Goal: Task Accomplishment & Management: Manage account settings

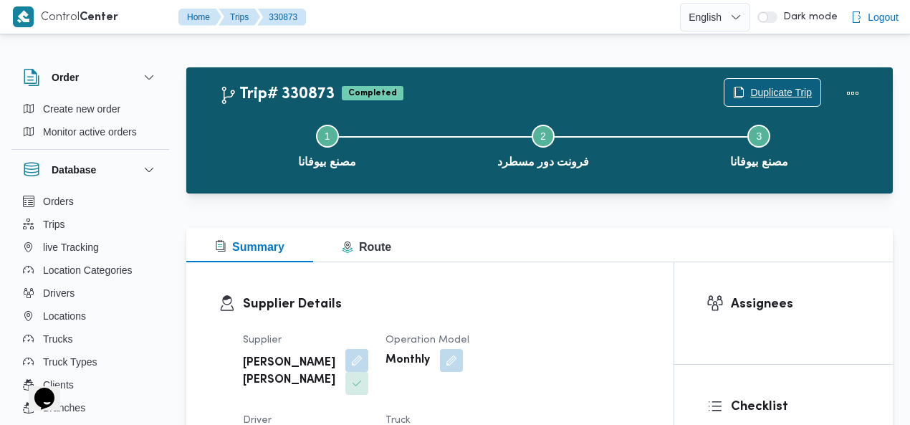
click at [767, 85] on span "Duplicate Trip" at bounding box center [781, 92] width 62 height 17
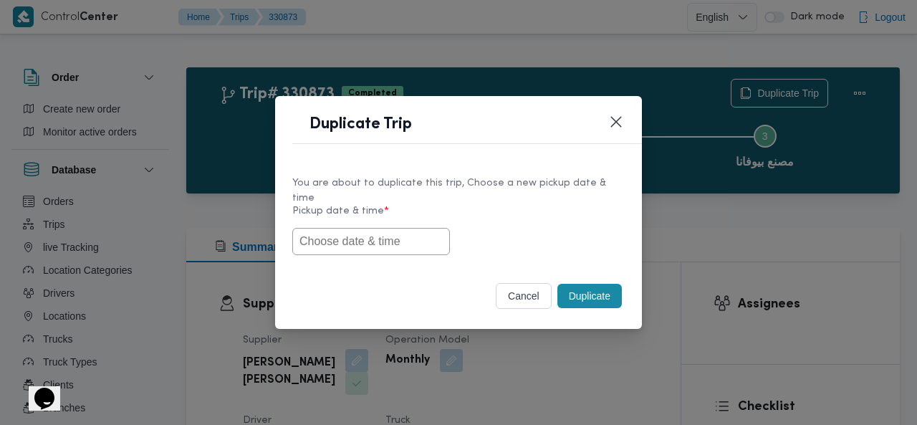
click at [408, 236] on input "text" at bounding box center [371, 241] width 158 height 27
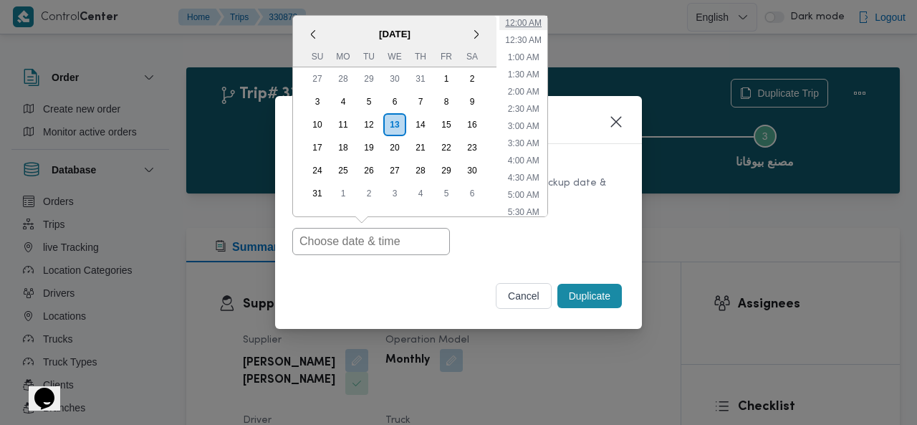
click at [532, 19] on li "12:00 AM" at bounding box center [523, 23] width 48 height 14
type input "13/08/2025 12:00AM"
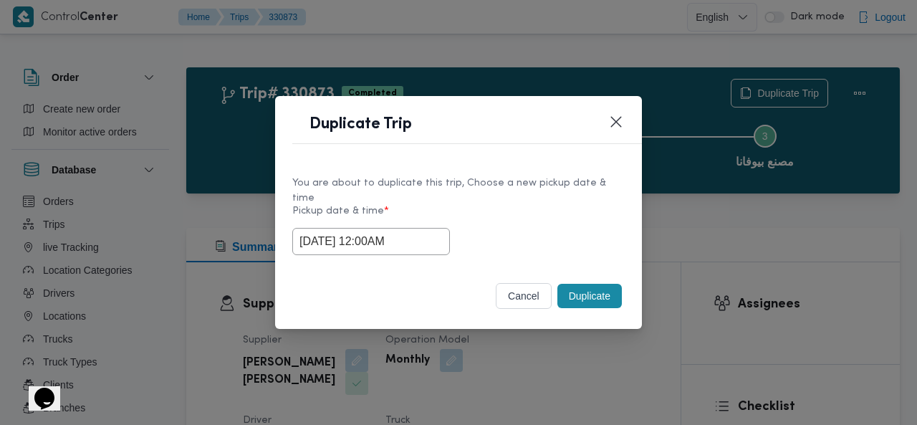
click at [587, 287] on button "Duplicate" at bounding box center [589, 296] width 64 height 24
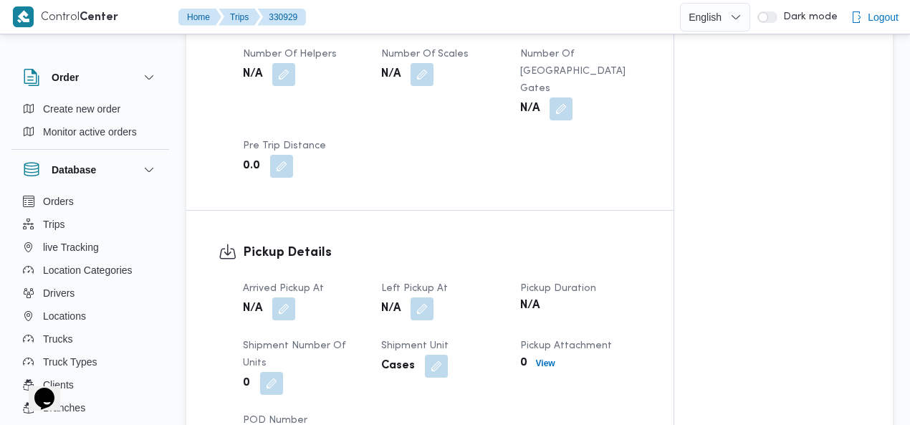
scroll to position [947, 0]
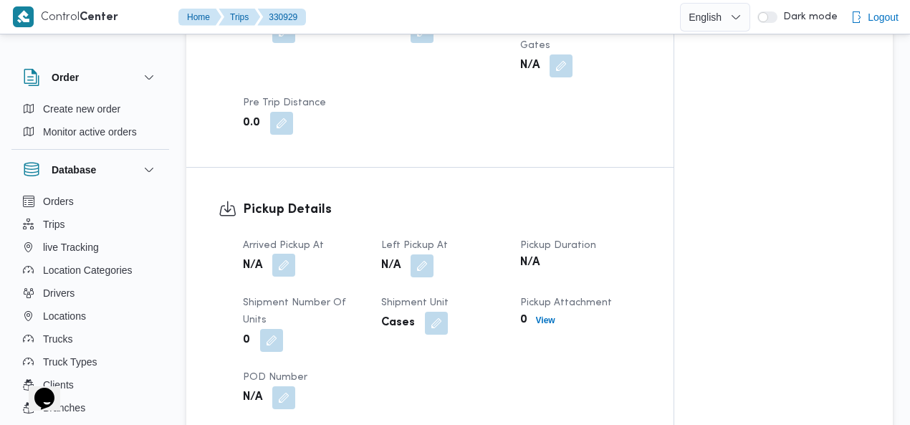
click at [287, 254] on button "button" at bounding box center [283, 265] width 23 height 23
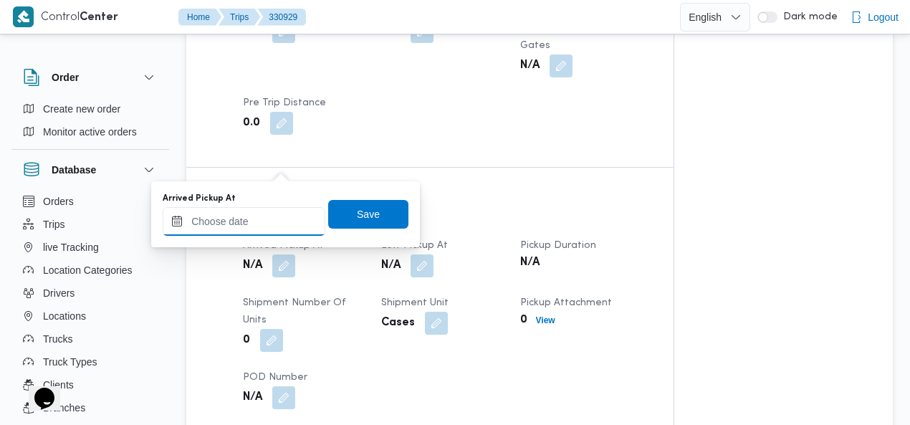
click at [242, 220] on input "Arrived Pickup At" at bounding box center [244, 221] width 163 height 29
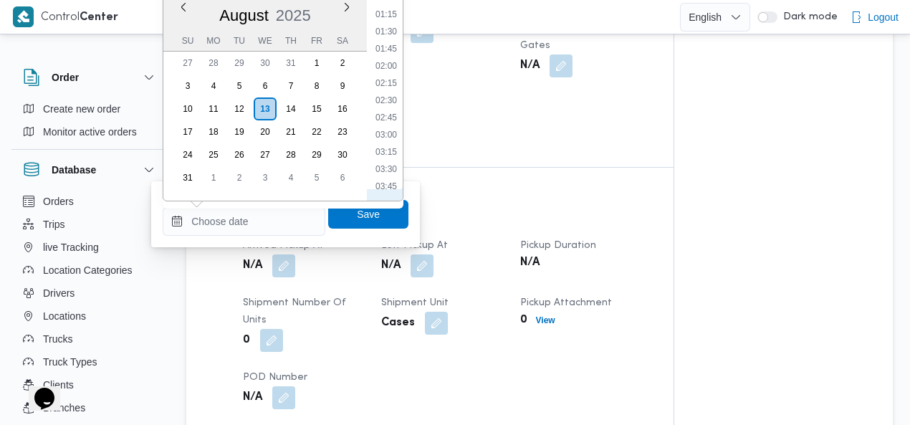
scroll to position [0, 0]
click at [390, 57] on li "00:45" at bounding box center [386, 59] width 33 height 14
type input "13/08/2025 00:45"
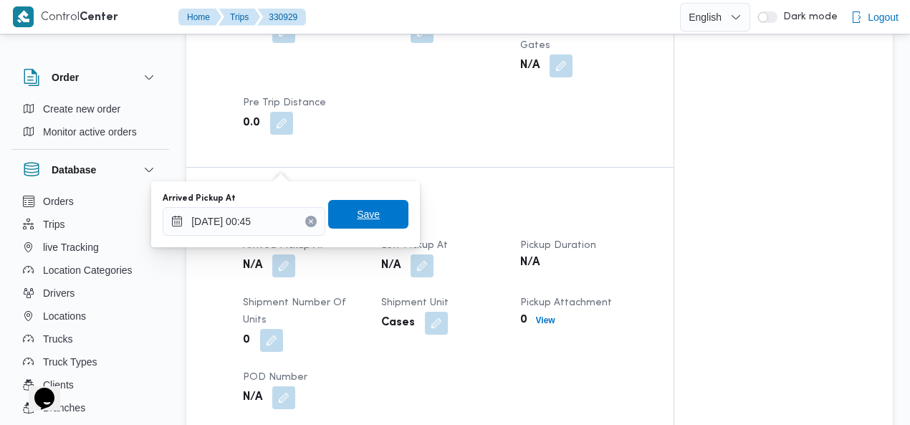
click at [368, 206] on span "Save" at bounding box center [368, 214] width 23 height 17
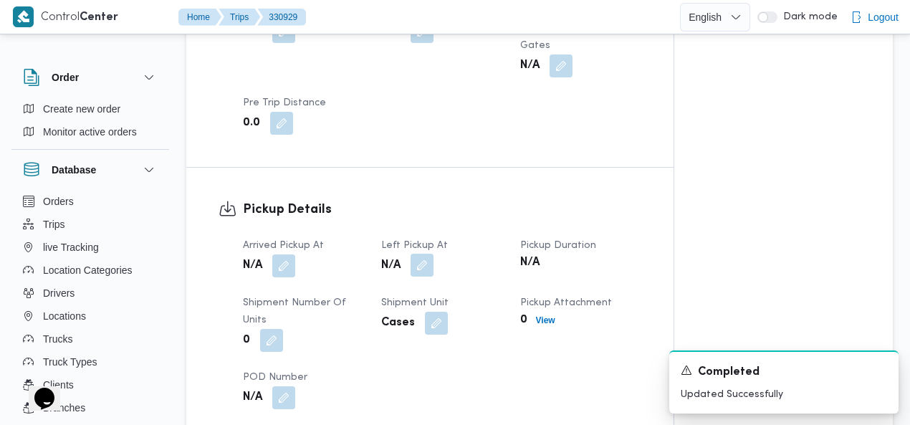
click at [418, 254] on button "button" at bounding box center [421, 265] width 23 height 23
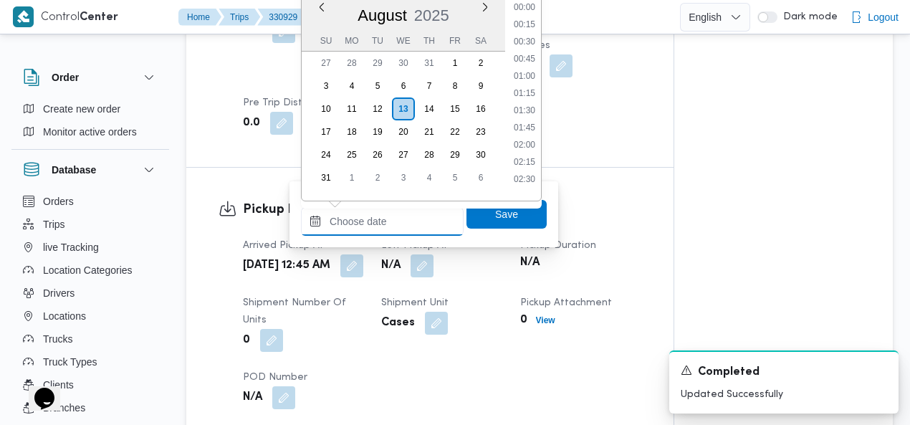
click at [403, 213] on input "Left Pickup At" at bounding box center [382, 221] width 163 height 29
click at [516, 112] on li "03:45" at bounding box center [524, 119] width 33 height 14
type input "13/08/2025 03:45"
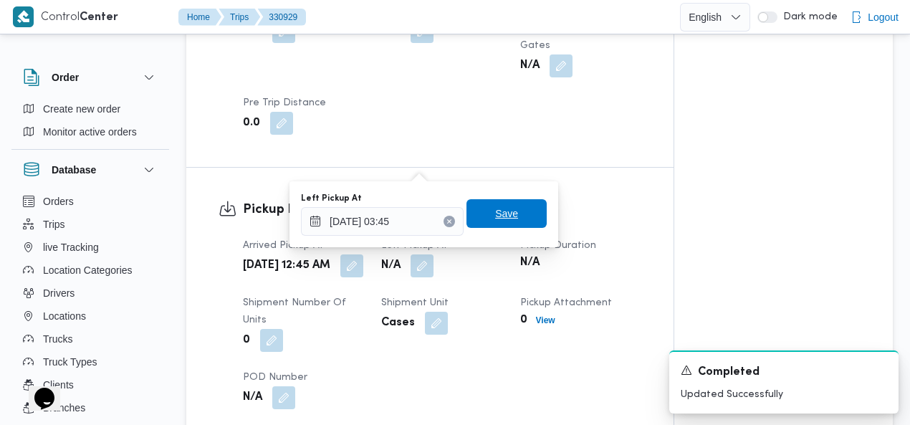
click at [510, 221] on span "Save" at bounding box center [506, 213] width 80 height 29
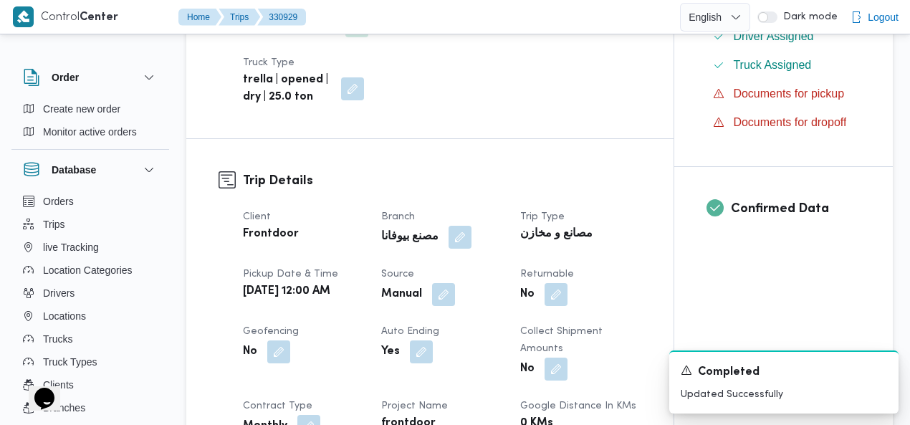
scroll to position [0, 0]
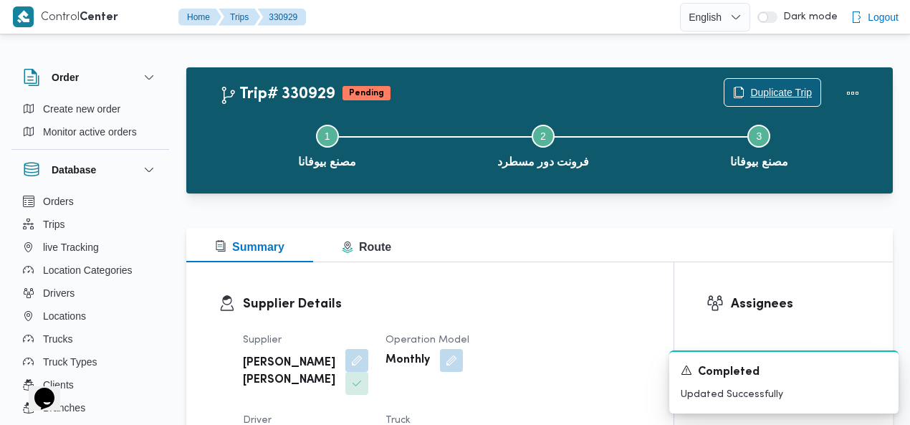
click at [794, 90] on span "Duplicate Trip" at bounding box center [781, 92] width 62 height 17
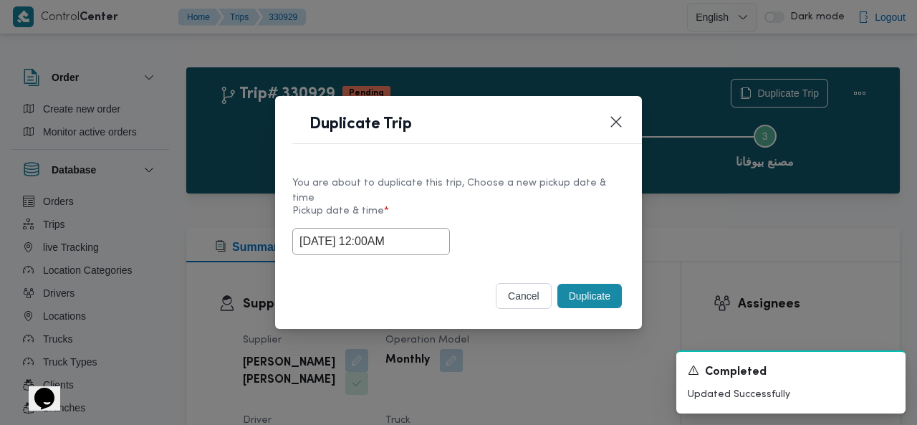
click at [583, 293] on button "Duplicate" at bounding box center [589, 296] width 64 height 24
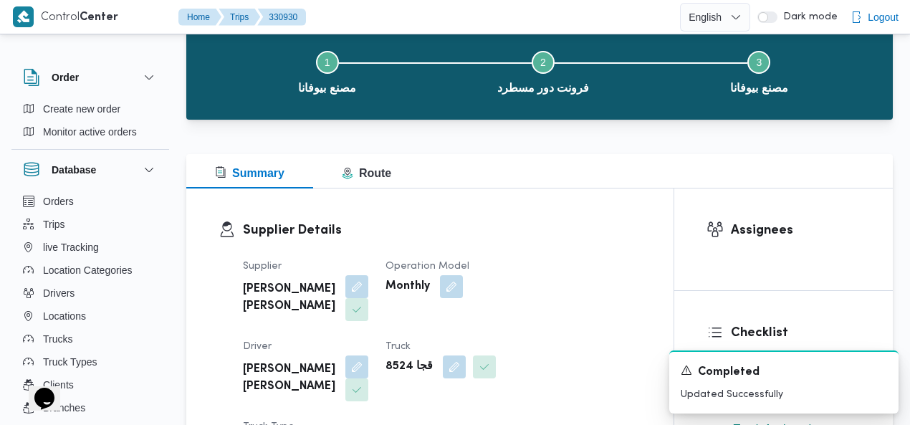
scroll to position [242, 0]
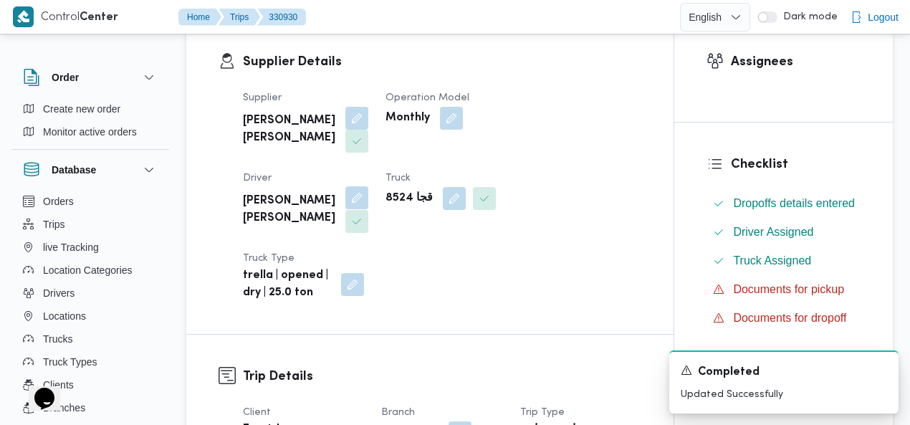
click at [368, 186] on button "button" at bounding box center [356, 197] width 23 height 23
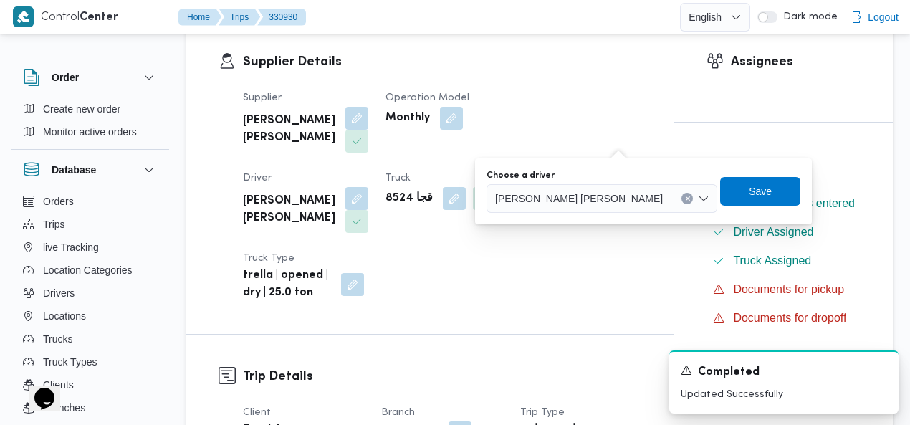
click at [682, 196] on button "Clear input" at bounding box center [687, 198] width 11 height 11
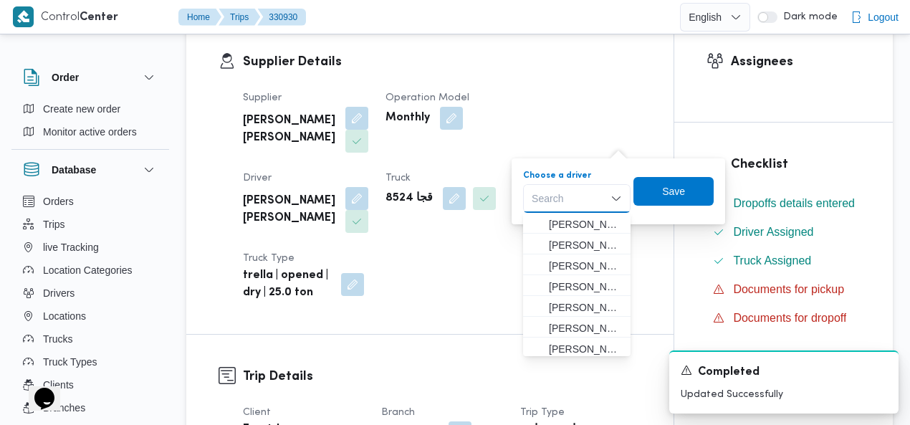
click at [582, 199] on div "Search Combo box. Selected. Combo box input. Search. Type some text or, to disp…" at bounding box center [576, 198] width 107 height 29
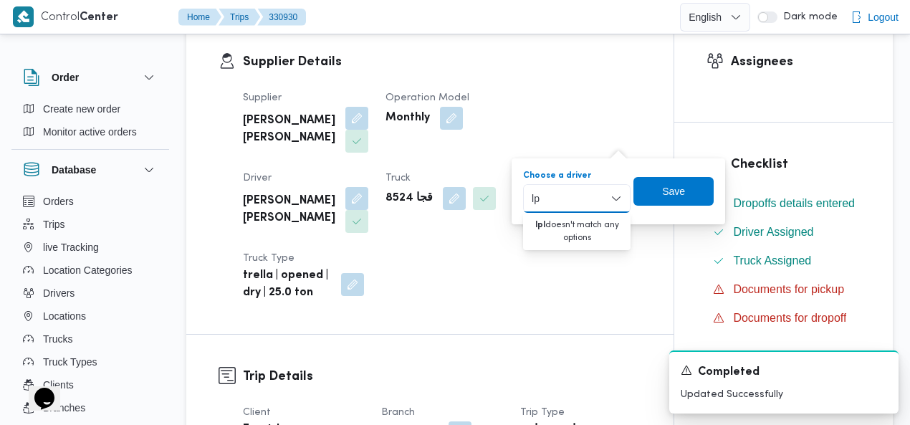
type input "l"
type input "محمود متو"
click at [524, 223] on button "محمود متو لى حسين عفيفى" at bounding box center [576, 223] width 107 height 21
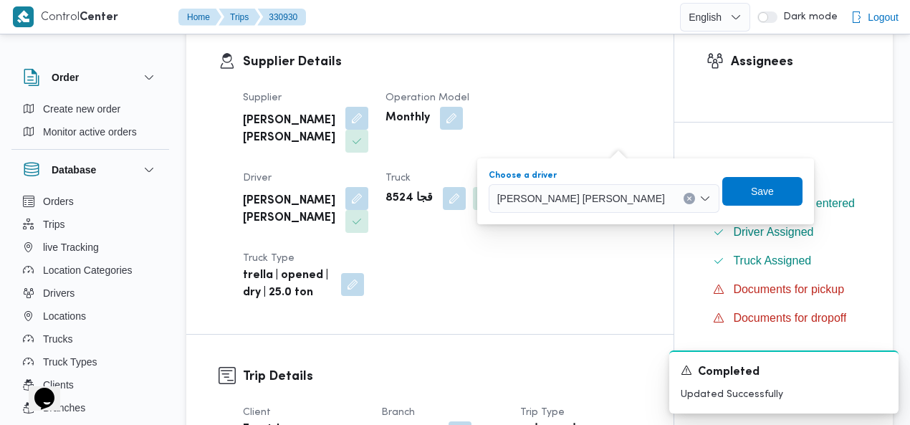
click at [774, 186] on dl "Checklist Dropoffs details entered Driver Assigned Truck Assigned Documents for…" at bounding box center [796, 242] width 130 height 175
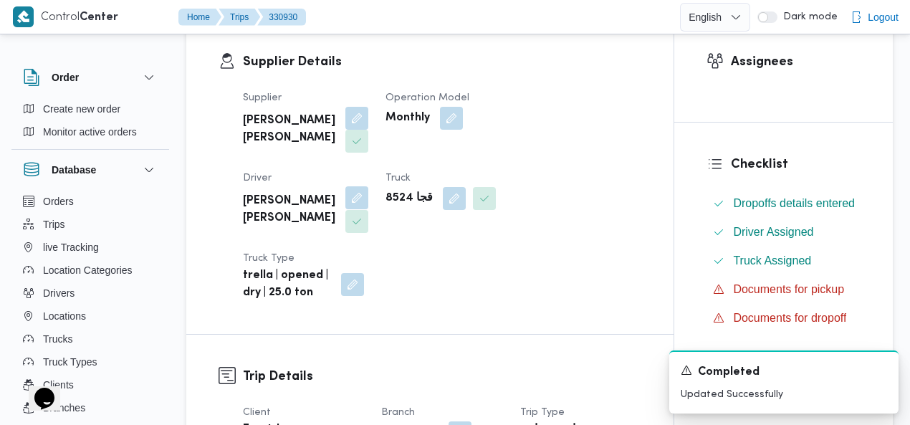
click at [368, 186] on button "button" at bounding box center [356, 197] width 23 height 23
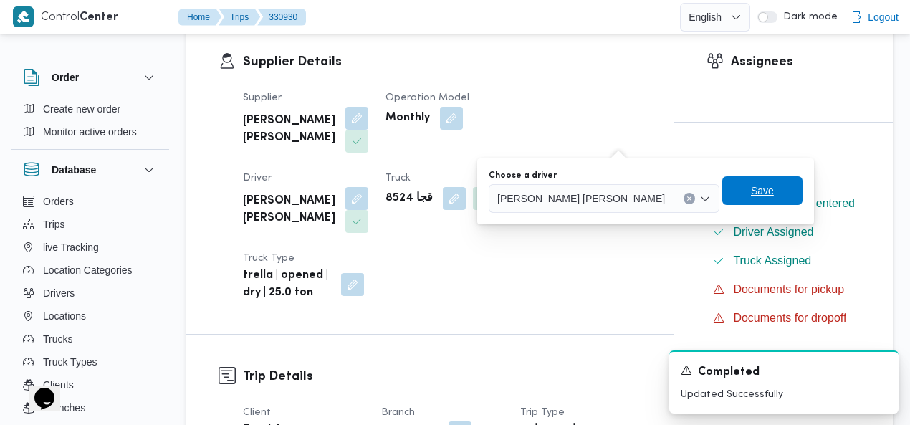
click at [722, 190] on span "Save" at bounding box center [762, 190] width 80 height 29
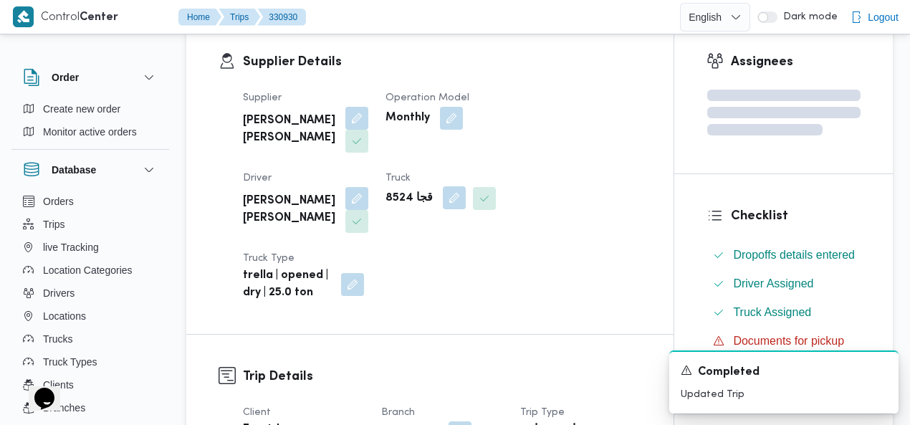
click at [443, 201] on button "button" at bounding box center [454, 197] width 23 height 23
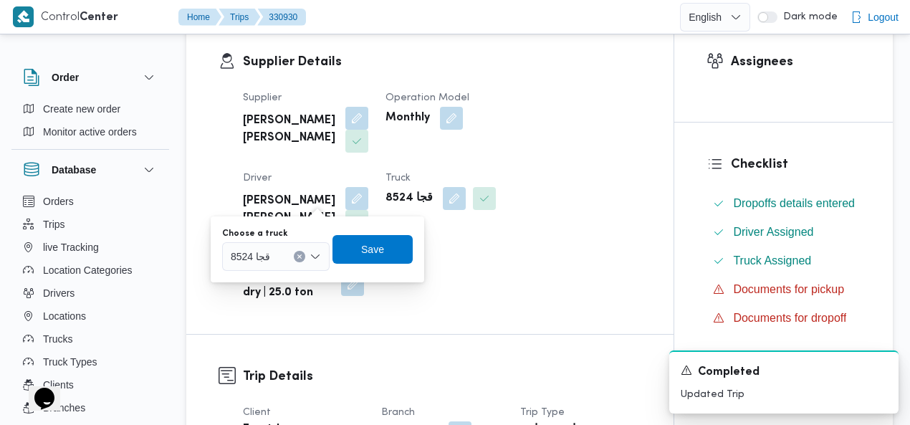
click at [299, 254] on icon "Clear input" at bounding box center [300, 257] width 6 height 6
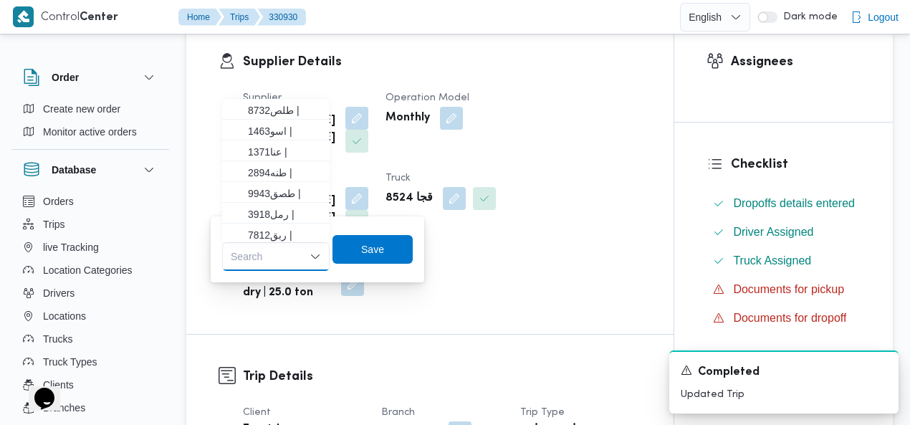
click at [279, 255] on div "Search Combo box. Selected. Combo box input. Search. Type some text or, to disp…" at bounding box center [275, 256] width 107 height 29
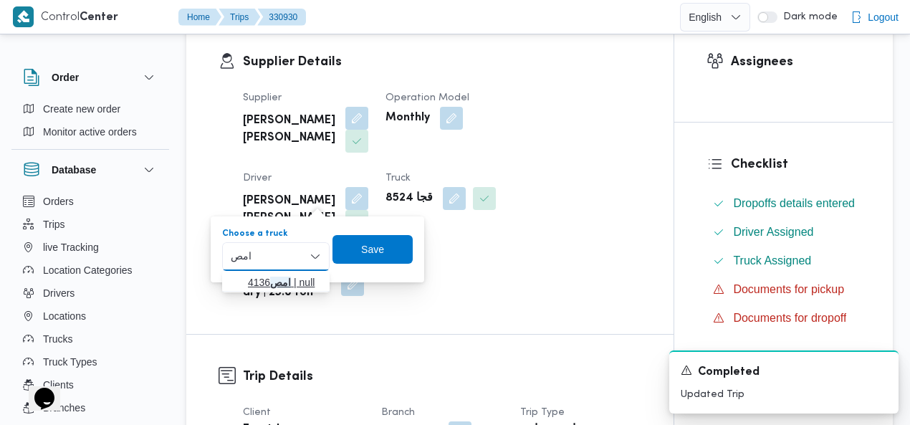
type input "امص"
click at [273, 282] on mark "امص" at bounding box center [280, 281] width 21 height 11
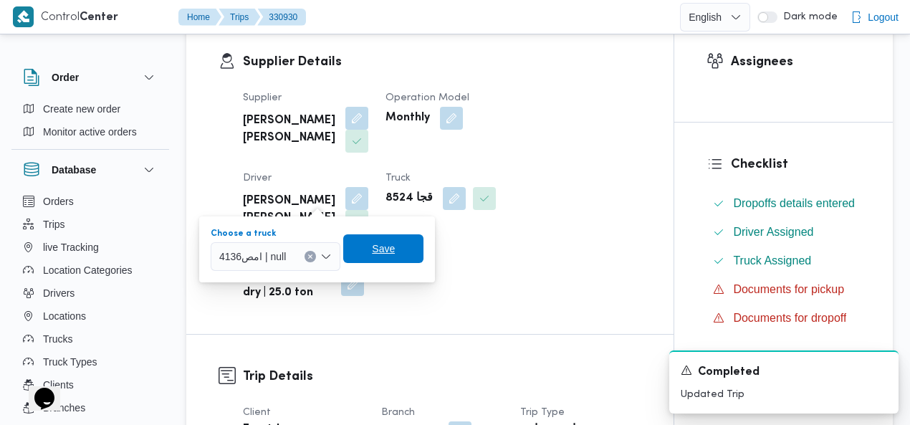
click at [375, 249] on span "Save" at bounding box center [383, 248] width 23 height 17
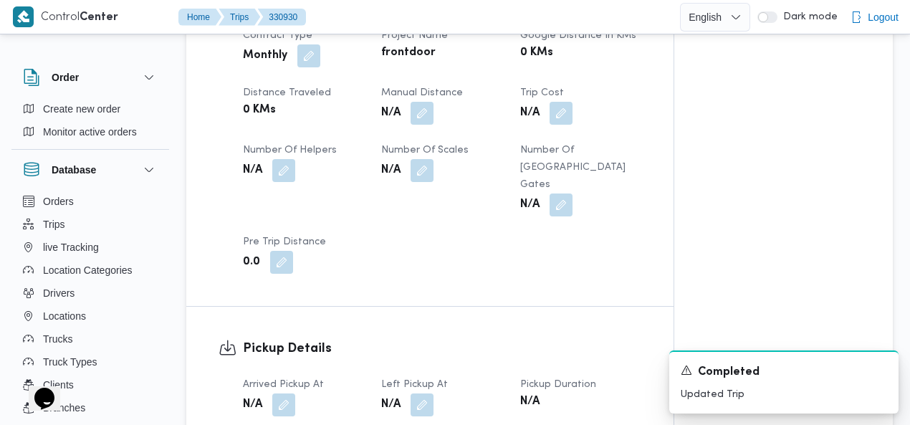
scroll to position [920, 0]
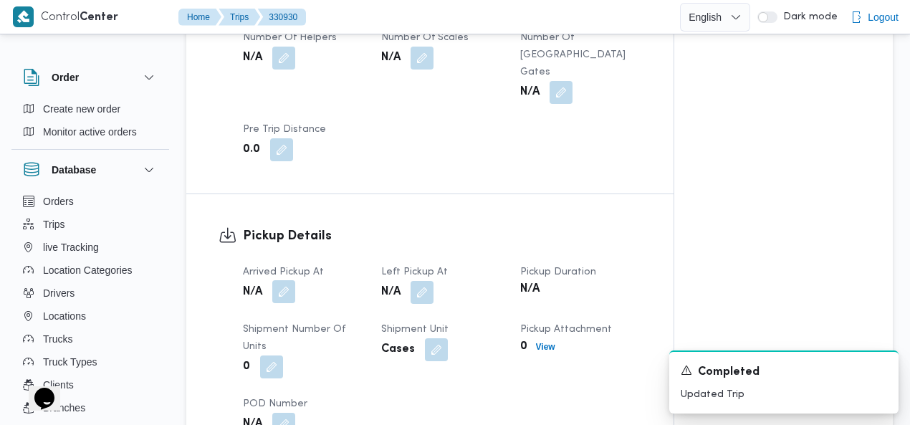
click at [278, 280] on button "button" at bounding box center [283, 291] width 23 height 23
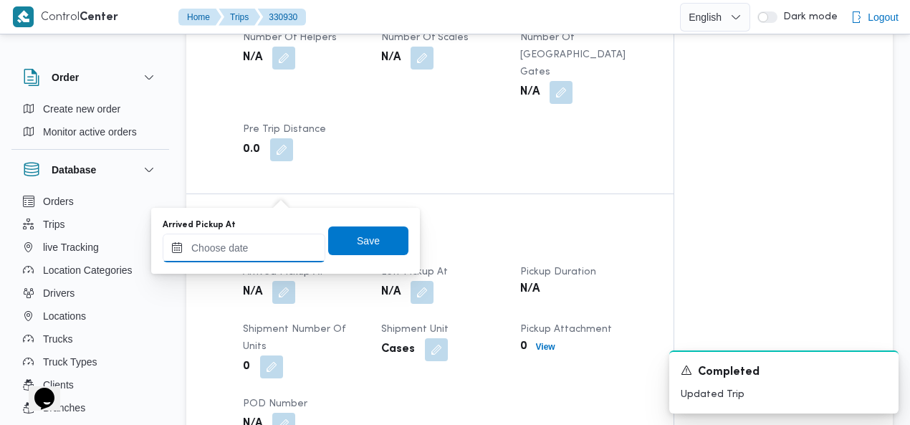
click at [252, 255] on input "Arrived Pickup At" at bounding box center [244, 248] width 163 height 29
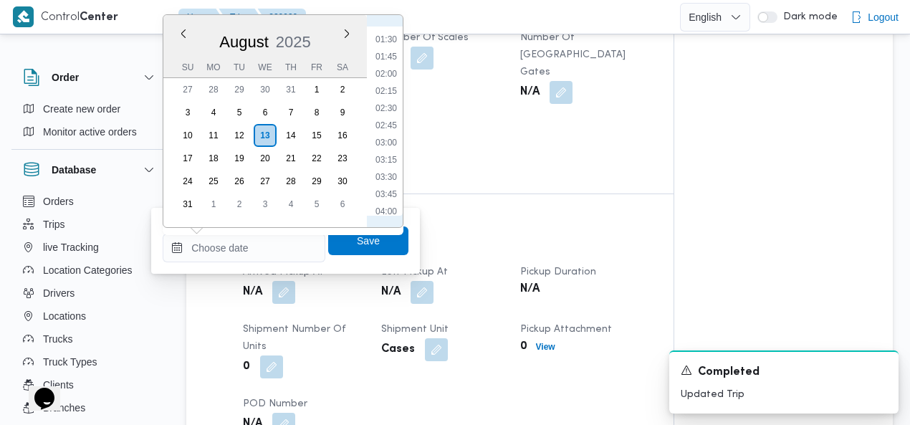
scroll to position [60, 0]
click at [393, 56] on li "01:15" at bounding box center [386, 59] width 33 height 14
type input "13/08/2025 01:15"
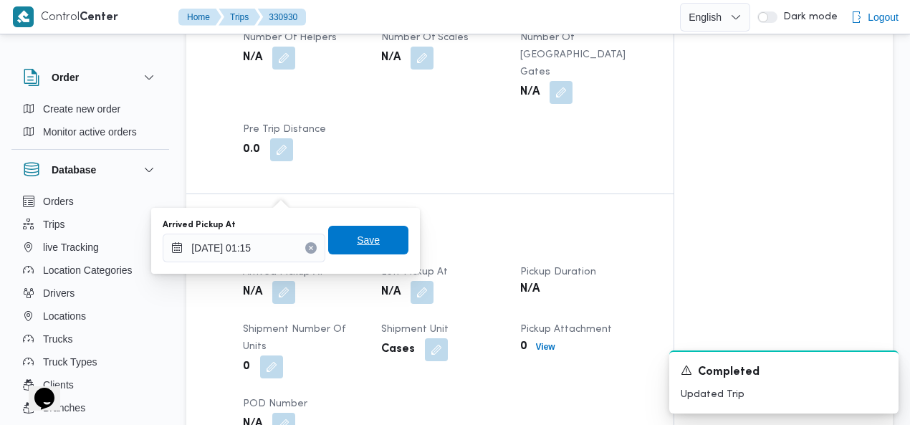
click at [367, 243] on span "Save" at bounding box center [368, 239] width 23 height 17
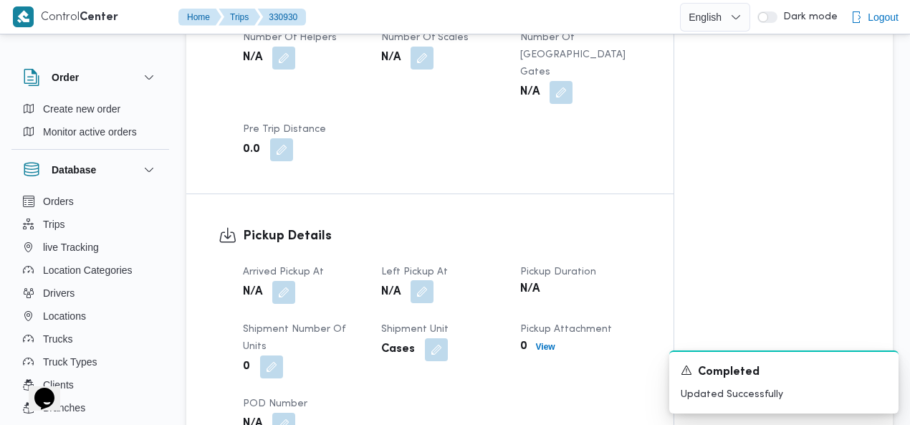
click at [417, 280] on button "button" at bounding box center [421, 291] width 23 height 23
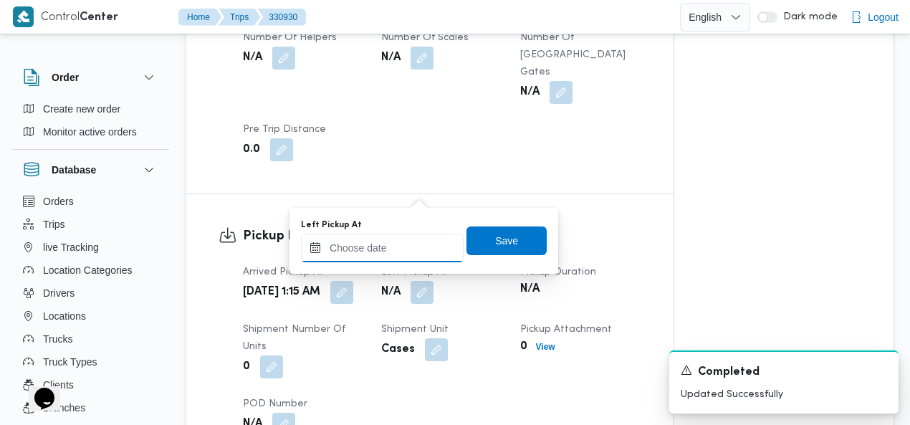
click at [410, 243] on input "Left Pickup At" at bounding box center [382, 248] width 163 height 29
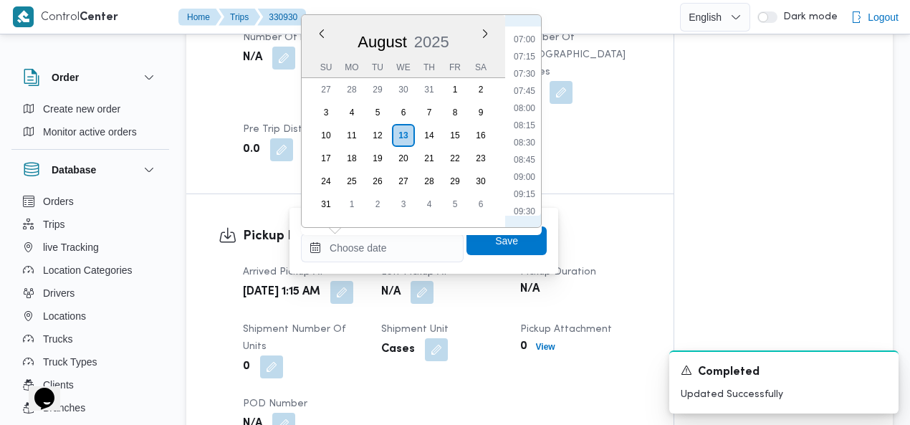
scroll to position [311, 0]
click at [536, 70] on li "05:00" at bounding box center [524, 66] width 33 height 14
type input "13/08/2025 05:00"
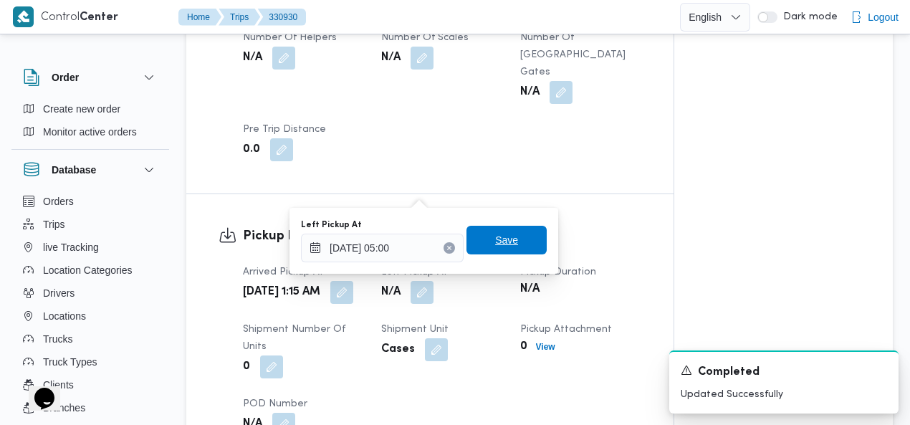
click at [510, 236] on span "Save" at bounding box center [506, 240] width 80 height 29
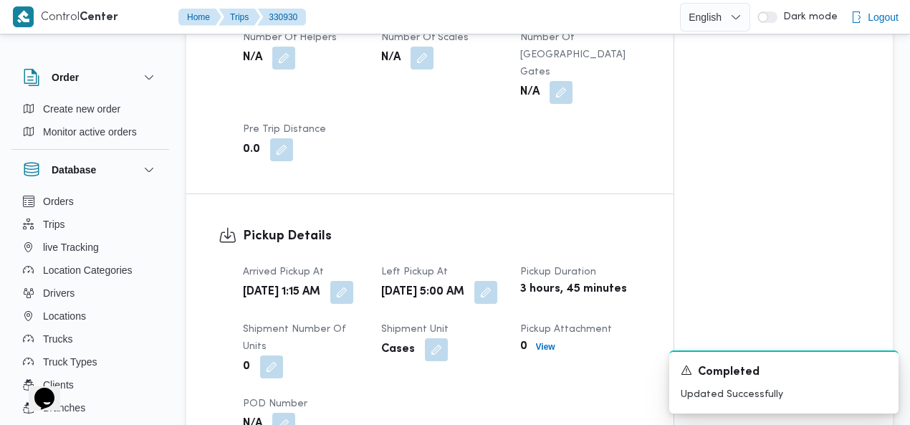
scroll to position [0, 0]
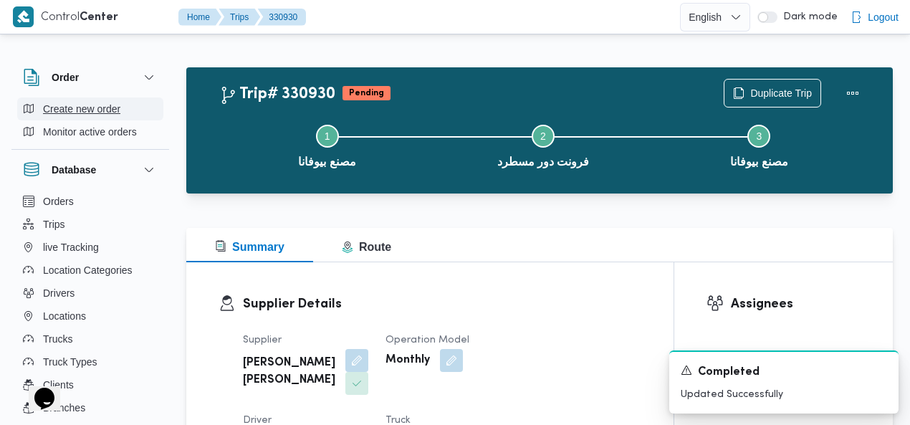
click at [77, 109] on span "Create new order" at bounding box center [81, 108] width 77 height 17
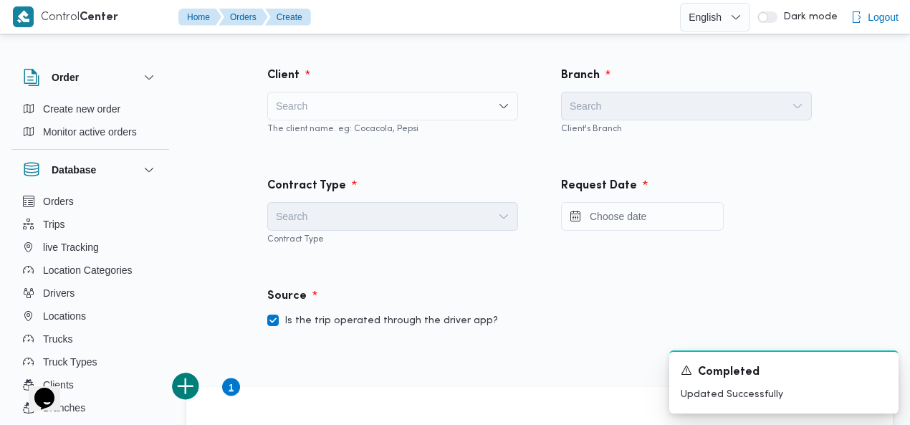
click at [350, 100] on div "Search" at bounding box center [392, 106] width 251 height 29
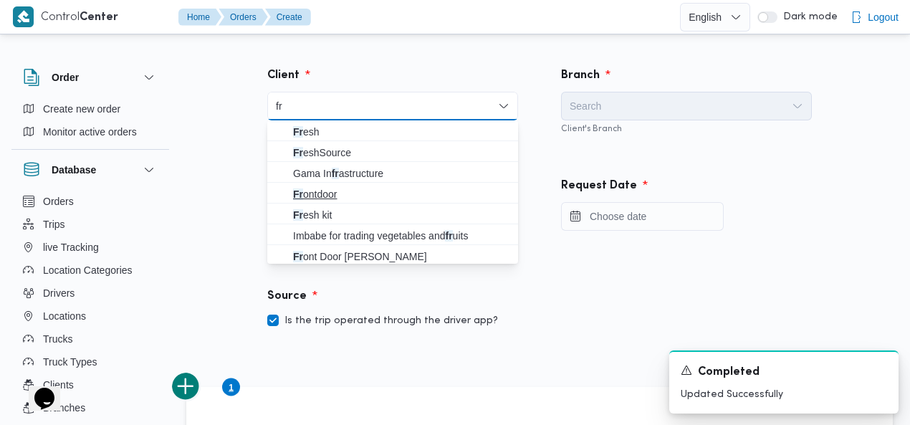
type input "fr"
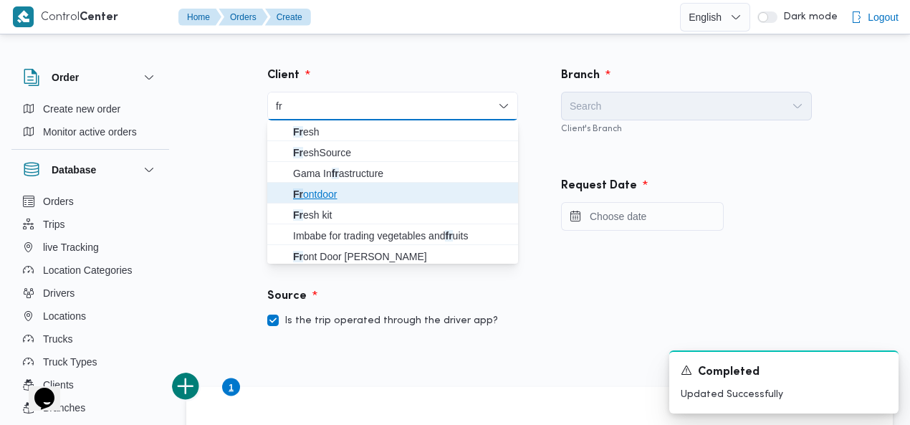
click at [321, 193] on span "Fr ontdoor" at bounding box center [401, 194] width 216 height 17
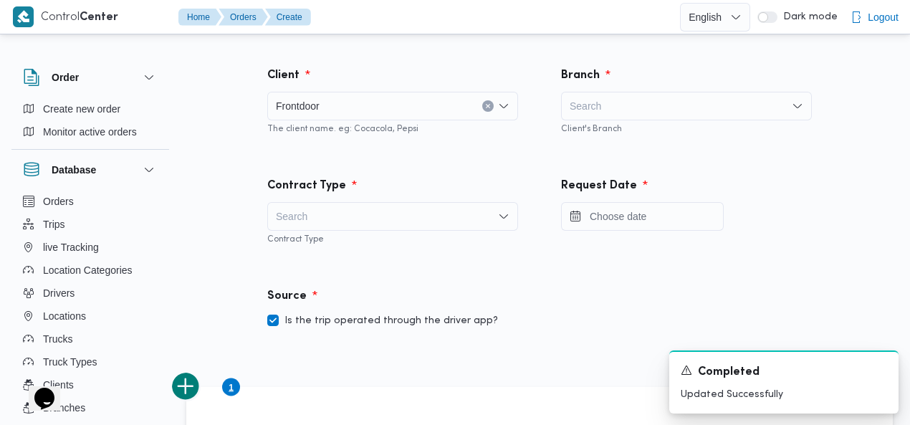
click at [616, 110] on div "Search" at bounding box center [686, 106] width 251 height 29
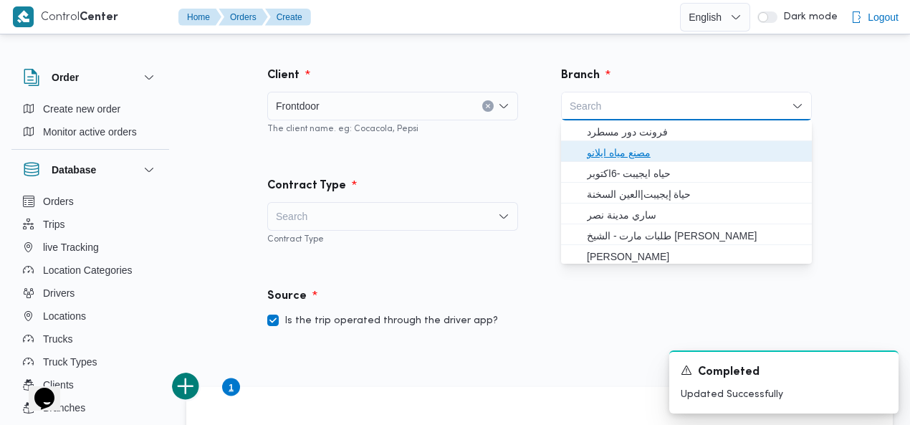
click at [621, 154] on span "مصنع مياه ايلانو" at bounding box center [695, 152] width 216 height 17
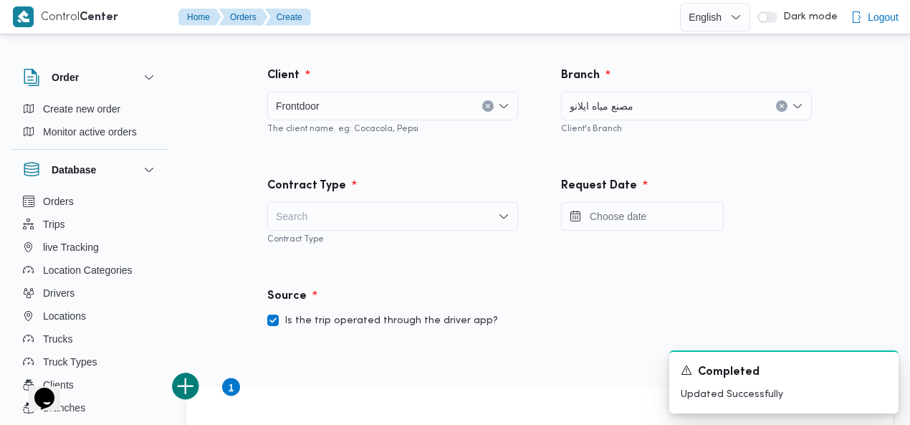
click at [349, 221] on div "Search" at bounding box center [392, 216] width 251 height 29
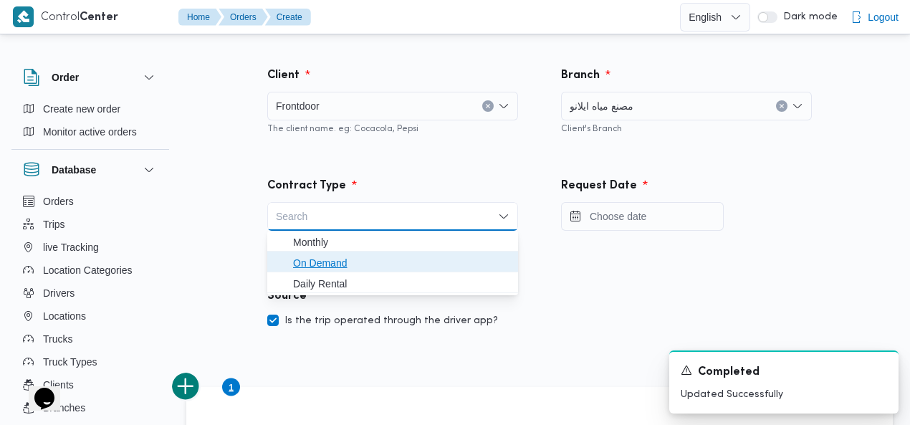
click at [334, 262] on span "On Demand" at bounding box center [401, 262] width 216 height 17
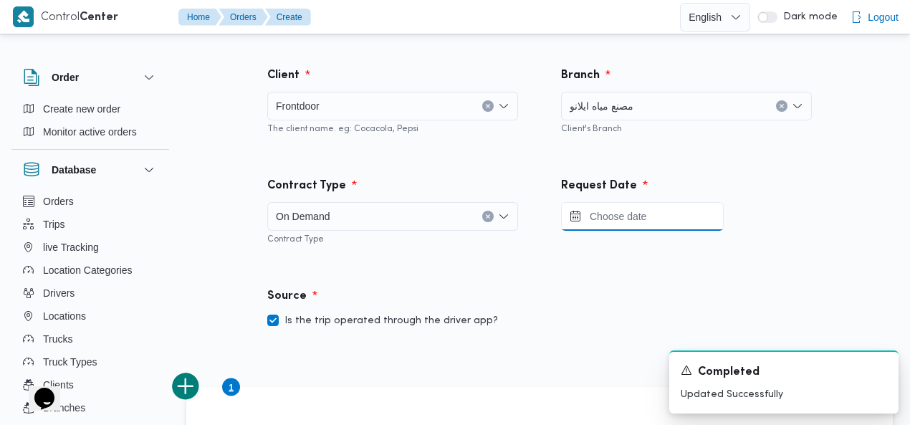
click at [610, 205] on input "Press the down key to open a popover containing a calendar." at bounding box center [642, 216] width 163 height 29
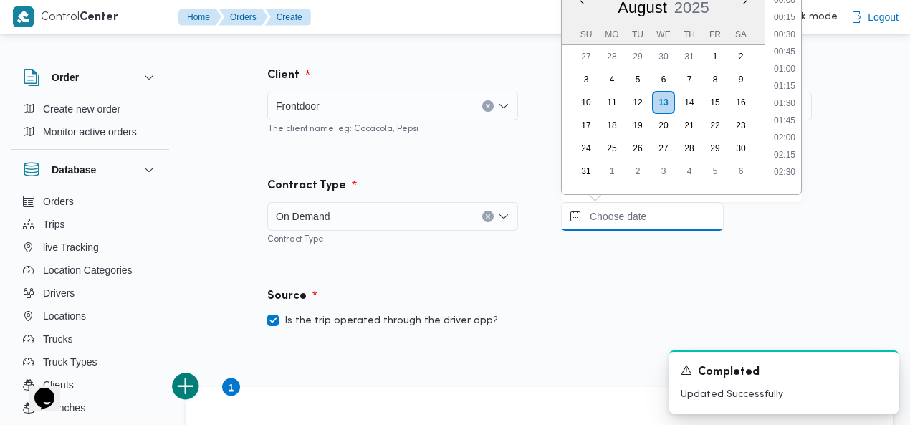
scroll to position [657, 0]
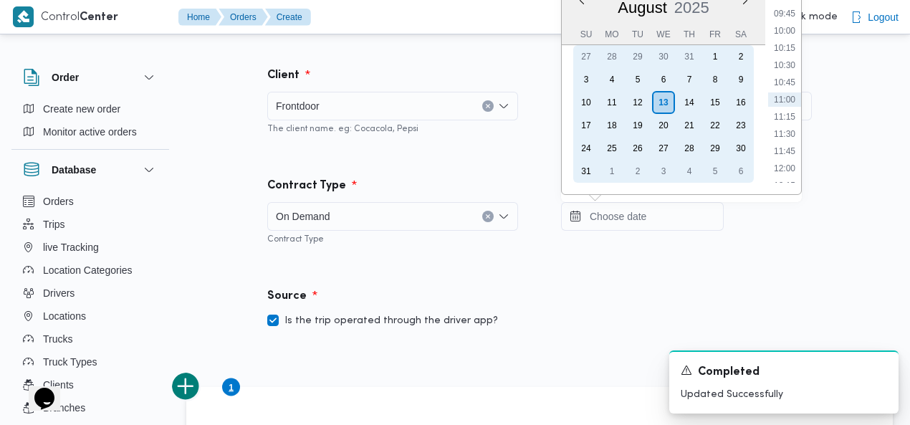
drag, startPoint x: 639, startPoint y: 101, endPoint x: 775, endPoint y: 105, distance: 136.2
click at [639, 101] on div "12" at bounding box center [637, 102] width 23 height 23
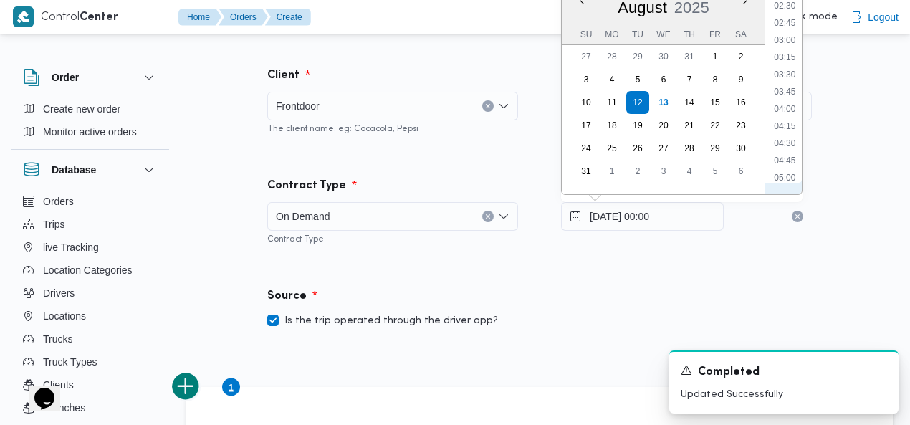
scroll to position [1460, 0]
click at [788, 80] on li "22:30" at bounding box center [784, 87] width 33 height 14
type input "12/08/2025 22:30"
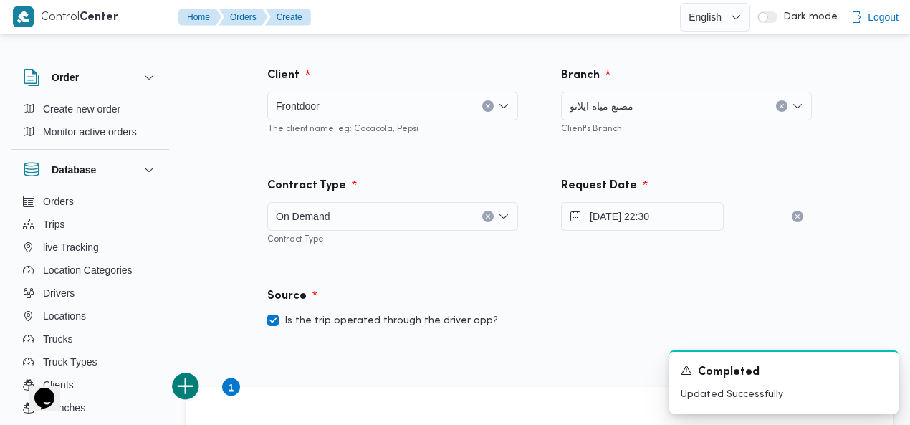
click at [584, 151] on div "Branch مصنع مياه ايلانو Client's Branch" at bounding box center [686, 101] width 294 height 110
click at [388, 320] on label "Is the trip operated through the driver app?" at bounding box center [382, 320] width 231 height 17
checkbox input "false"
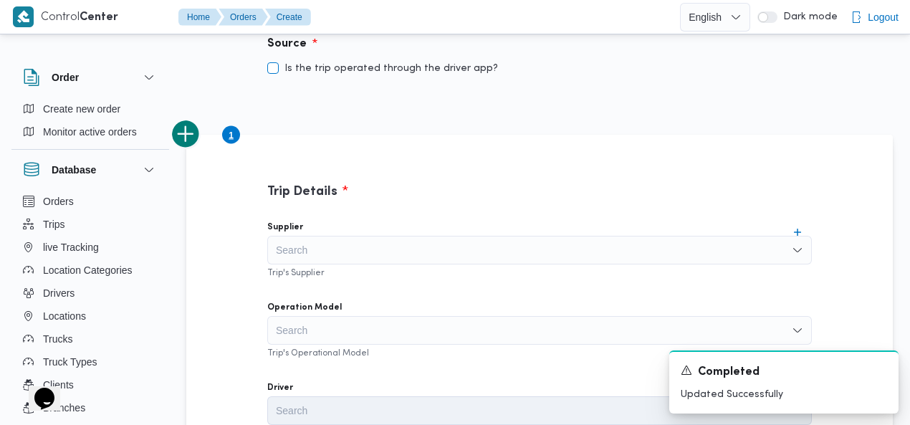
scroll to position [318, 0]
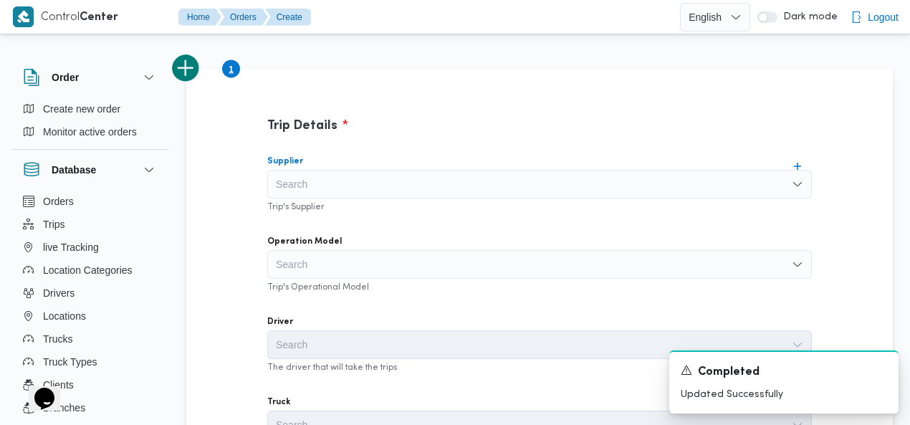
click at [479, 183] on div "Search" at bounding box center [539, 184] width 544 height 29
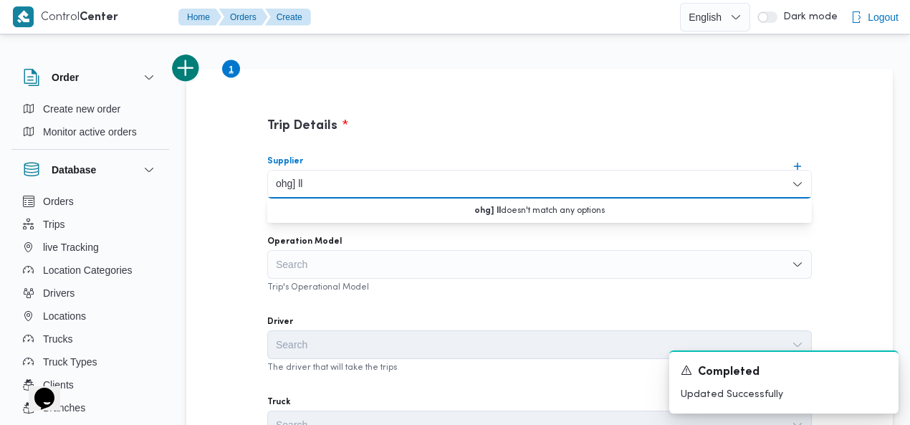
click at [297, 183] on input "ohg] ll" at bounding box center [290, 183] width 29 height 17
click at [294, 183] on input "ohg] llخ" at bounding box center [293, 183] width 35 height 17
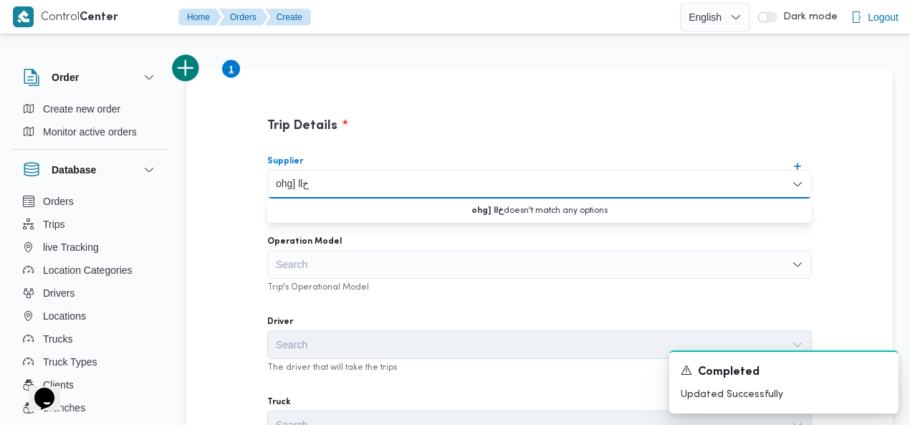
click at [294, 183] on input "ohg] llخ" at bounding box center [293, 183] width 35 height 17
type input "خالد مم"
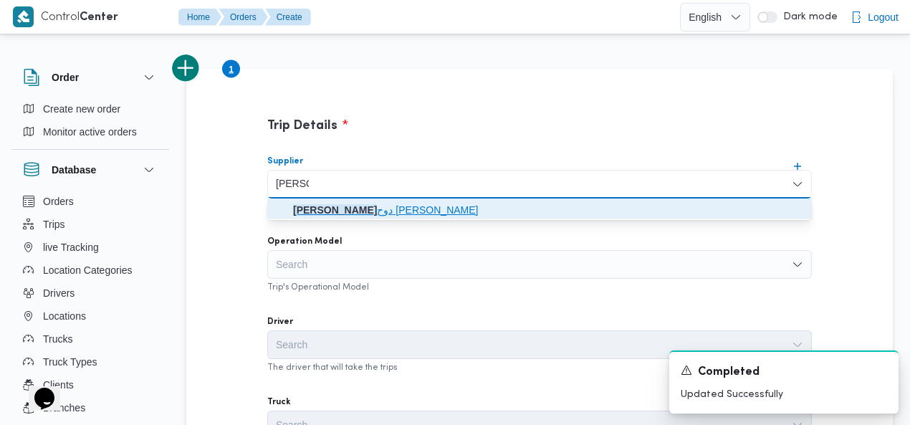
click at [337, 208] on span "خالد مم دوح حسن محمد العبس" at bounding box center [548, 209] width 510 height 17
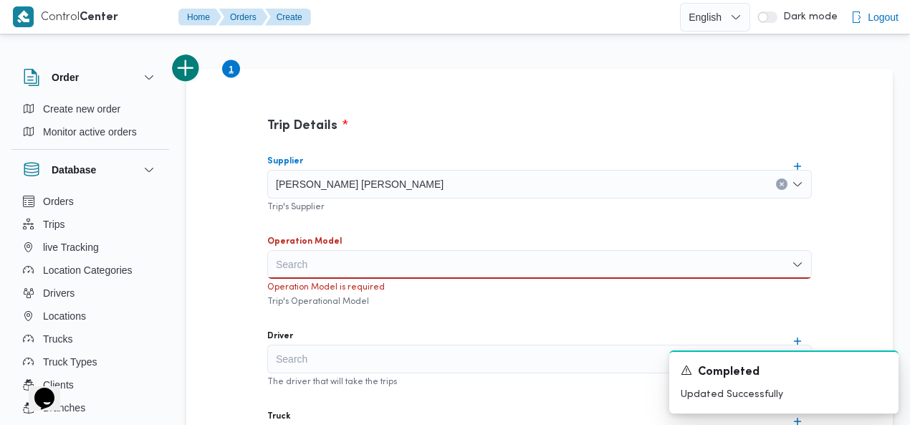
click at [341, 256] on div "Search" at bounding box center [539, 264] width 544 height 29
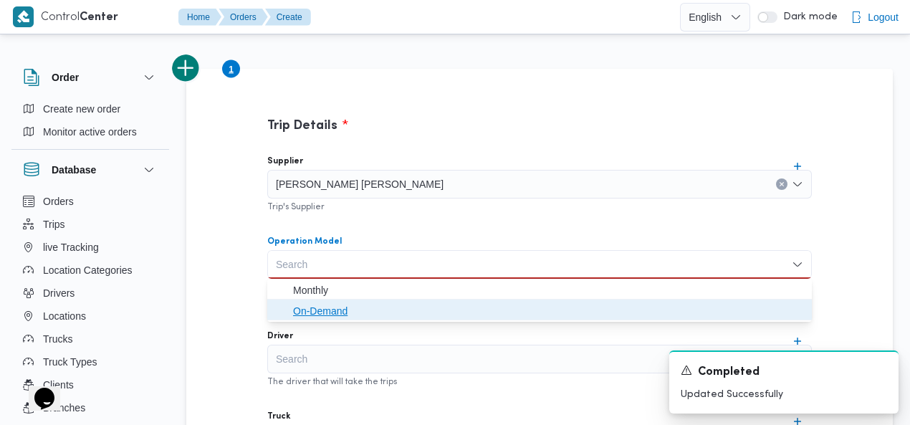
click at [331, 307] on span "On-Demand" at bounding box center [548, 310] width 510 height 17
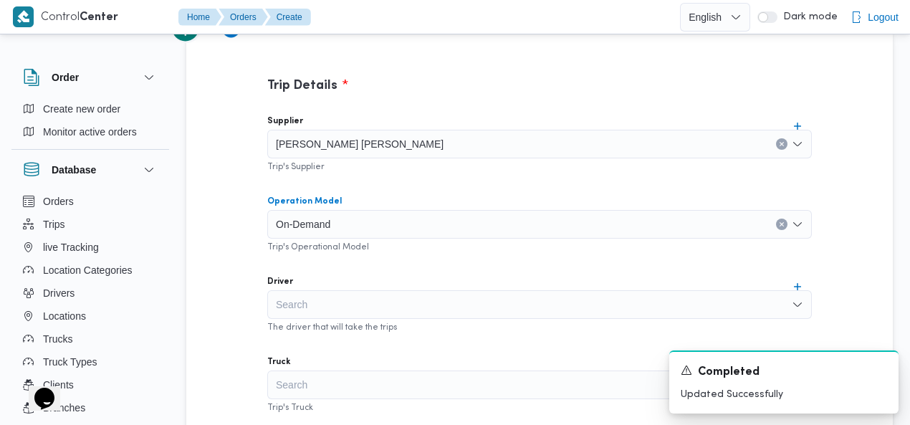
scroll to position [414, 0]
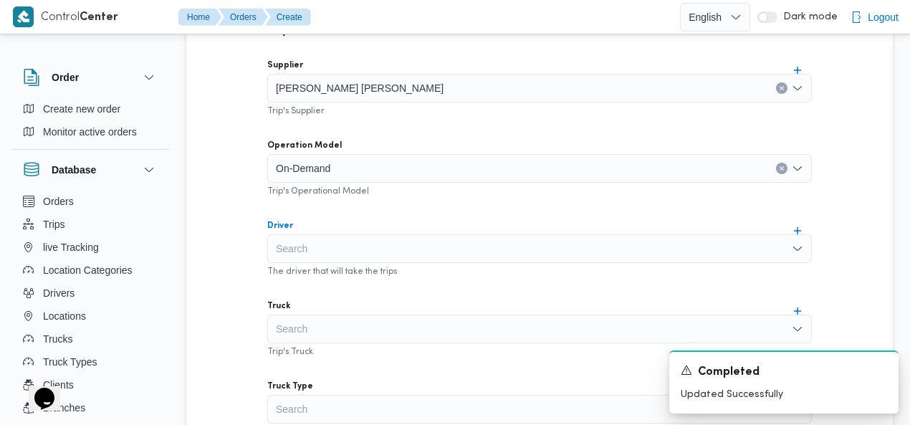
click at [474, 248] on div "Search" at bounding box center [539, 248] width 544 height 29
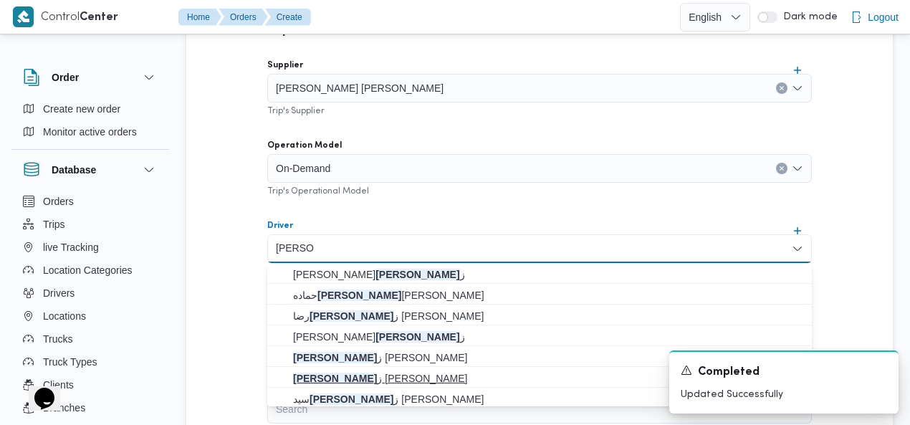
type input "عبدالعزي"
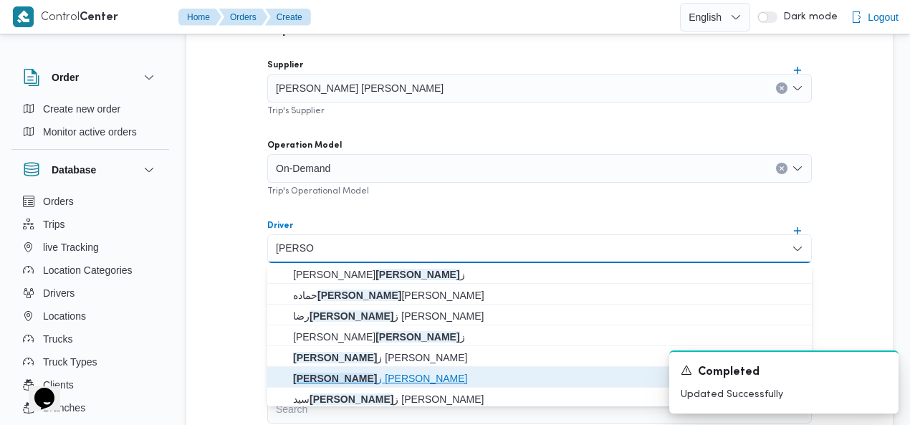
click at [342, 378] on span "عبدالعزي ز سيد عبدالعزيز حسن" at bounding box center [548, 378] width 510 height 17
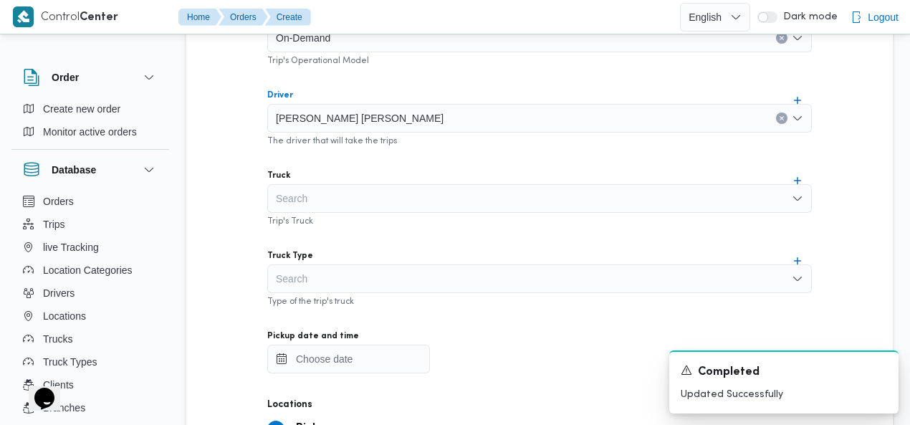
scroll to position [559, 0]
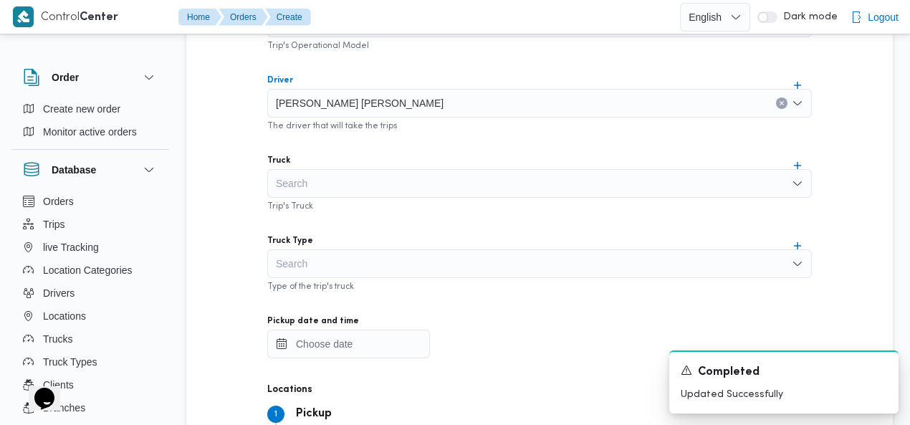
click at [403, 190] on div "Search" at bounding box center [539, 183] width 544 height 29
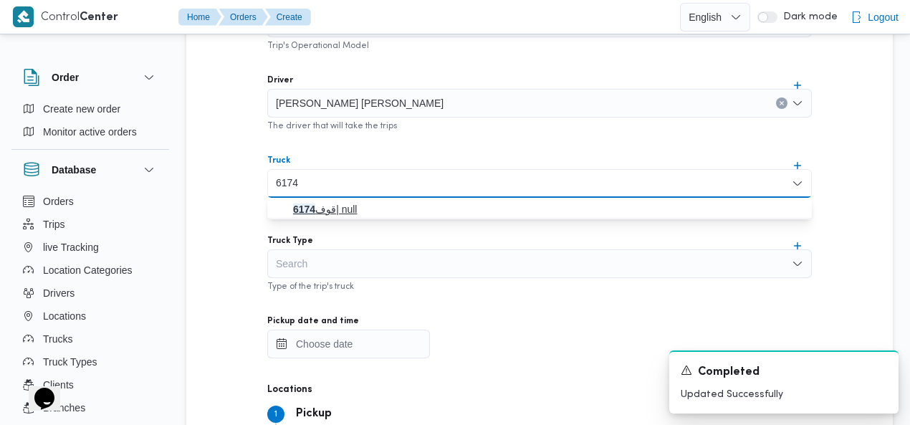
type input "6174"
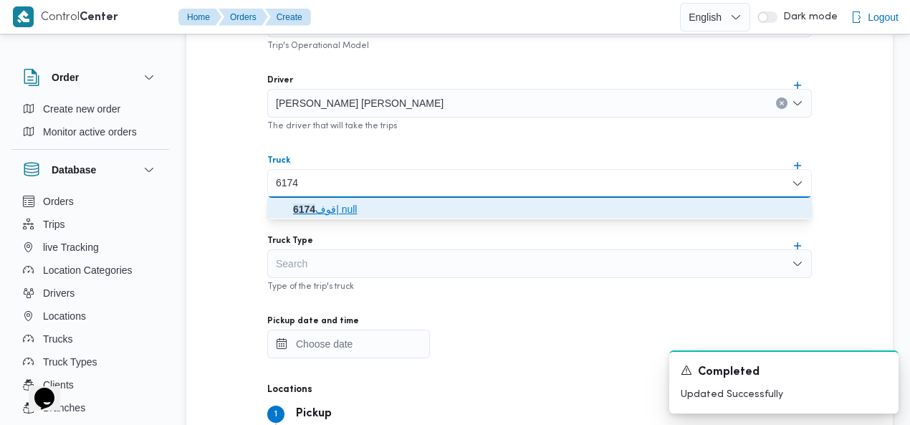
click at [345, 205] on span "قوف 6174 | null" at bounding box center [548, 209] width 510 height 17
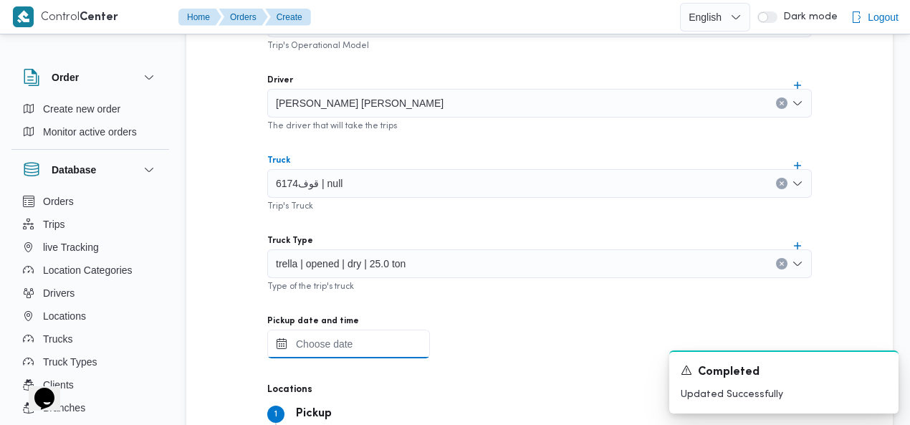
click at [344, 337] on input "Pickup date and time" at bounding box center [348, 344] width 163 height 29
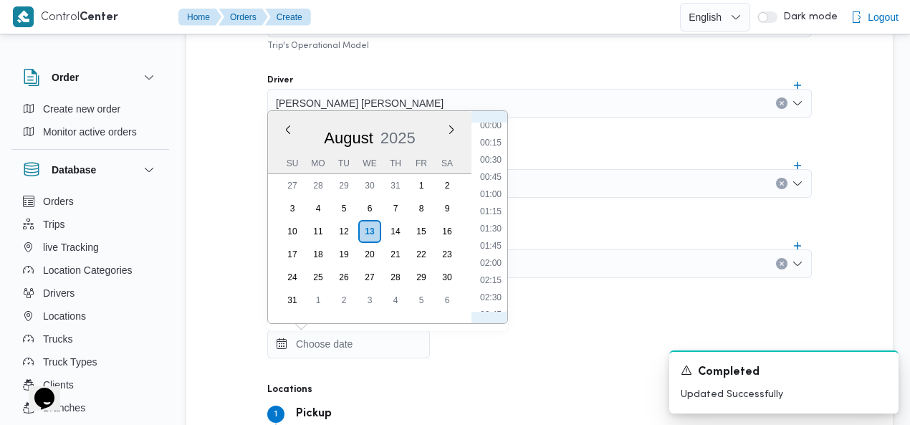
scroll to position [0, 0]
click at [491, 126] on li "00:00" at bounding box center [490, 129] width 33 height 14
type input "13/08/2025 00:00"
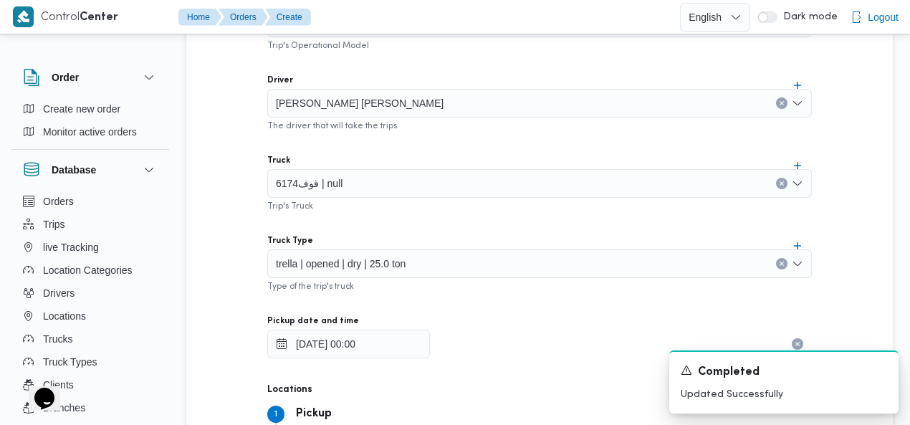
click at [589, 141] on div "Supplier خالد ممدوح حسن محمد العبس Trip's Supplier Operation Model On-Demand Tr…" at bounding box center [539, 221] width 567 height 637
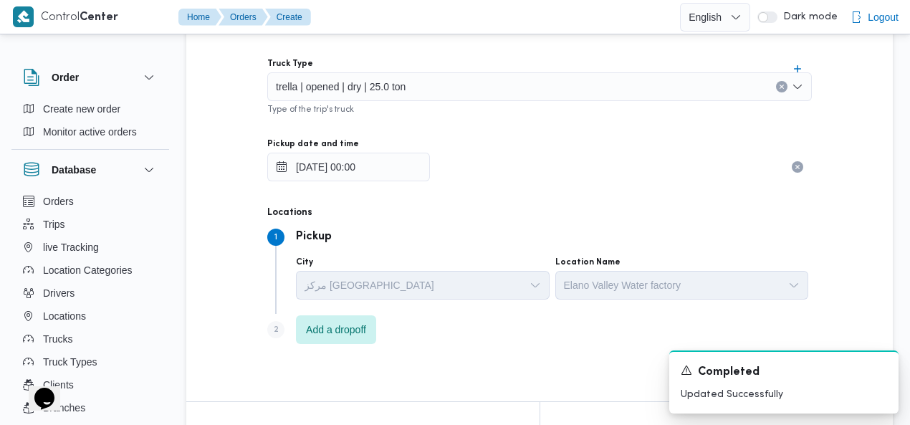
scroll to position [795, 0]
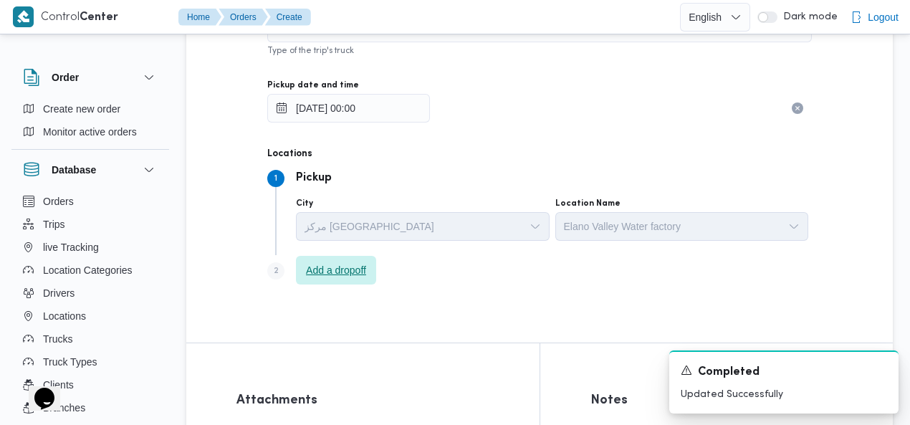
click at [322, 260] on span "Add a dropoff" at bounding box center [336, 270] width 80 height 29
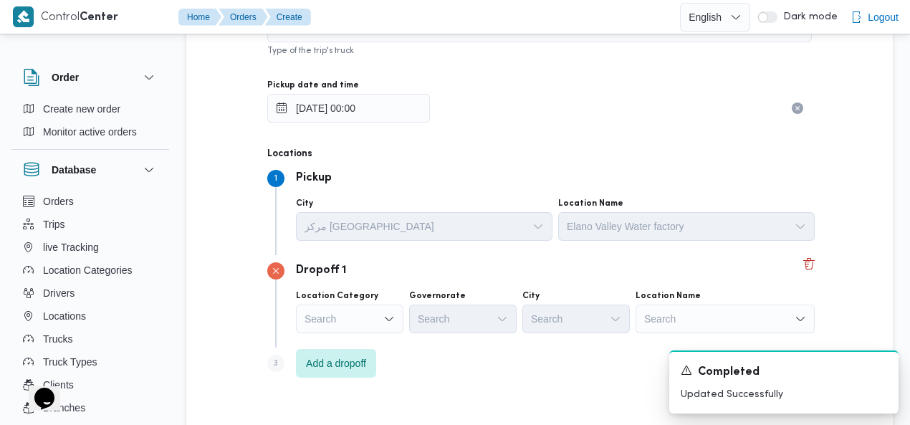
click at [698, 317] on div "Search" at bounding box center [724, 318] width 179 height 29
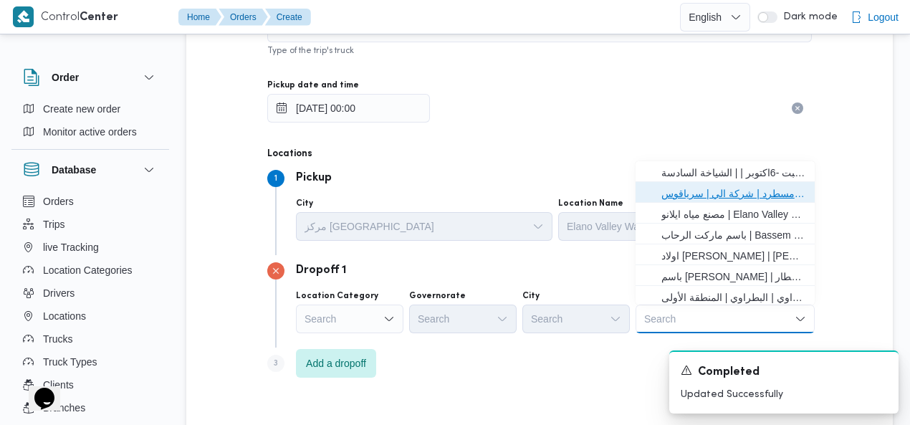
click at [736, 196] on span "فرونت دور مسطرد | شركة الي | سرياقوس" at bounding box center [733, 193] width 145 height 17
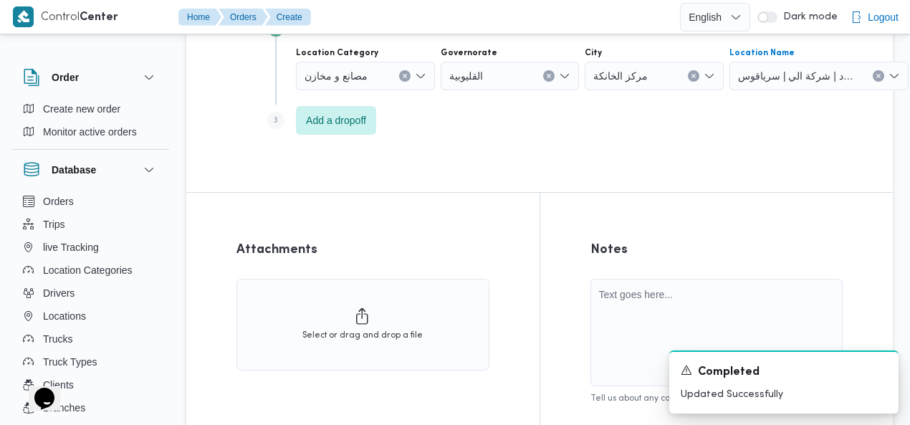
scroll to position [1141, 0]
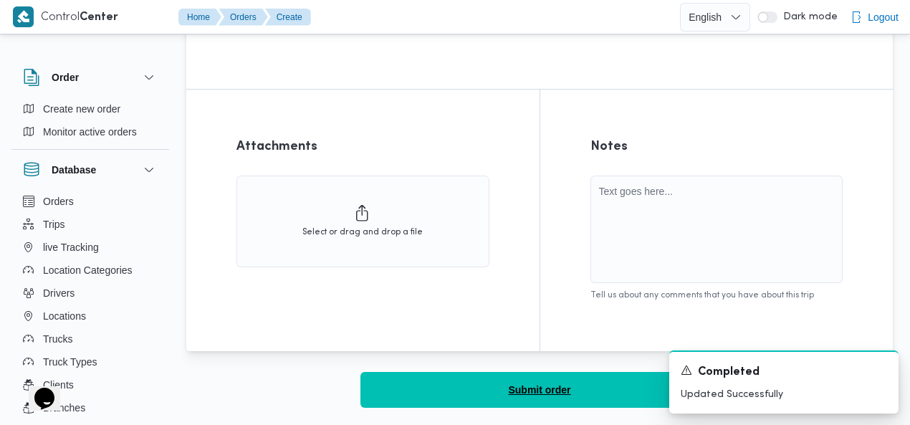
click at [493, 377] on button "Submit order" at bounding box center [539, 390] width 358 height 36
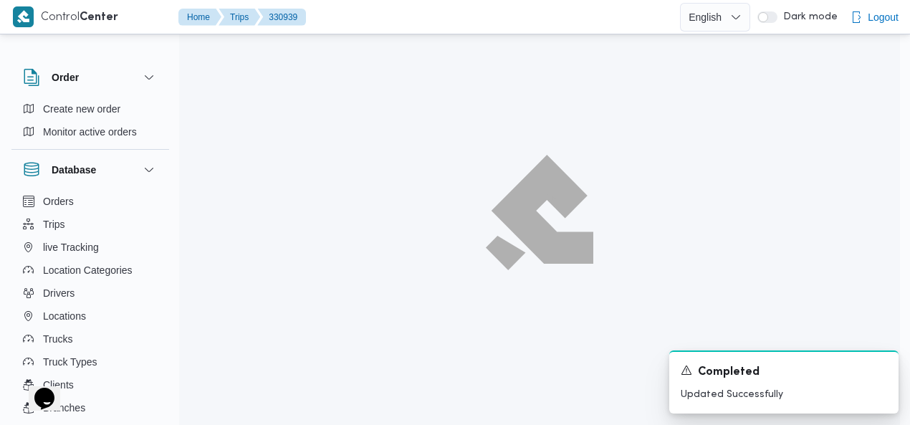
scroll to position [39, 0]
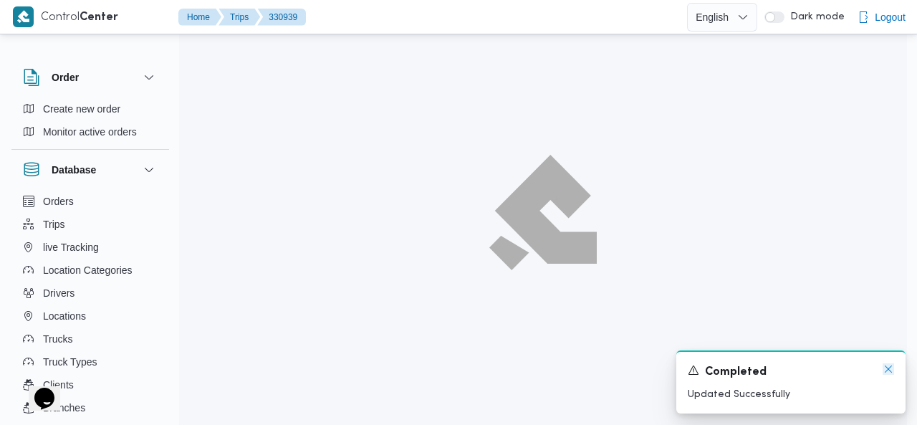
click at [890, 367] on icon "Dismiss toast" at bounding box center [888, 368] width 7 height 7
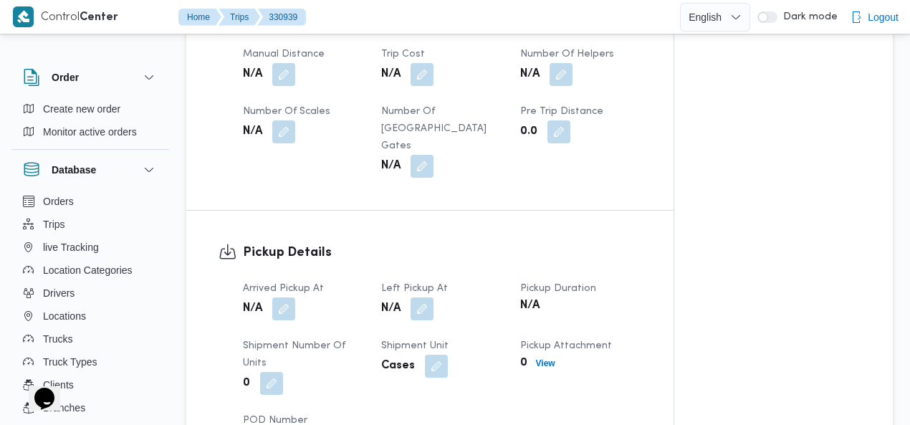
scroll to position [880, 0]
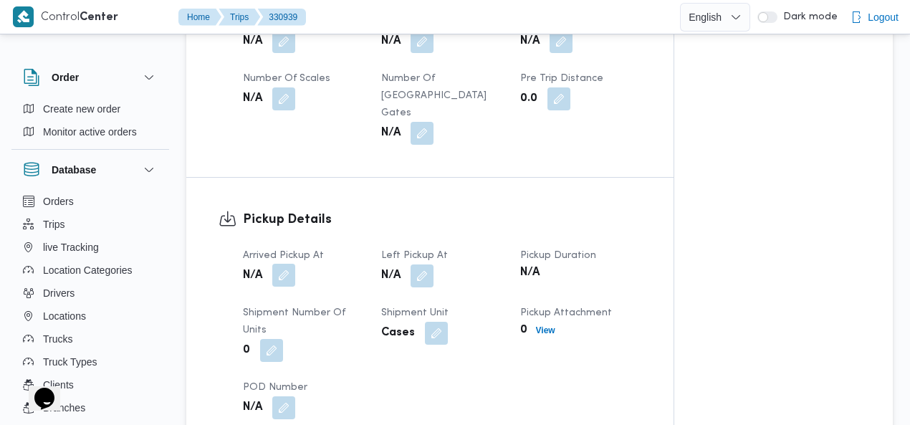
click at [287, 264] on button "button" at bounding box center [283, 275] width 23 height 23
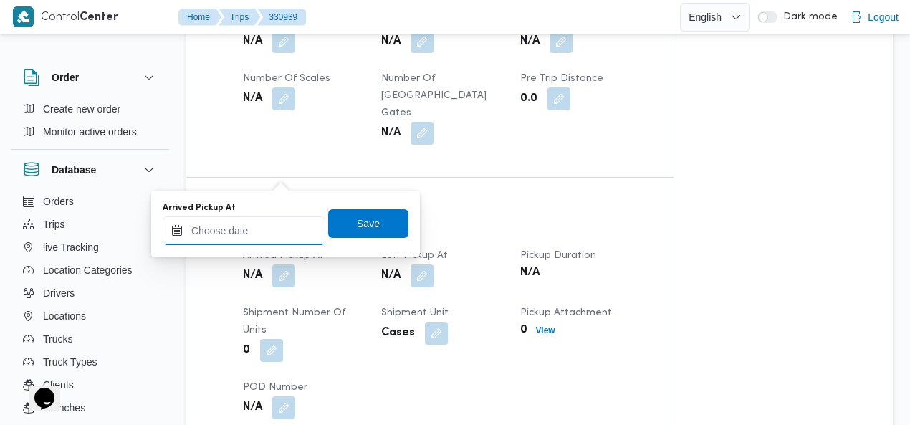
click at [259, 235] on input "Arrived Pickup At" at bounding box center [244, 230] width 163 height 29
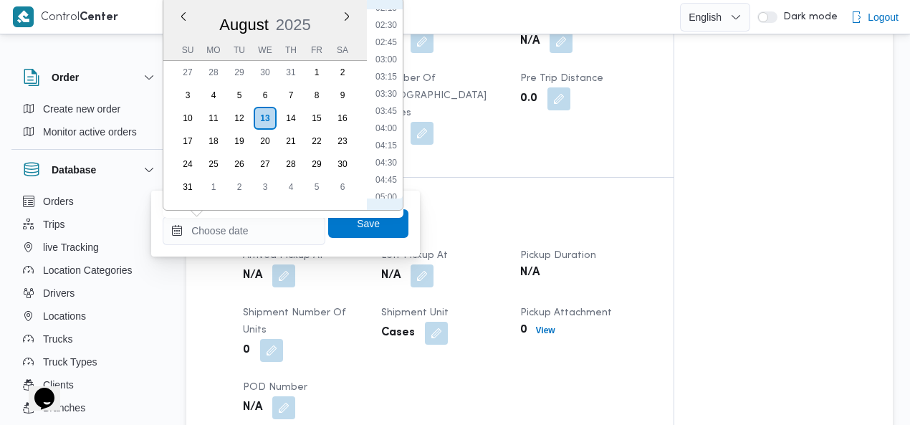
scroll to position [51, 0]
click at [388, 34] on li "01:00" at bounding box center [386, 34] width 33 height 14
type input "[DATE] 01:00"
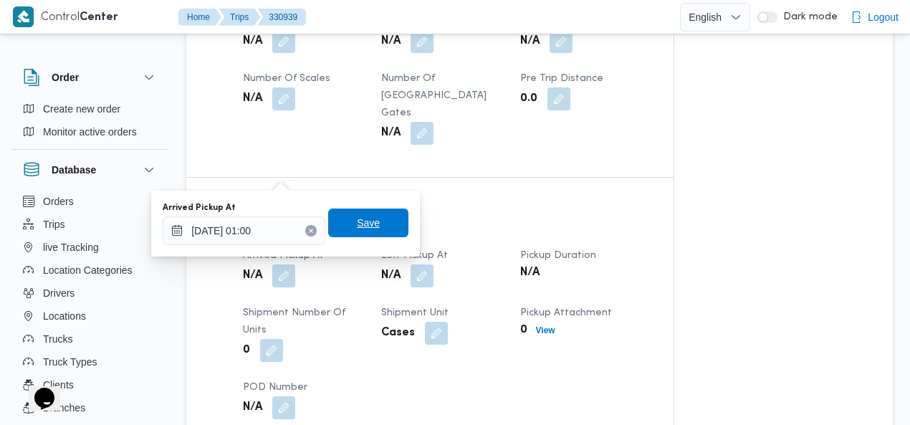
click at [357, 225] on span "Save" at bounding box center [368, 222] width 23 height 17
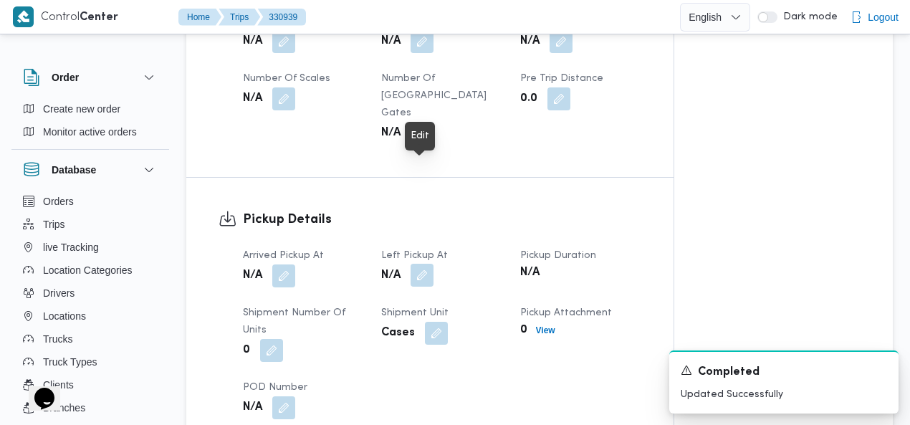
drag, startPoint x: 420, startPoint y: 171, endPoint x: 418, endPoint y: 184, distance: 13.1
click at [420, 264] on button "button" at bounding box center [421, 275] width 23 height 23
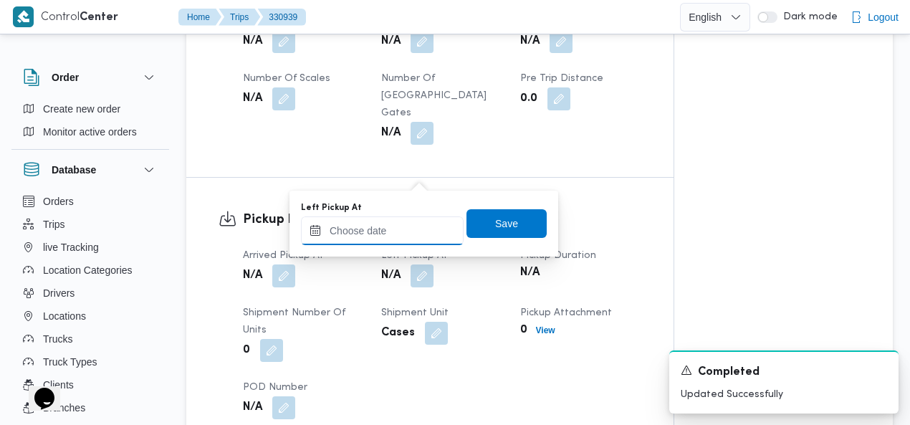
click at [405, 234] on input "Left Pickup At" at bounding box center [382, 230] width 163 height 29
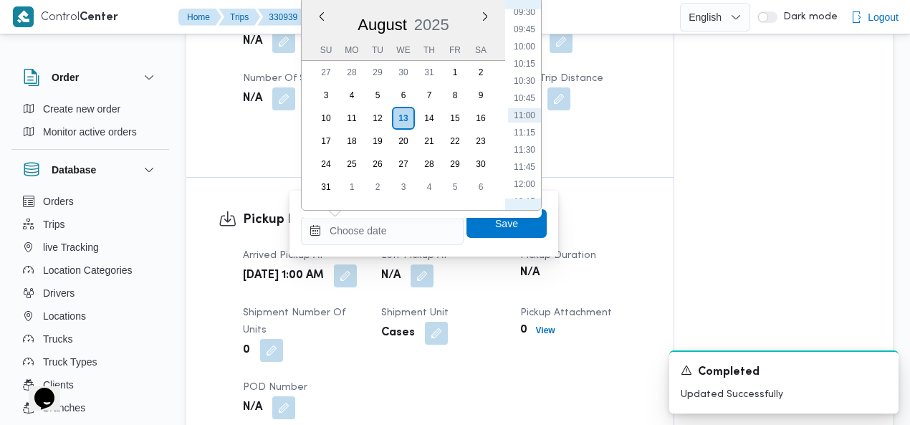
scroll to position [328, 0]
click at [530, 38] on li "05:00" at bounding box center [524, 32] width 33 height 14
type input "[DATE] 05:00"
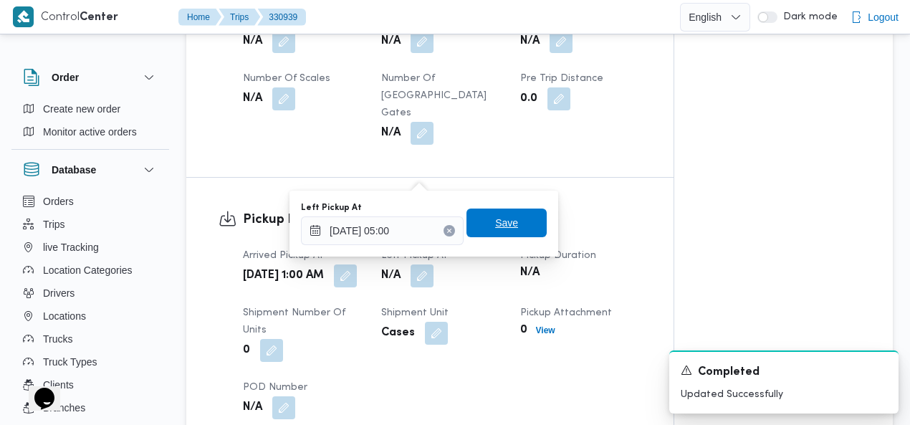
click at [500, 220] on span "Save" at bounding box center [506, 222] width 23 height 17
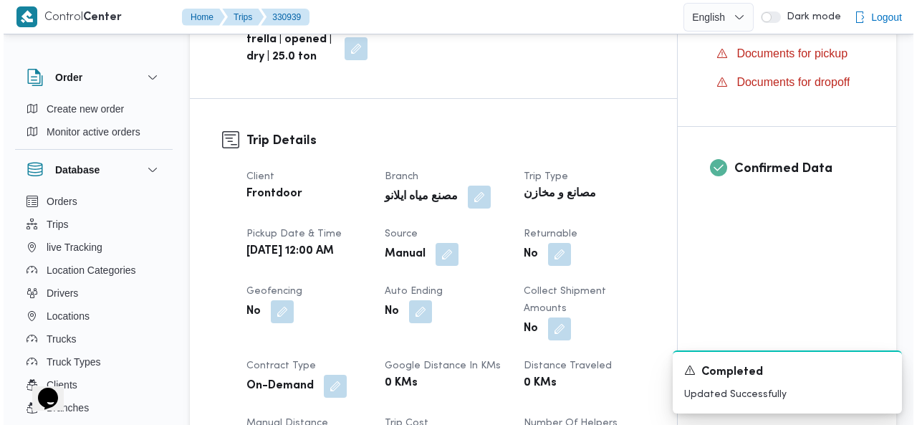
scroll to position [0, 0]
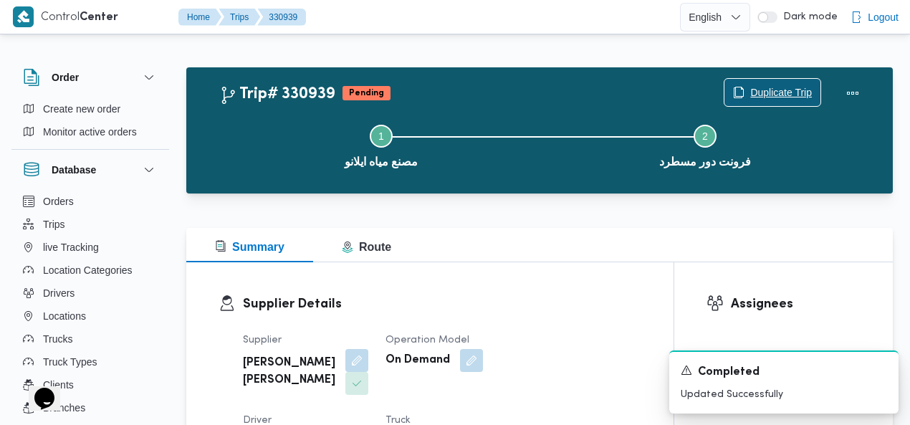
click at [784, 92] on span "Duplicate Trip" at bounding box center [781, 92] width 62 height 17
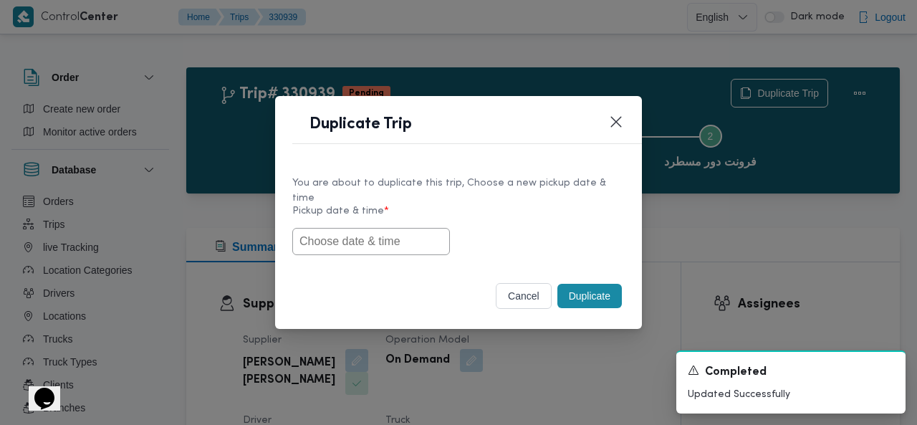
click at [379, 233] on input "text" at bounding box center [371, 241] width 158 height 27
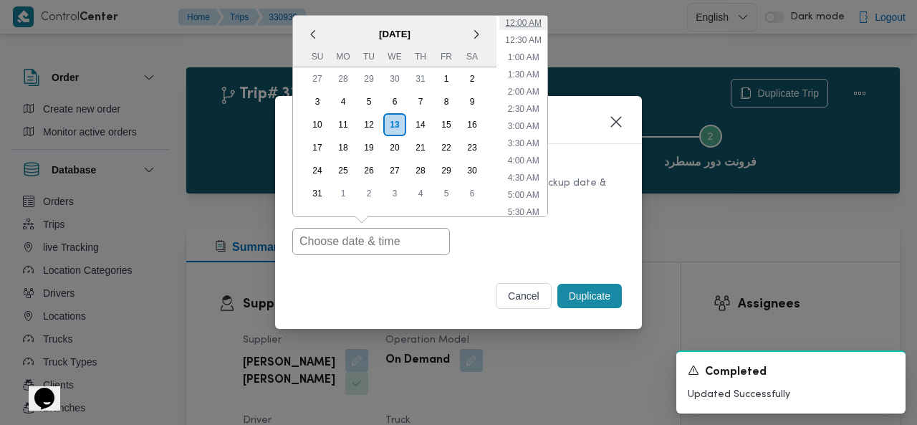
click at [537, 23] on li "12:00 AM" at bounding box center [523, 23] width 48 height 14
type input "[DATE] 12:00AM"
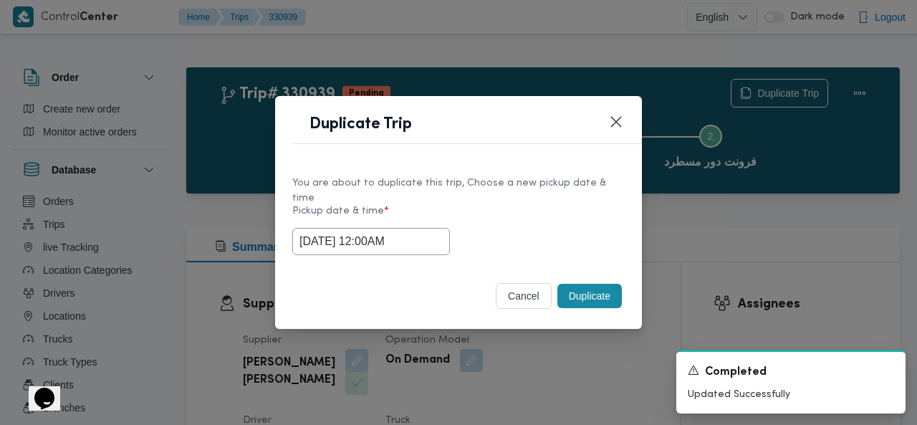
click at [577, 284] on button "Duplicate" at bounding box center [589, 296] width 64 height 24
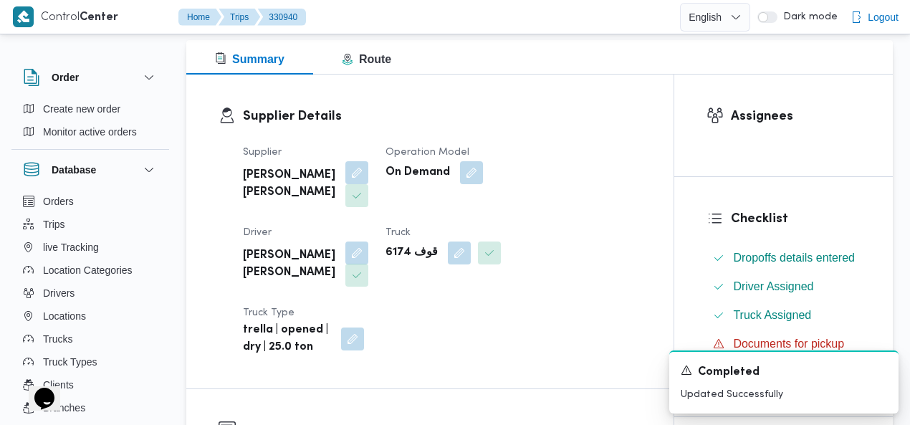
scroll to position [217, 0]
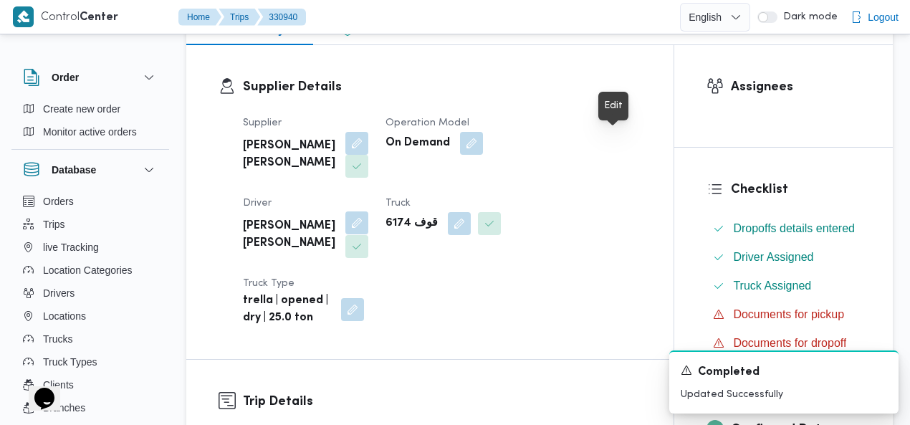
click at [368, 211] on button "button" at bounding box center [356, 222] width 23 height 23
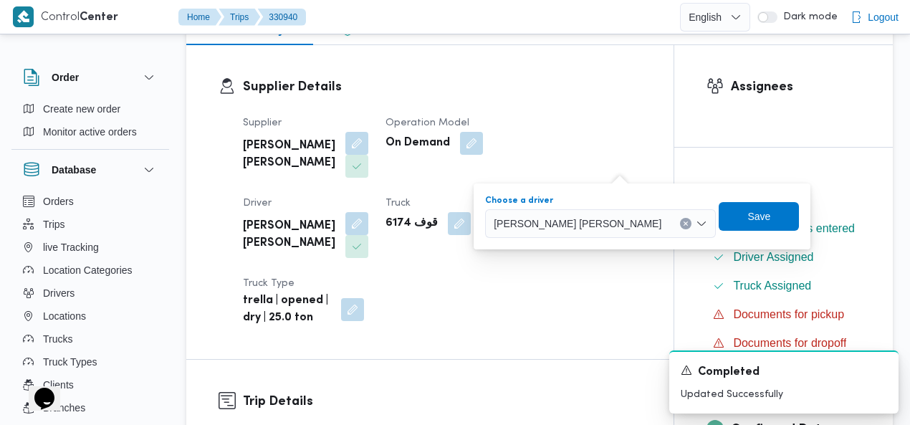
click at [680, 218] on button "Clear input" at bounding box center [685, 223] width 11 height 11
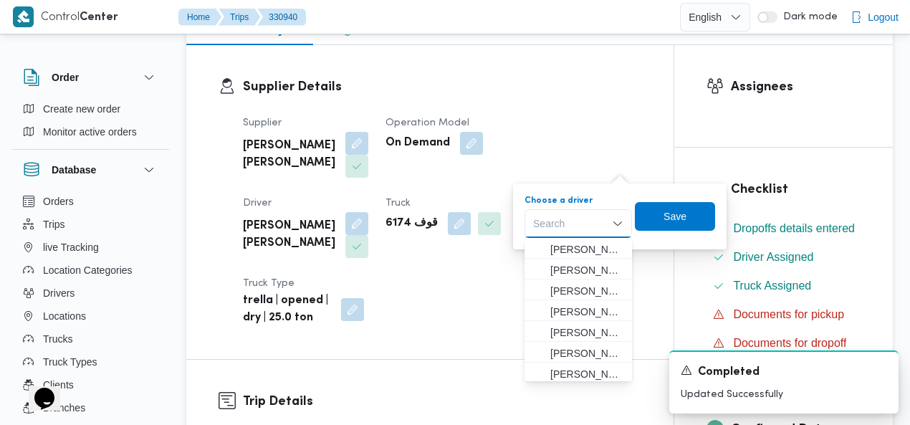
click at [585, 224] on div "Search Combo box. Selected. Combo box input. Search. Type some text or, to disp…" at bounding box center [577, 223] width 107 height 29
type input "رضا"
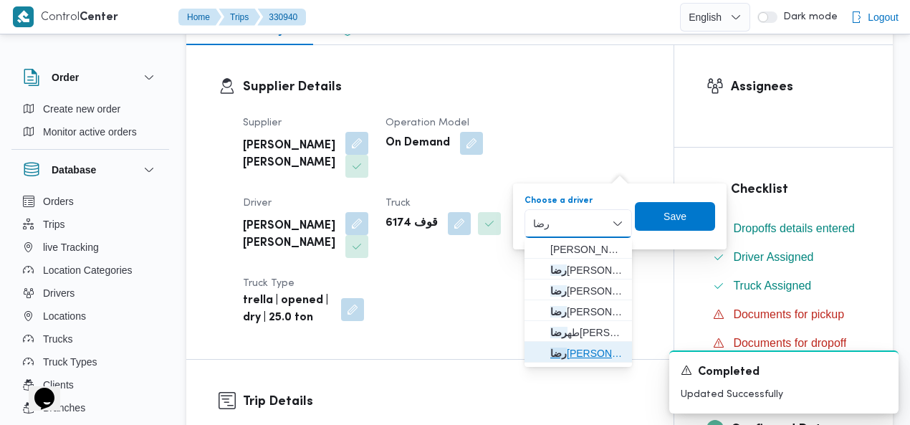
drag, startPoint x: 561, startPoint y: 352, endPoint x: 572, endPoint y: 345, distance: 12.9
click at [561, 352] on span "رضا ابراهيم ابراهيم ابراهيم سلطان" at bounding box center [586, 353] width 73 height 17
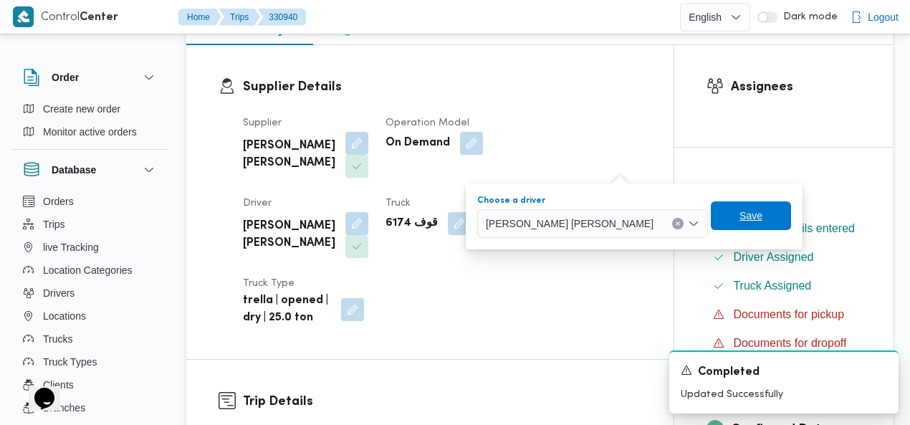
click at [739, 214] on span "Save" at bounding box center [750, 215] width 23 height 17
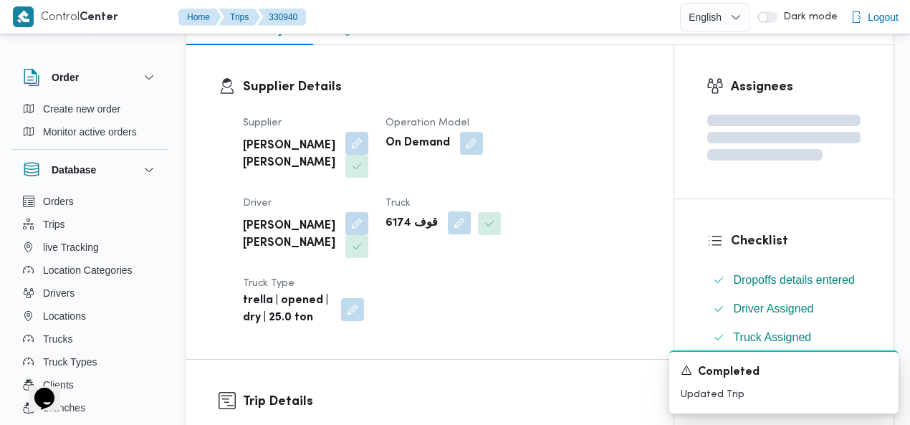
click at [448, 223] on button "button" at bounding box center [459, 222] width 23 height 23
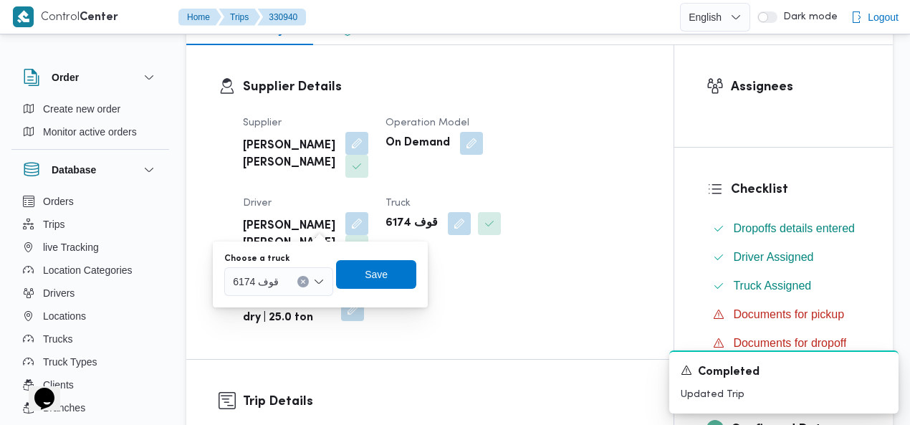
click at [301, 279] on icon "Clear input" at bounding box center [303, 282] width 6 height 6
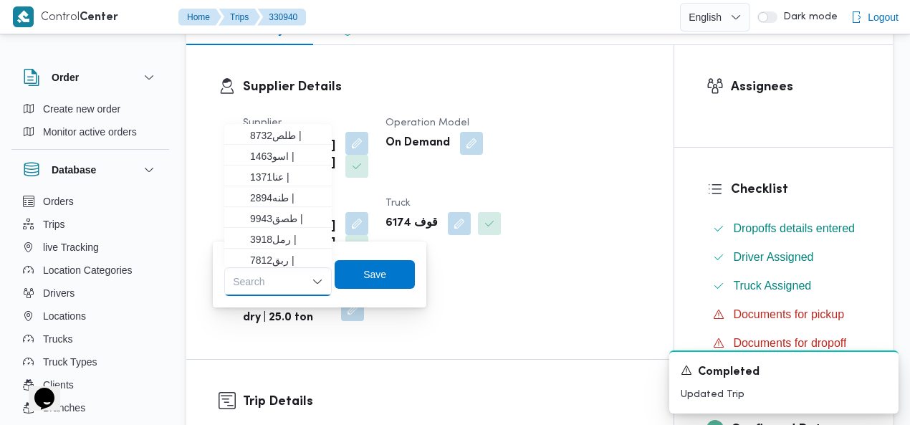
click at [276, 280] on div "Search" at bounding box center [277, 281] width 107 height 29
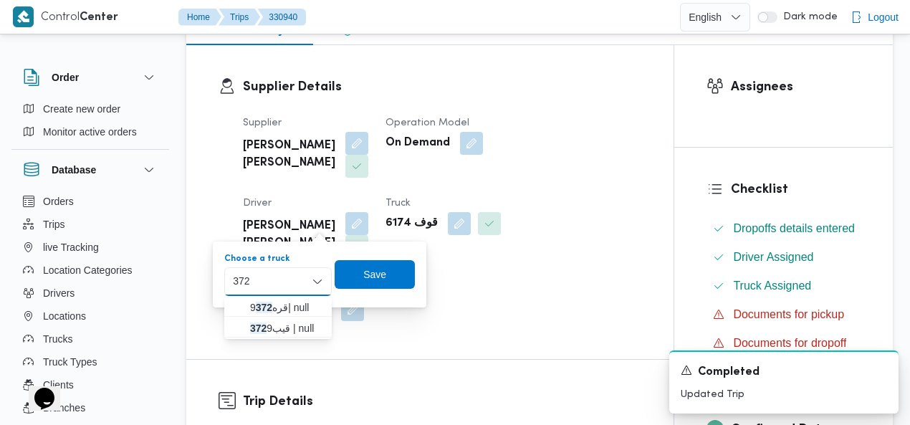
type input "372"
click at [279, 326] on span "قيب 372 9 | null" at bounding box center [286, 327] width 73 height 17
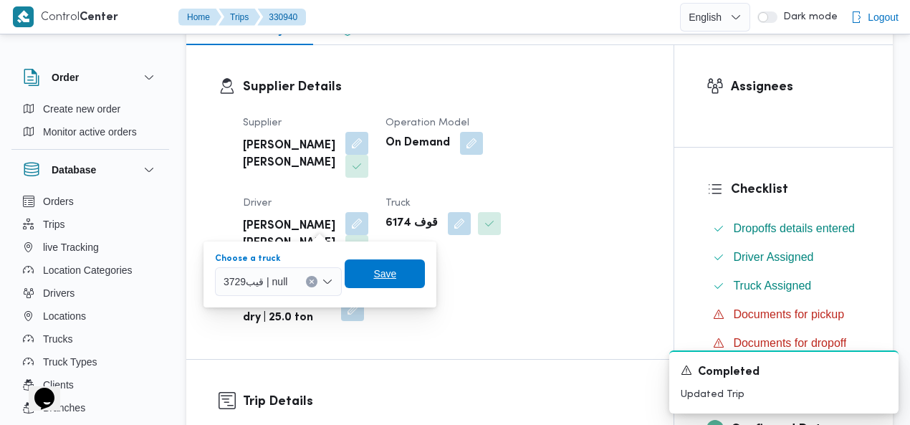
click at [378, 273] on span "Save" at bounding box center [384, 273] width 23 height 17
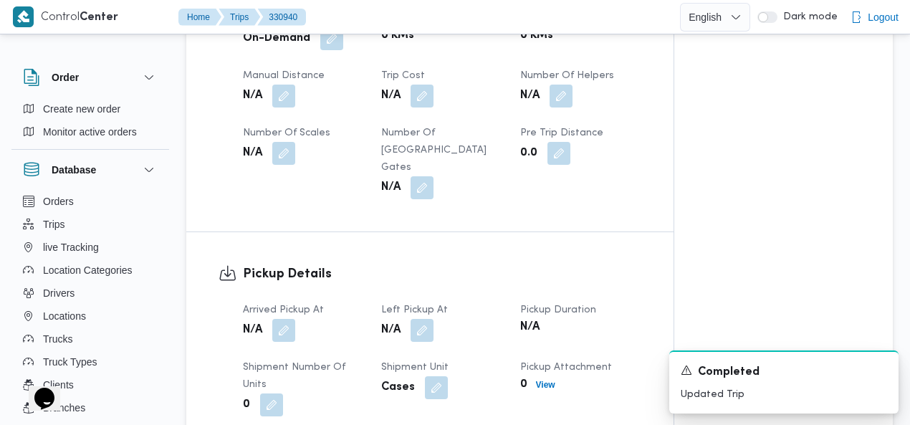
scroll to position [862, 0]
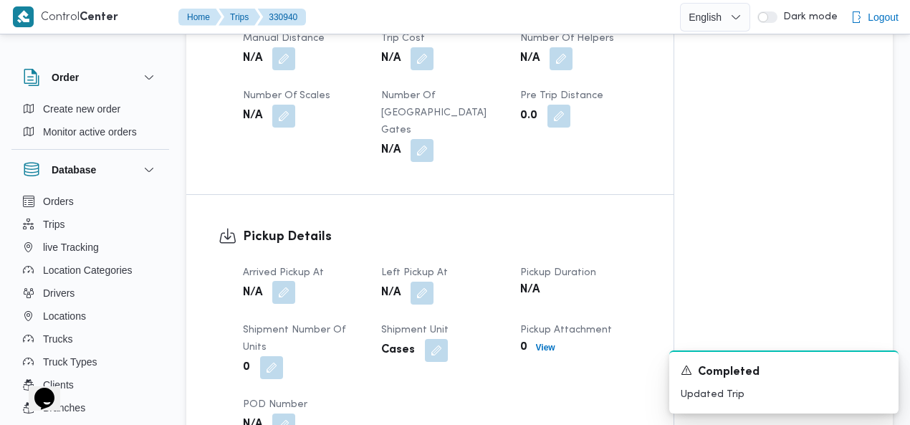
click at [284, 281] on button "button" at bounding box center [283, 292] width 23 height 23
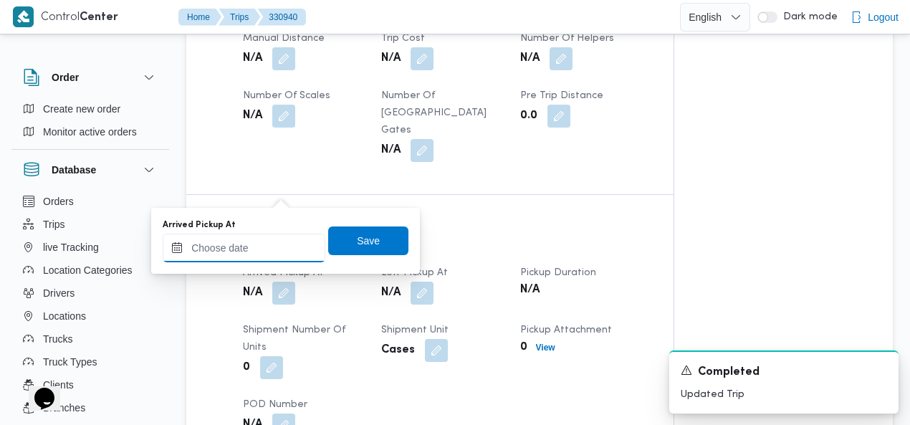
click at [249, 253] on input "Arrived Pickup At" at bounding box center [244, 248] width 163 height 29
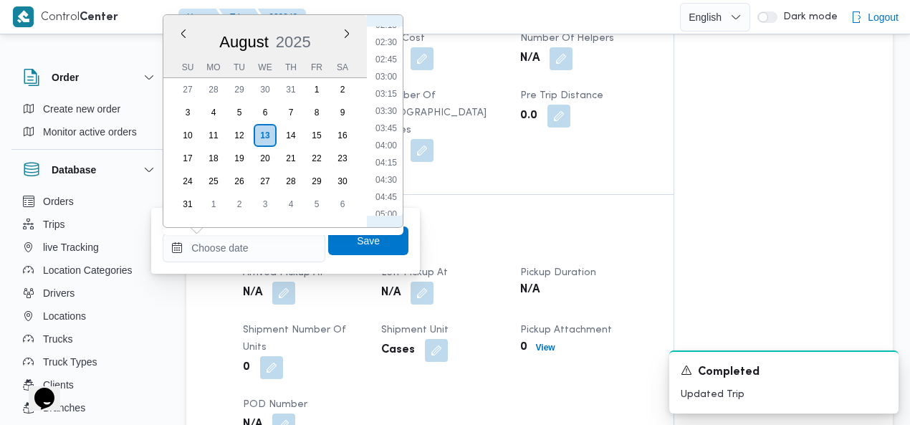
scroll to position [0, 0]
click at [389, 56] on li "00:15" at bounding box center [386, 51] width 33 height 14
type input "13/08/2025 00:15"
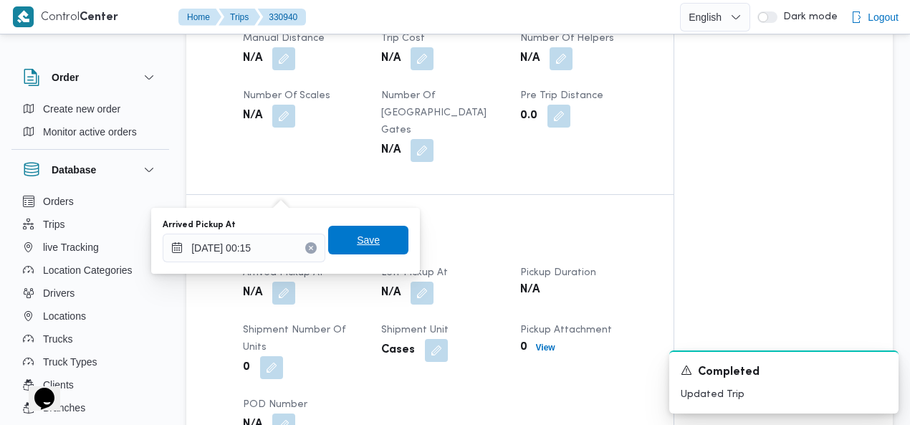
click at [370, 241] on span "Save" at bounding box center [368, 239] width 23 height 17
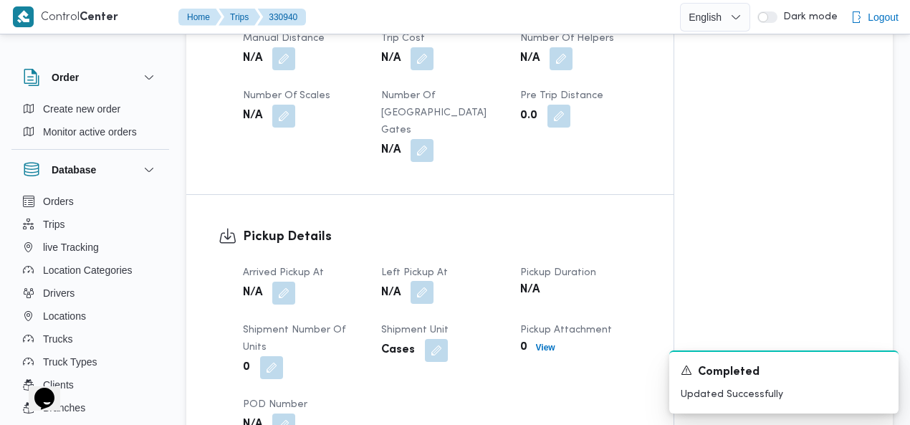
click at [424, 281] on button "button" at bounding box center [421, 292] width 23 height 23
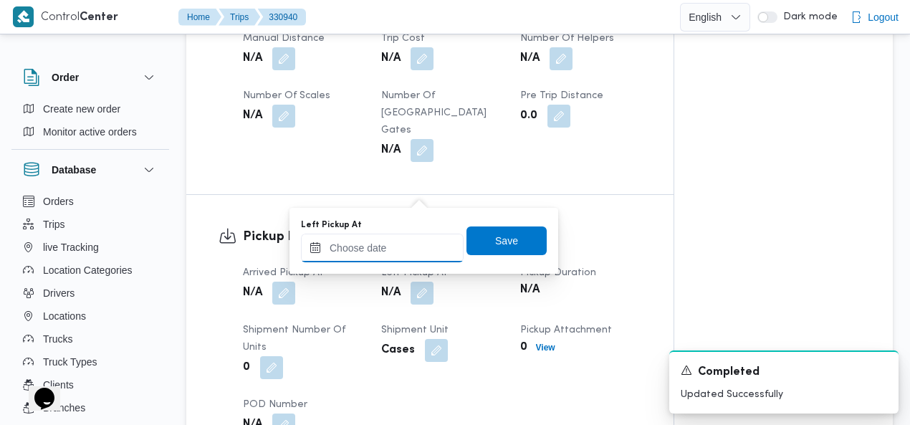
click at [412, 239] on input "Left Pickup At" at bounding box center [382, 248] width 163 height 29
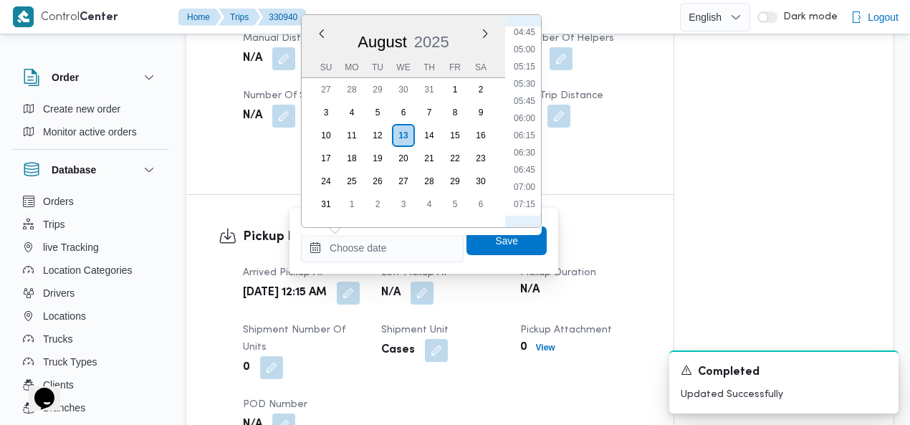
scroll to position [163, 0]
click at [521, 165] on li "04:15" at bounding box center [524, 162] width 33 height 14
type input "13/08/2025 04:15"
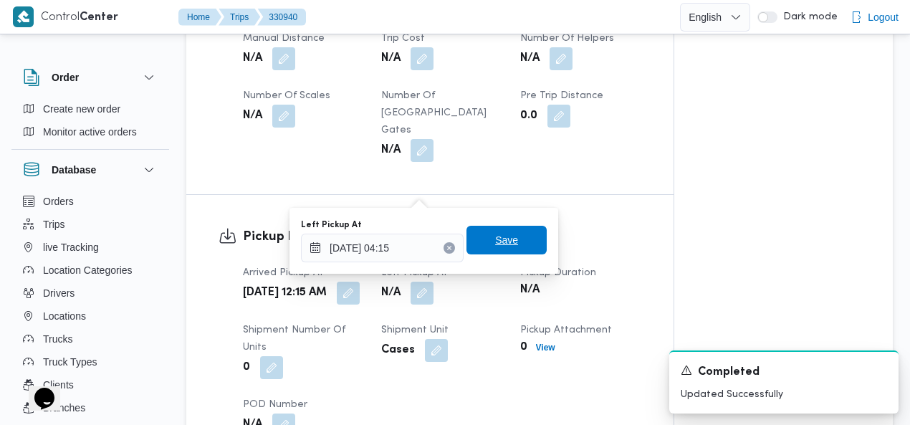
click at [511, 233] on span "Save" at bounding box center [506, 240] width 80 height 29
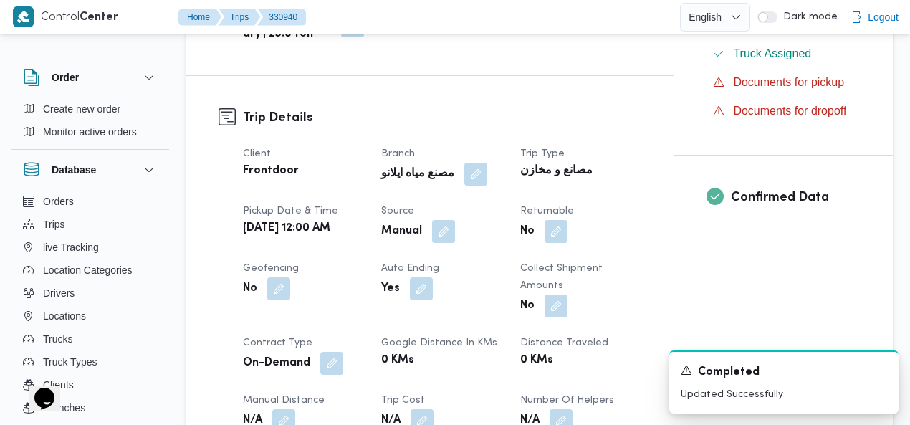
scroll to position [0, 0]
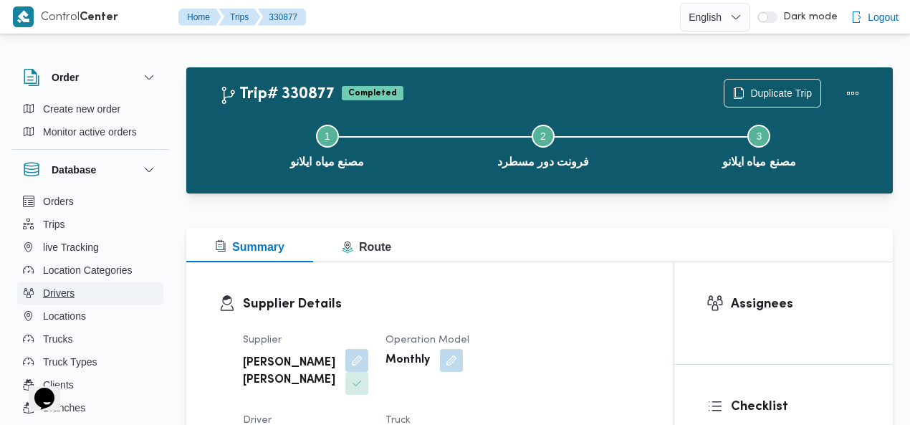
click at [72, 290] on span "Drivers" at bounding box center [59, 292] width 32 height 17
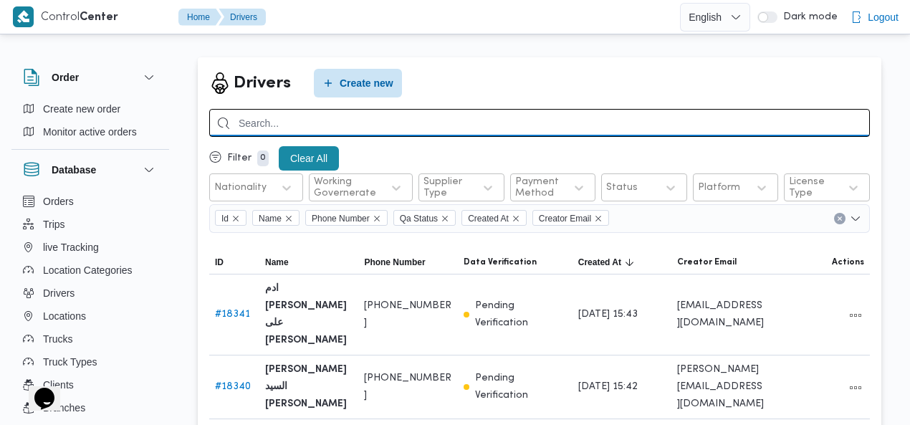
click at [651, 122] on input "search" at bounding box center [539, 123] width 660 height 28
type input "تامر عبد"
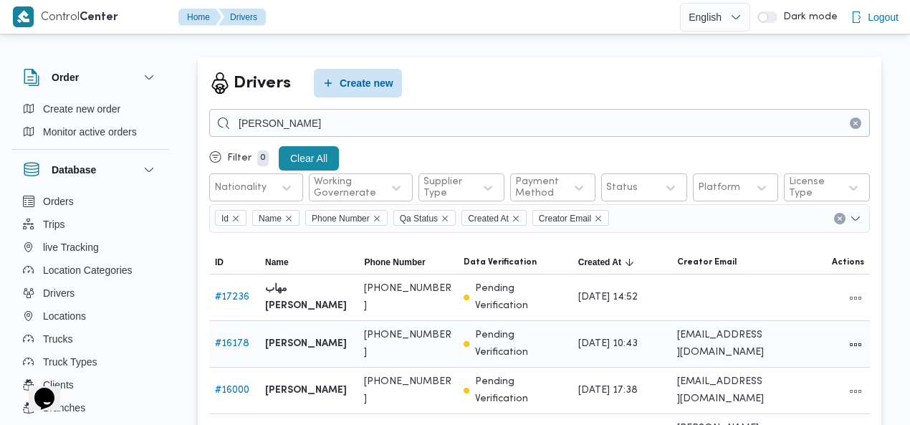
click at [236, 339] on link "# 16178" at bounding box center [232, 343] width 34 height 9
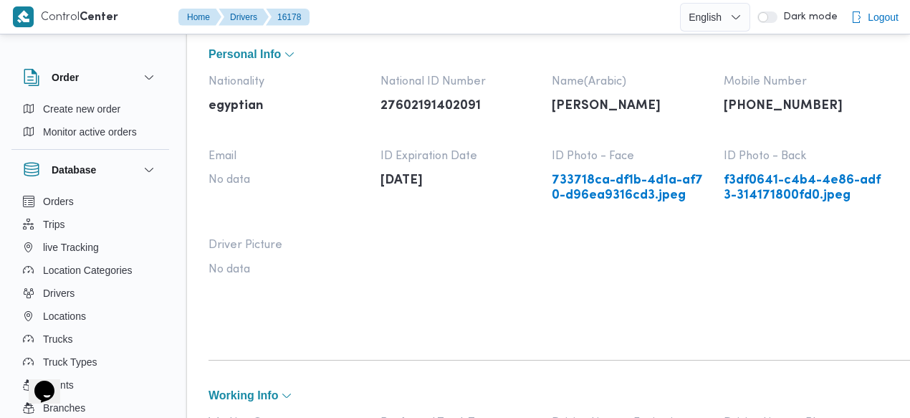
scroll to position [103, 0]
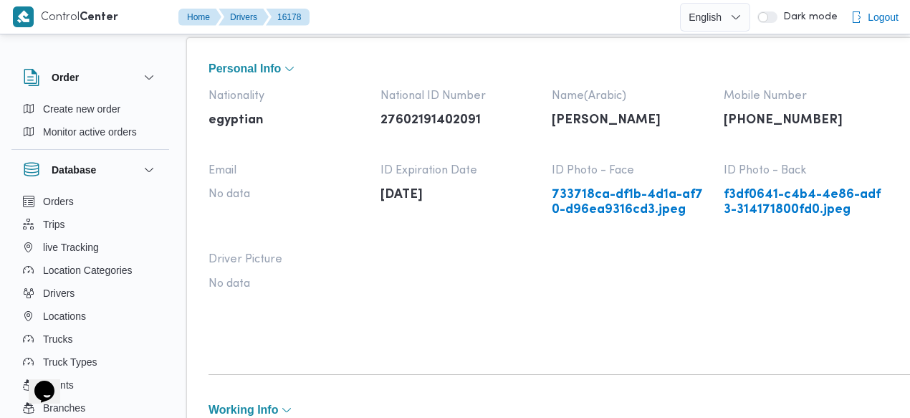
click at [632, 122] on p "[PERSON_NAME]" at bounding box center [631, 120] width 158 height 15
copy p "[PERSON_NAME]"
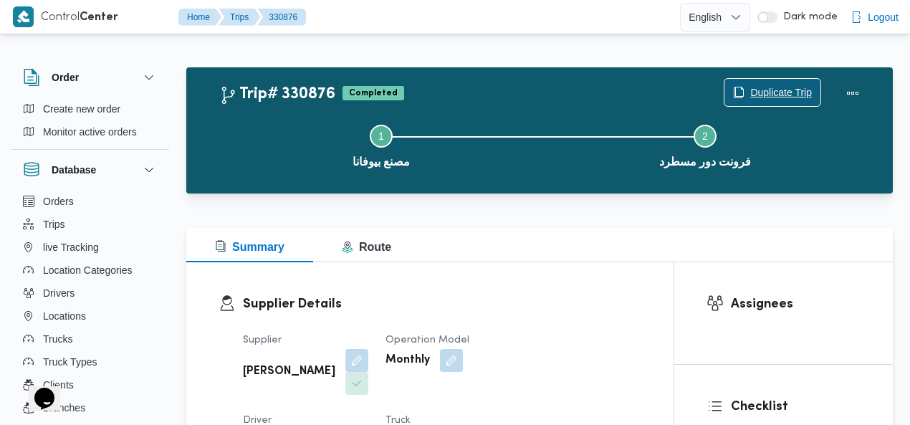
click at [774, 84] on span "Duplicate Trip" at bounding box center [772, 92] width 96 height 27
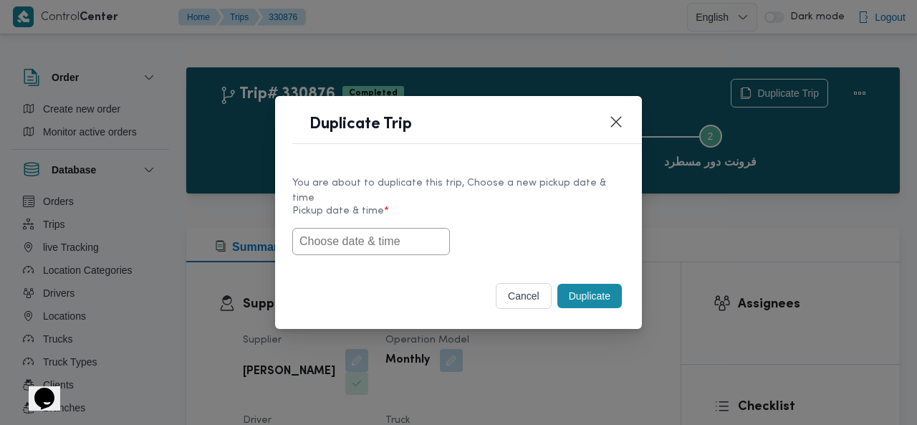
click at [385, 235] on input "text" at bounding box center [371, 241] width 158 height 27
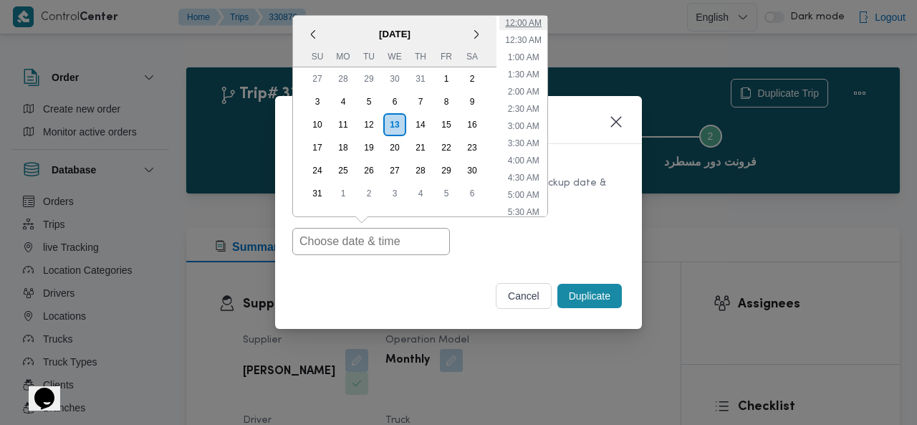
click at [530, 19] on li "12:00 AM" at bounding box center [523, 23] width 48 height 14
type input "13/08/2025 12:00AM"
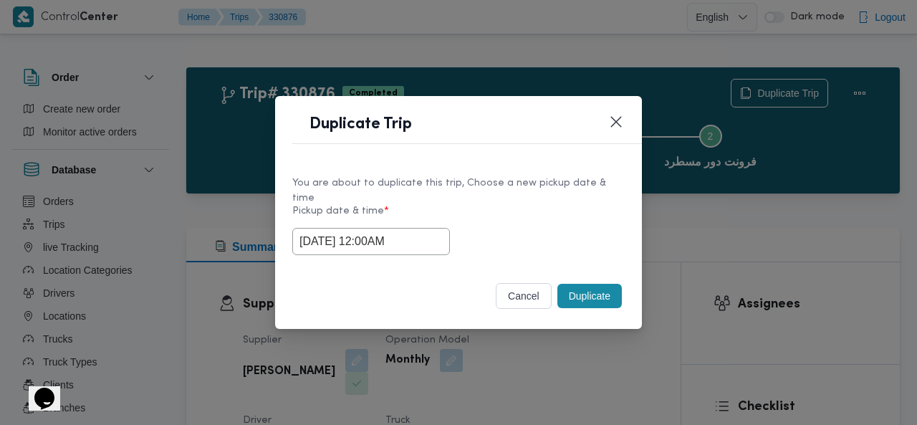
click at [593, 284] on button "Duplicate" at bounding box center [589, 296] width 64 height 24
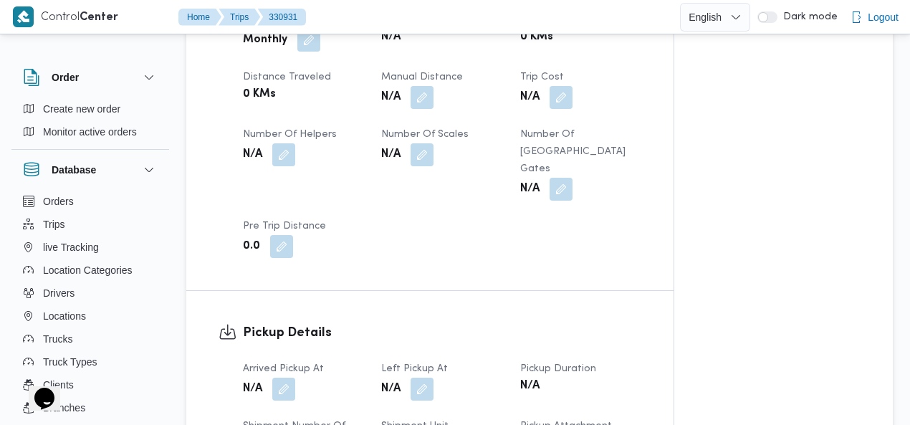
scroll to position [829, 0]
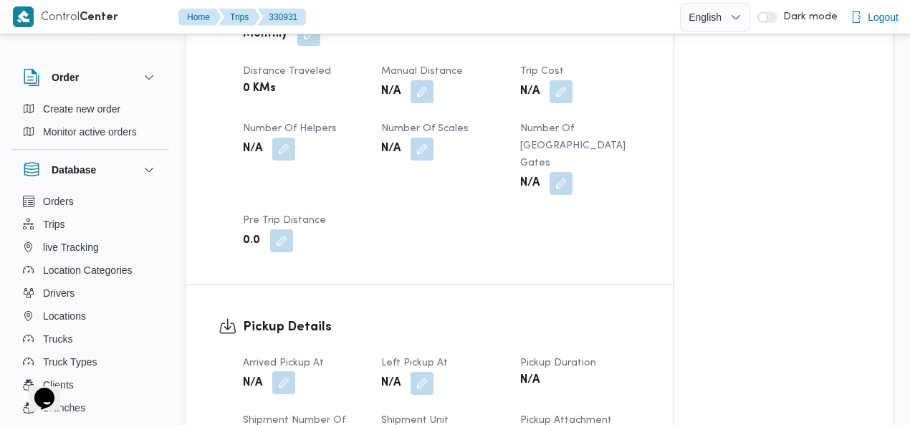
click at [289, 371] on button "button" at bounding box center [283, 382] width 23 height 23
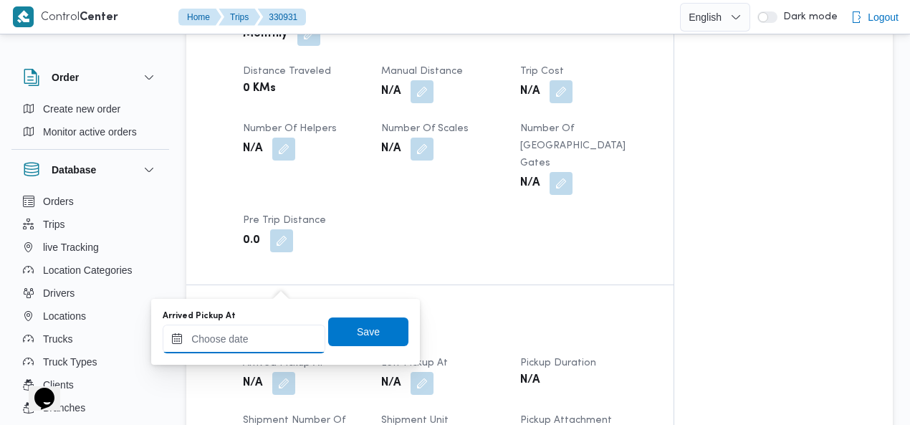
click at [257, 334] on input "Arrived Pickup At" at bounding box center [244, 338] width 163 height 29
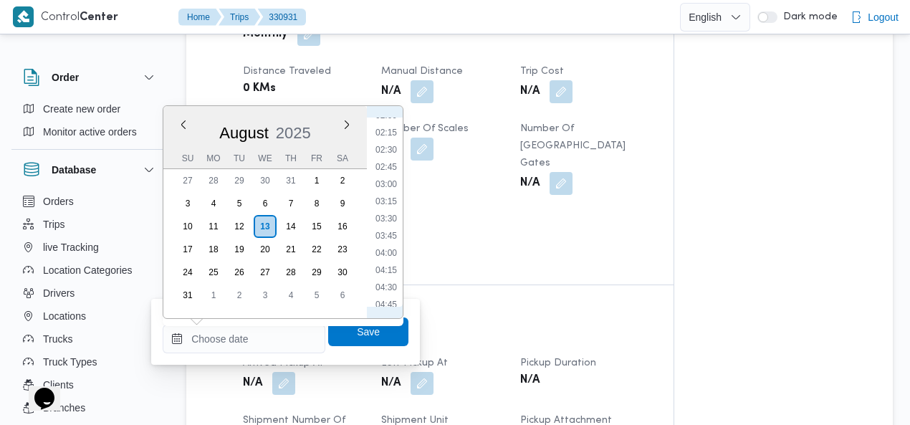
scroll to position [0, 0]
click at [392, 124] on li "00:00" at bounding box center [386, 124] width 33 height 14
type input "13/08/2025 00:00"
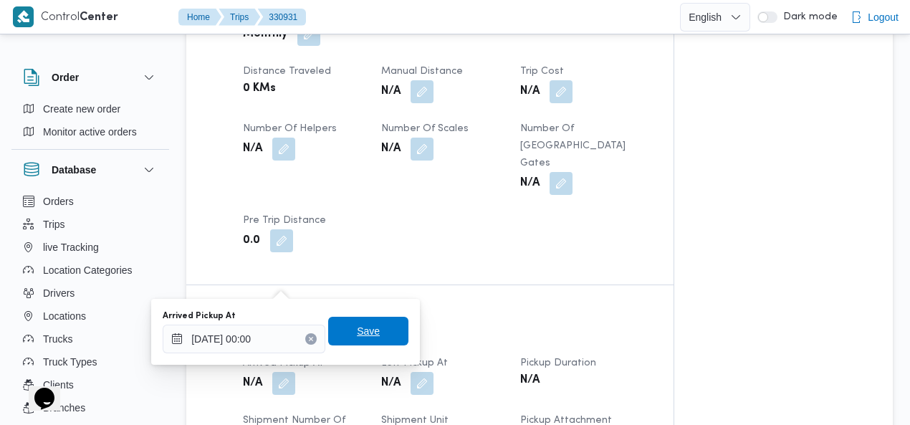
click at [360, 335] on span "Save" at bounding box center [368, 330] width 23 height 17
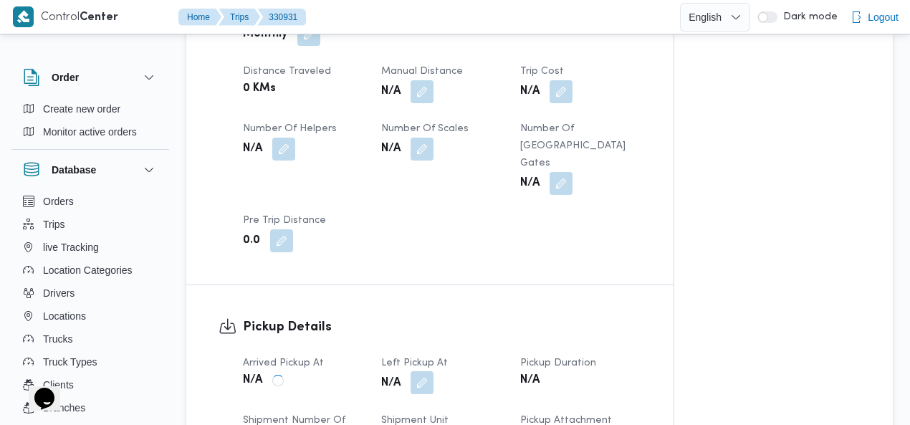
click at [422, 371] on button "button" at bounding box center [421, 382] width 23 height 23
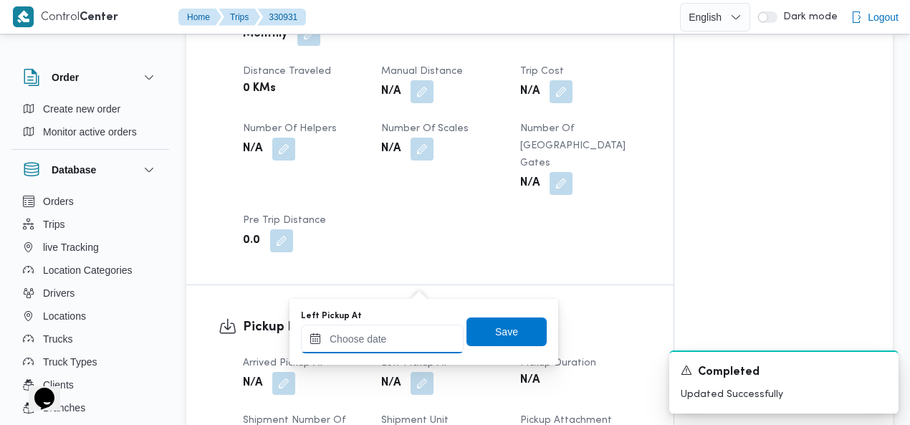
click at [401, 335] on input "Left Pickup At" at bounding box center [382, 338] width 163 height 29
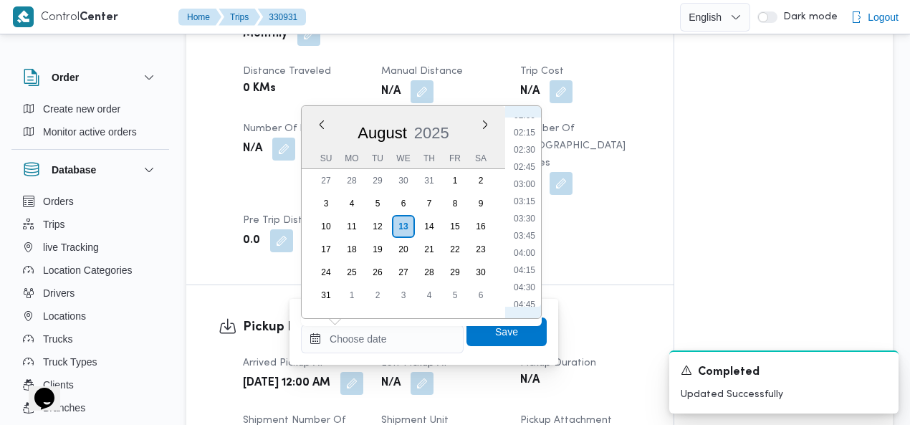
scroll to position [146, 0]
click at [529, 251] on li "04:00" at bounding box center [524, 253] width 33 height 14
type input "13/08/2025 04:00"
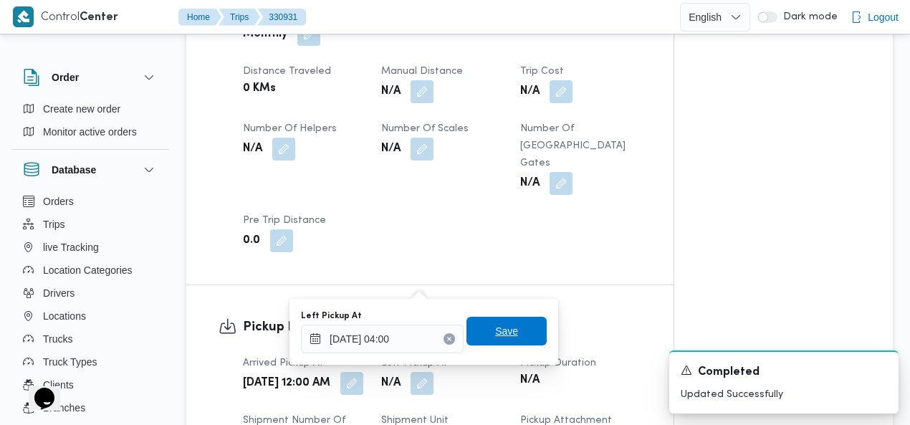
click at [498, 328] on span "Save" at bounding box center [506, 330] width 23 height 17
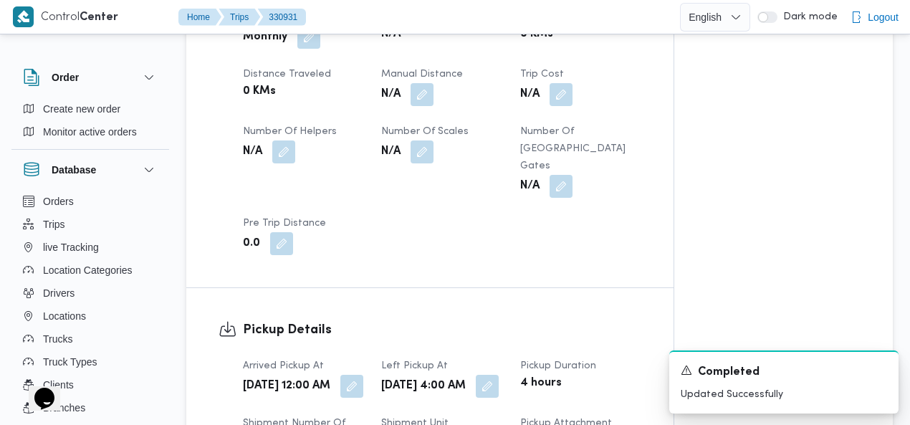
scroll to position [0, 0]
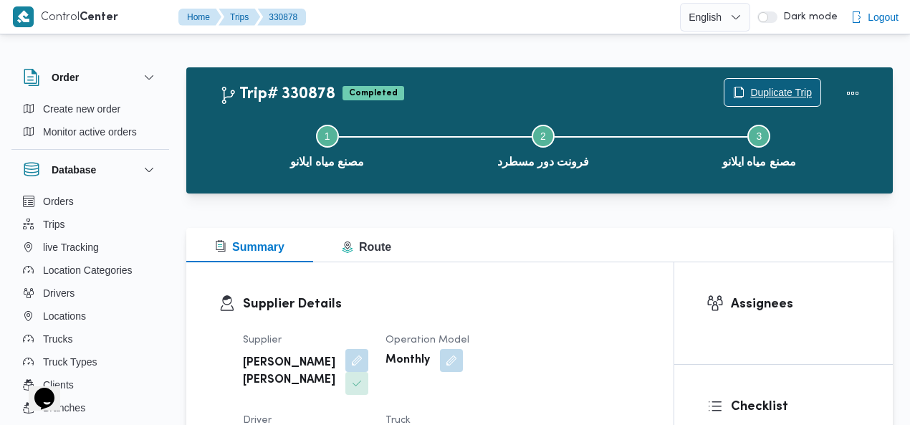
click at [789, 91] on span "Duplicate Trip" at bounding box center [781, 92] width 62 height 17
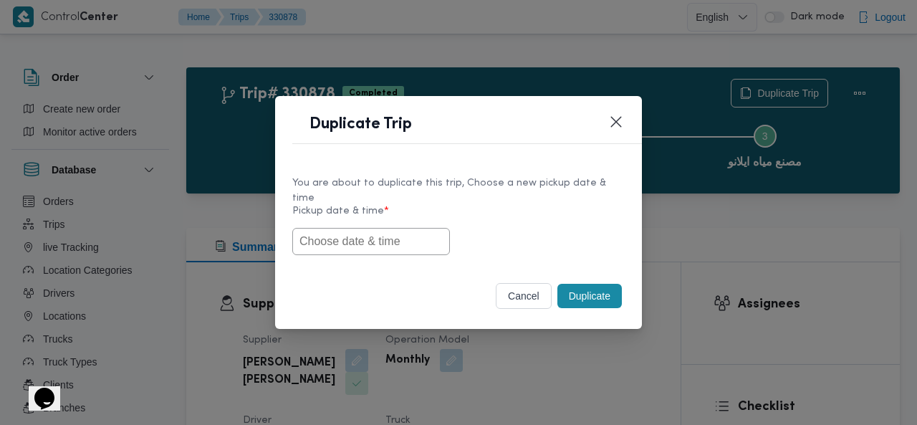
click at [355, 240] on input "text" at bounding box center [371, 241] width 158 height 27
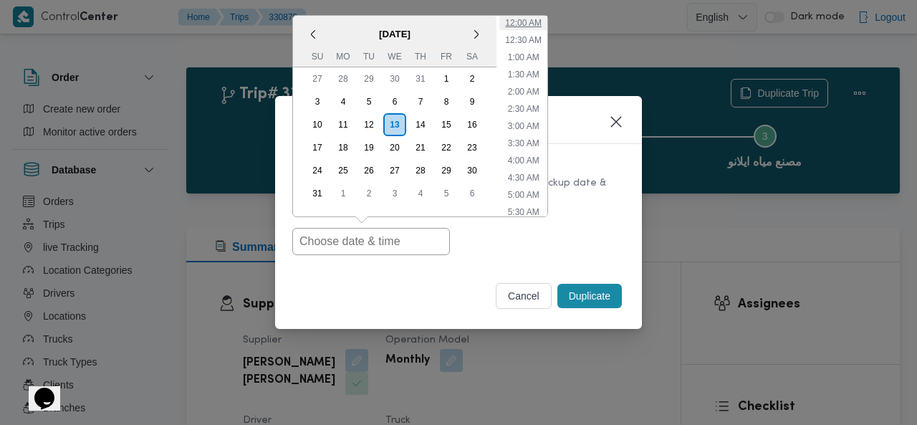
click at [532, 16] on li "12:00 AM" at bounding box center [523, 23] width 48 height 14
type input "13/08/2025 12:00AM"
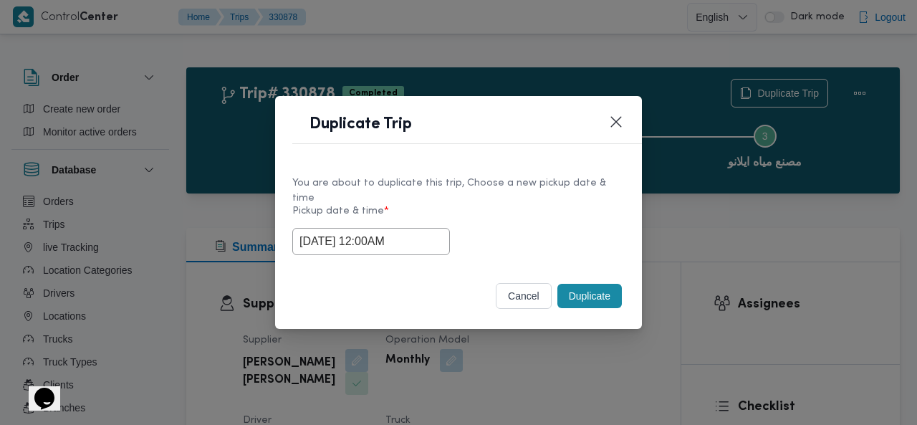
click at [586, 290] on button "Duplicate" at bounding box center [589, 296] width 64 height 24
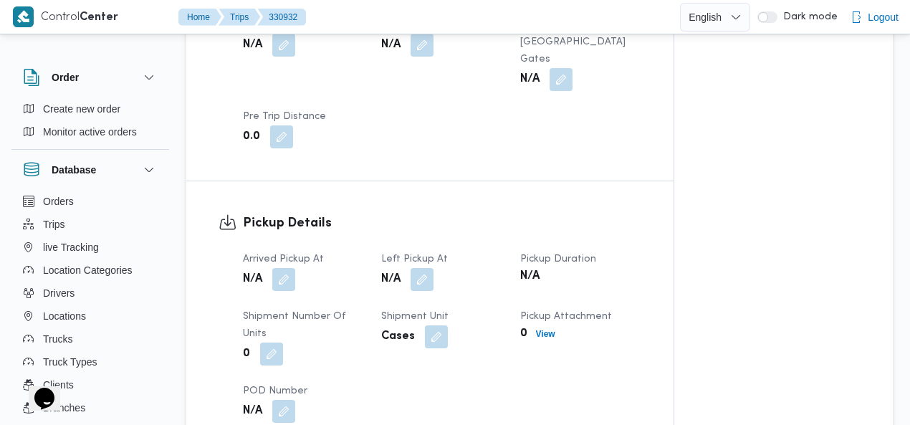
scroll to position [948, 0]
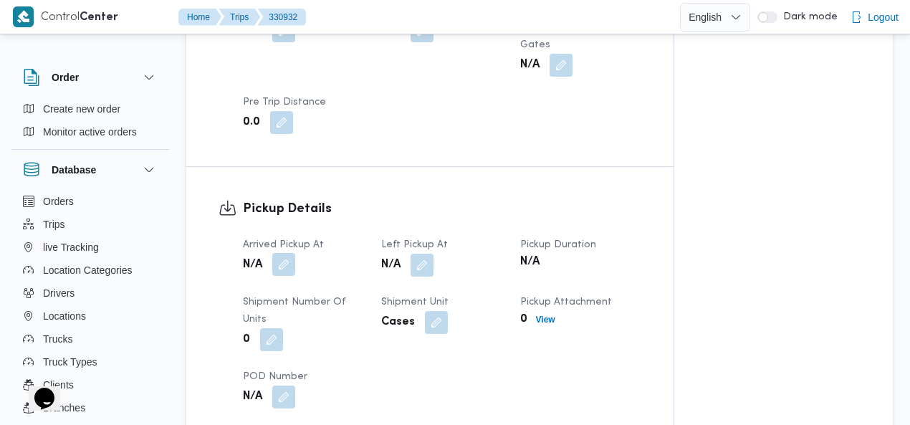
click at [287, 253] on button "button" at bounding box center [283, 264] width 23 height 23
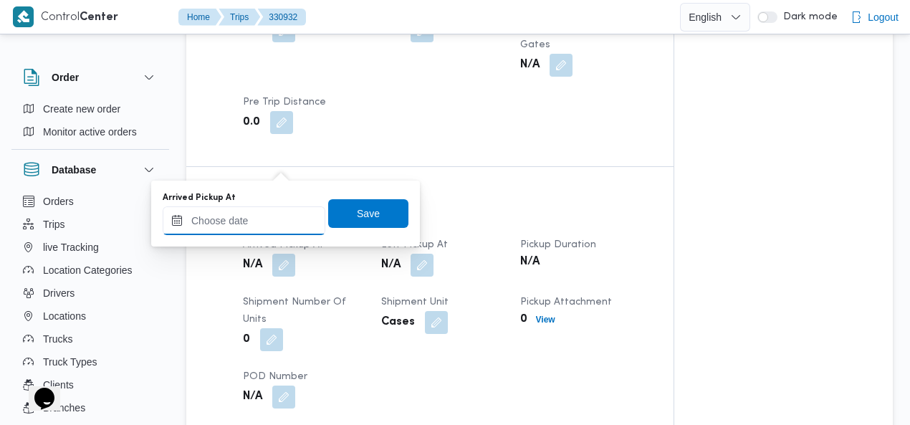
click at [244, 216] on input "Arrived Pickup At" at bounding box center [244, 220] width 163 height 29
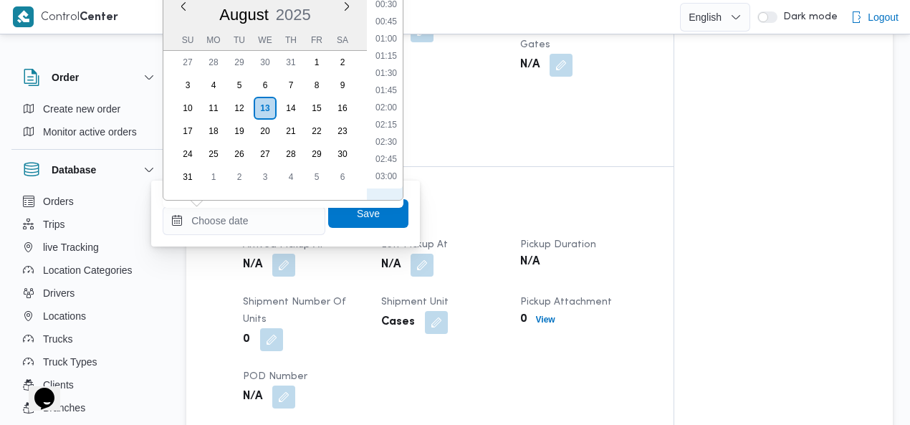
scroll to position [0, 0]
click at [386, 38] on li "00:30" at bounding box center [386, 41] width 33 height 14
type input "[DATE] 00:30"
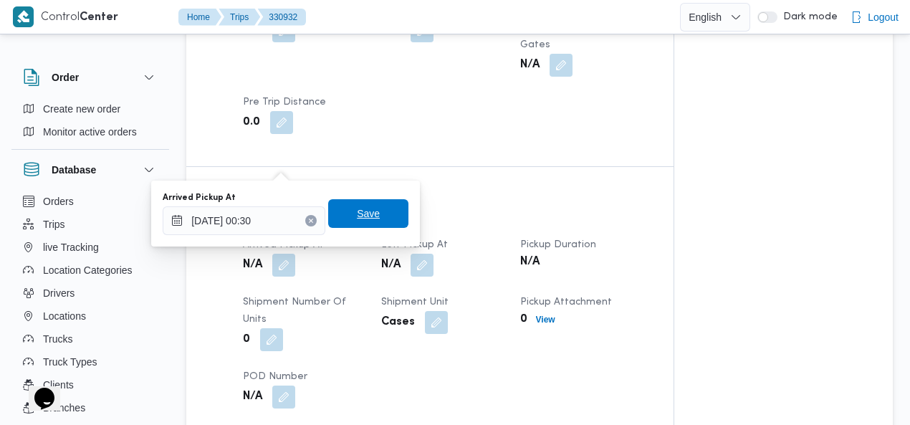
click at [366, 213] on span "Save" at bounding box center [368, 213] width 23 height 17
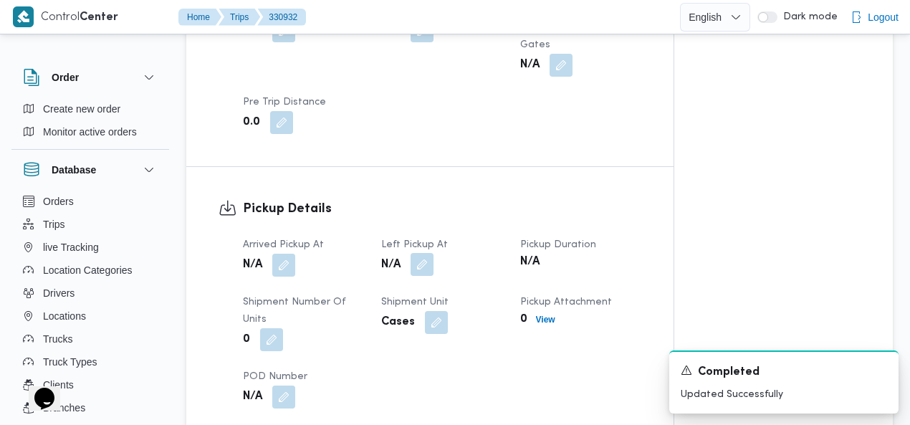
drag, startPoint x: 423, startPoint y: 163, endPoint x: 422, endPoint y: 170, distance: 8.0
click at [423, 253] on button "button" at bounding box center [421, 264] width 23 height 23
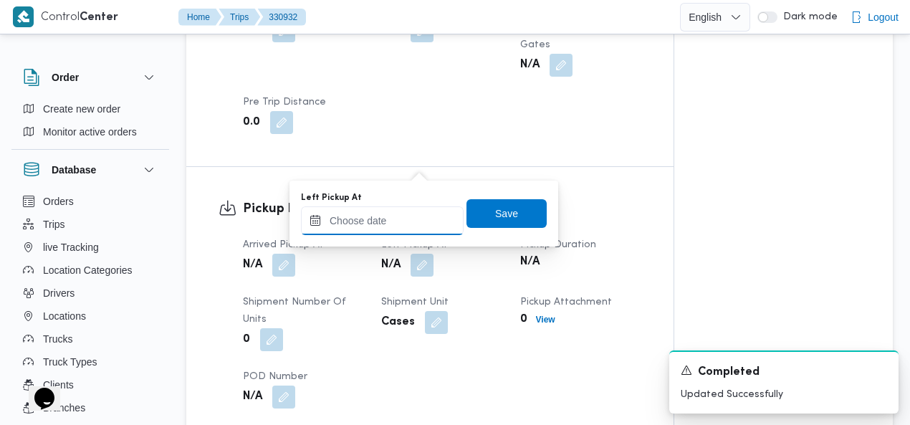
click at [411, 218] on input "Left Pickup At" at bounding box center [382, 220] width 163 height 29
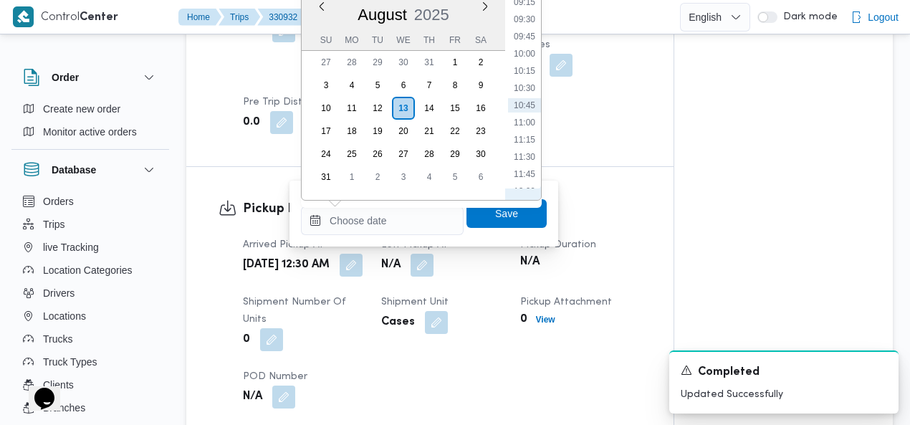
scroll to position [311, 0]
click at [532, 18] on li "04:45" at bounding box center [524, 22] width 33 height 14
type input "[DATE] 04:45"
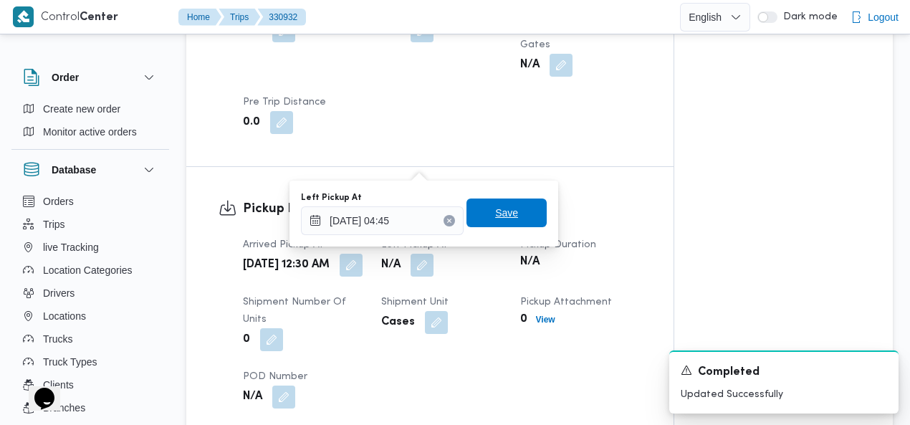
click at [496, 209] on span "Save" at bounding box center [506, 212] width 23 height 17
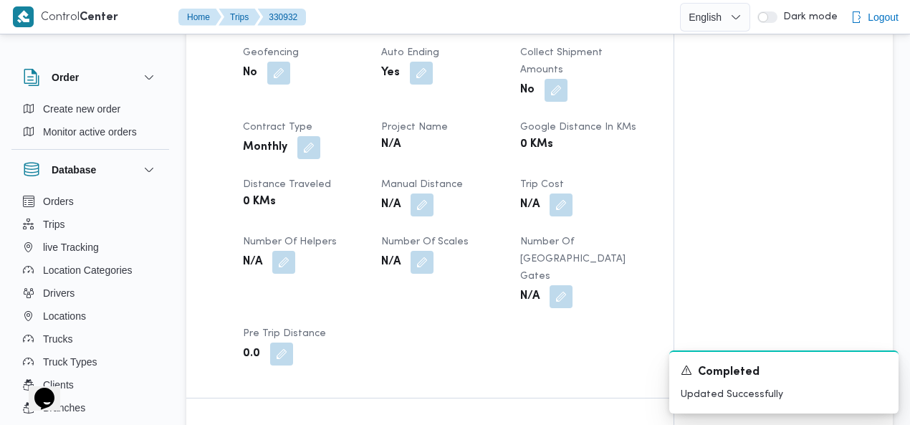
scroll to position [0, 0]
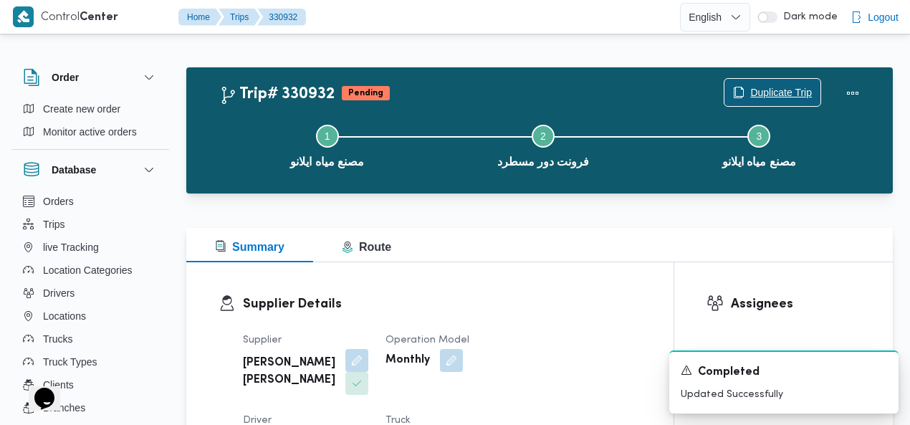
click at [771, 90] on span "Duplicate Trip" at bounding box center [781, 92] width 62 height 17
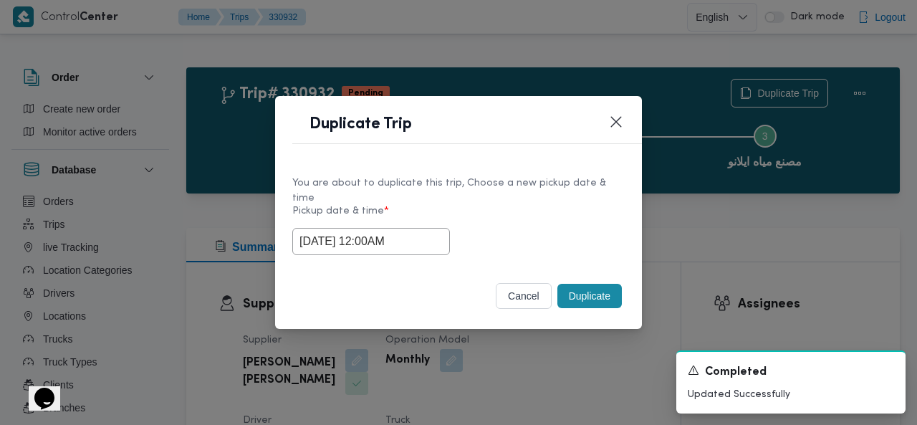
click at [599, 286] on button "Duplicate" at bounding box center [589, 296] width 64 height 24
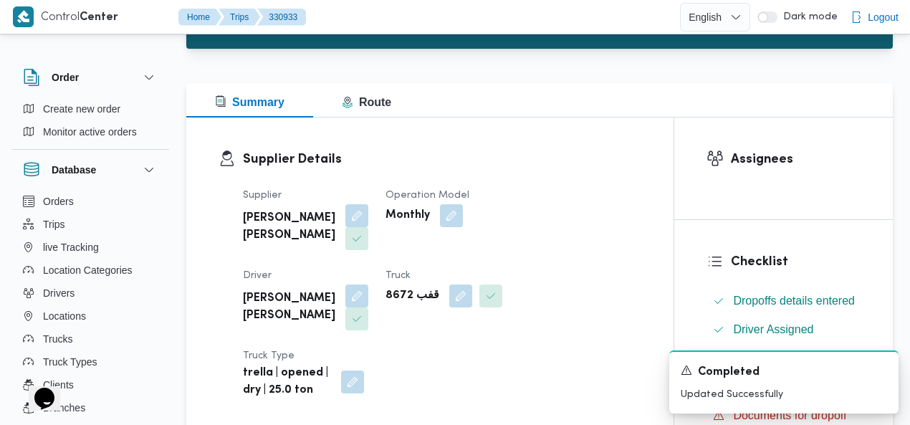
scroll to position [153, 0]
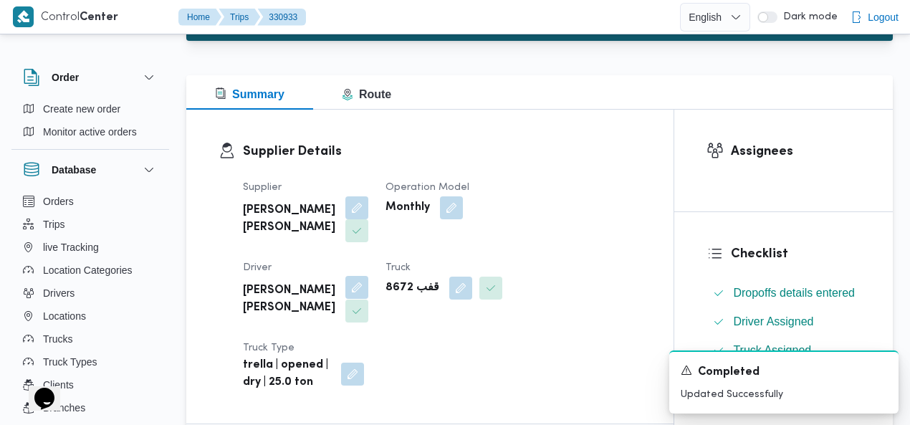
click at [368, 276] on button "button" at bounding box center [356, 287] width 23 height 23
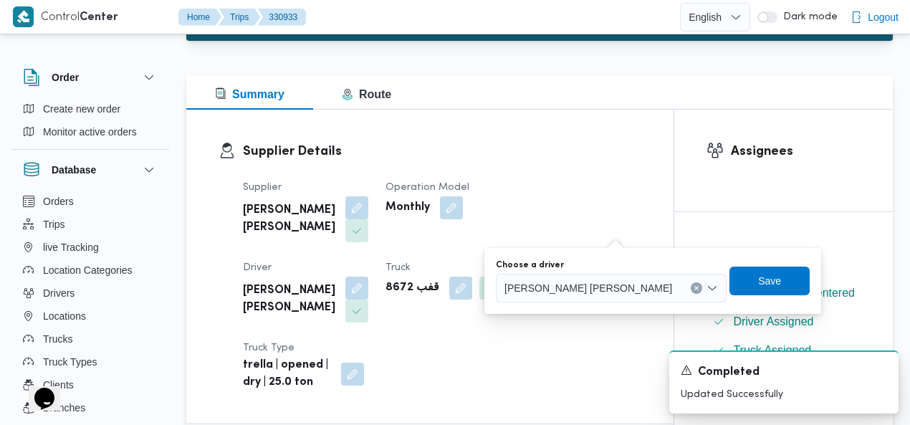
click at [691, 287] on button "Clear input" at bounding box center [696, 287] width 11 height 11
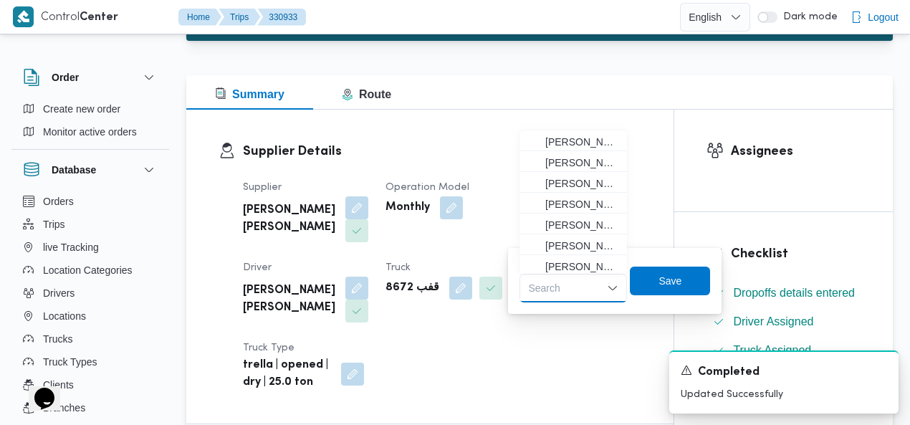
click at [572, 289] on div "Search Combo box. Selected. Combo box input. Search. Type some text or, to disp…" at bounding box center [572, 288] width 107 height 29
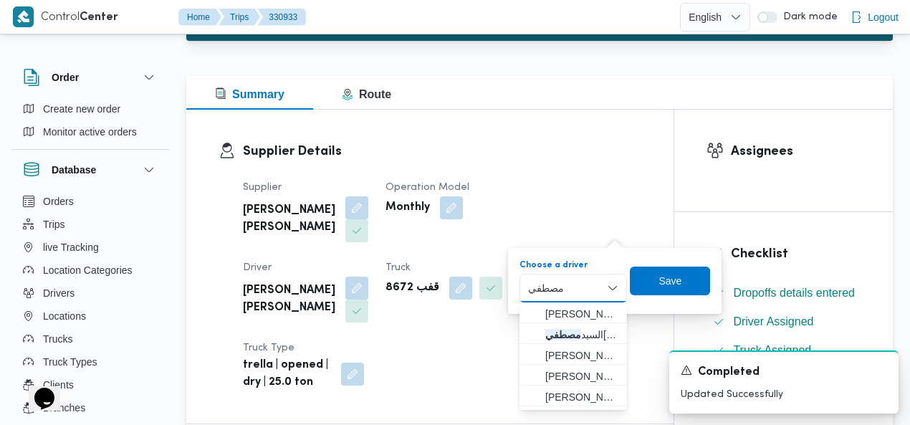
click at [544, 284] on input "مصطفي" at bounding box center [549, 287] width 42 height 17
paste input "عبدالله علي مصطفى"
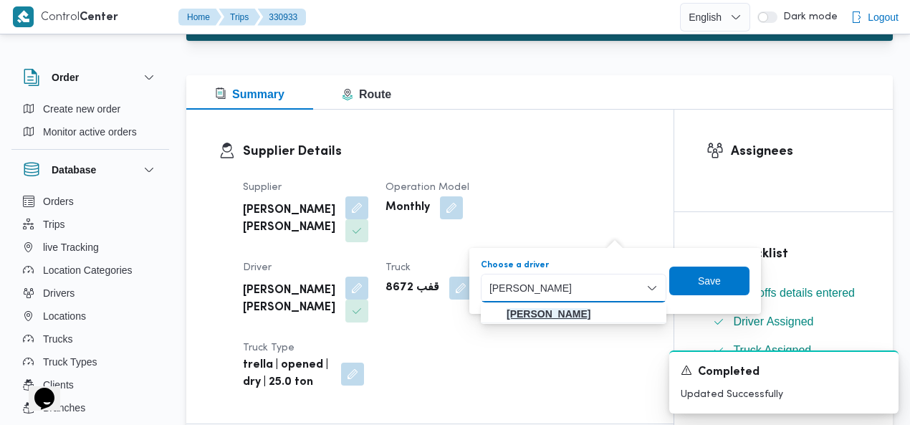
type input "مصطفى عبدالله علي مصطفى"
click at [549, 310] on mark "مصطفى عبدالله علي مصطفى" at bounding box center [548, 313] width 84 height 11
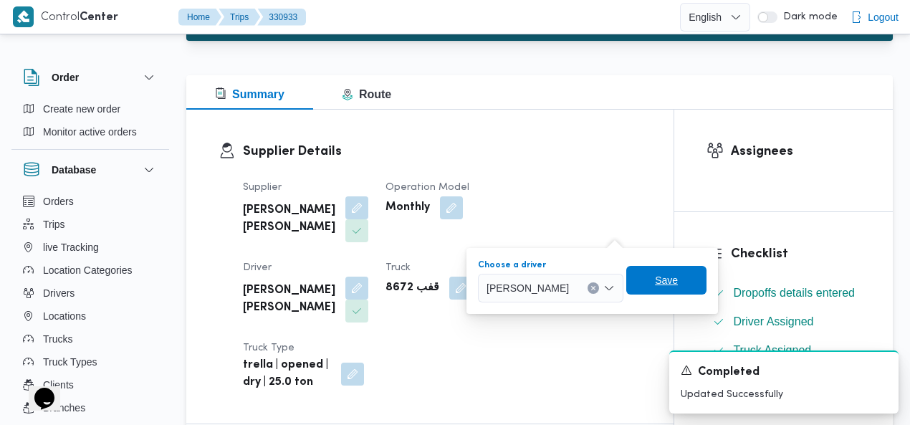
click at [678, 280] on span "Save" at bounding box center [666, 279] width 23 height 17
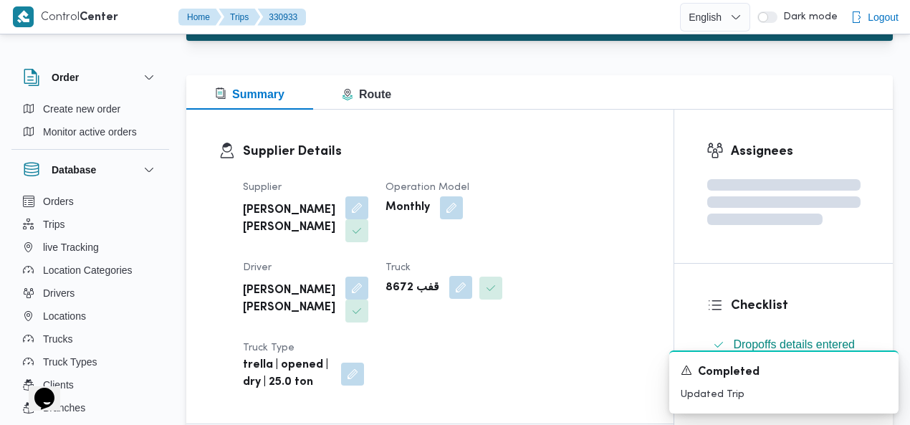
click at [449, 290] on button "button" at bounding box center [460, 287] width 23 height 23
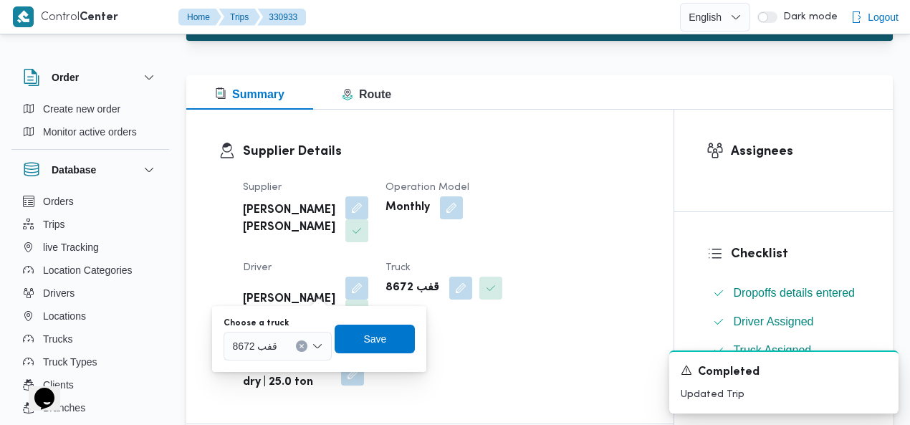
click at [300, 343] on icon "Clear input" at bounding box center [302, 346] width 6 height 6
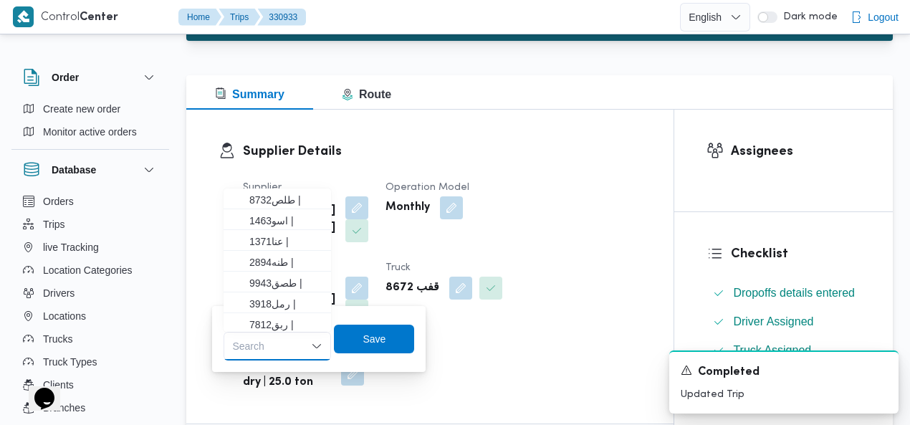
click at [274, 348] on div "Search Combo box. Selected. Combo box input. Search. Type some text or, to disp…" at bounding box center [276, 346] width 107 height 29
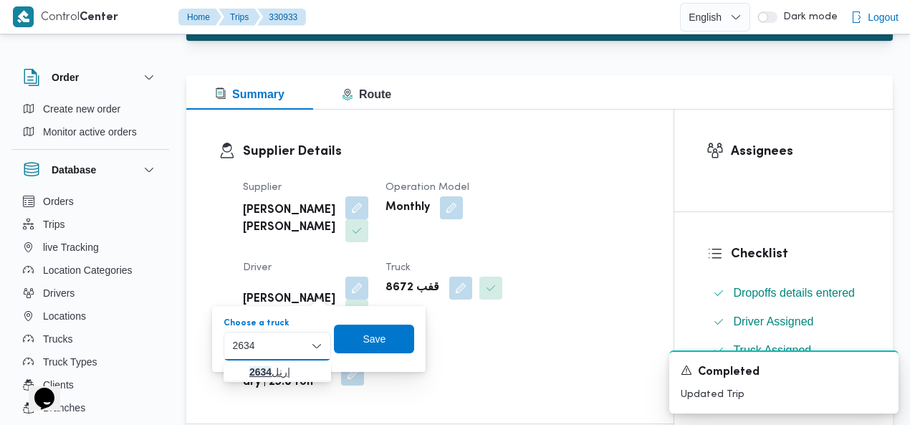
type input "2634"
drag, startPoint x: 271, startPoint y: 371, endPoint x: 277, endPoint y: 365, distance: 9.1
click at [271, 370] on mark "2634" at bounding box center [260, 371] width 22 height 11
click at [375, 335] on span "Save" at bounding box center [373, 338] width 23 height 17
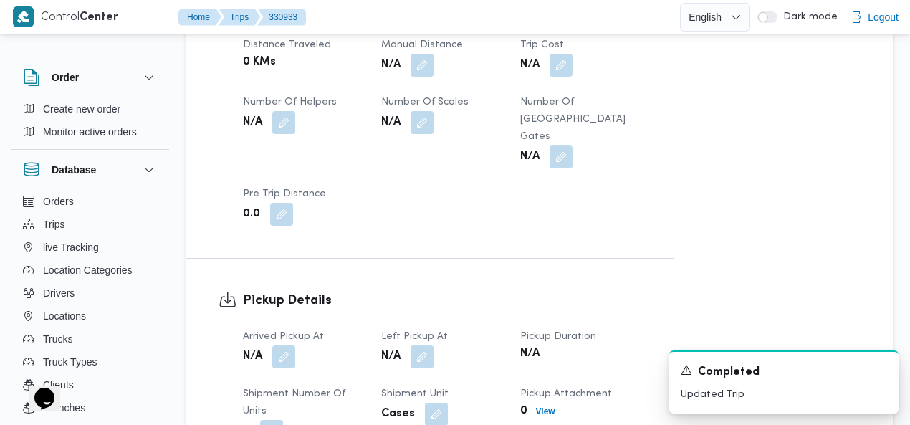
scroll to position [903, 0]
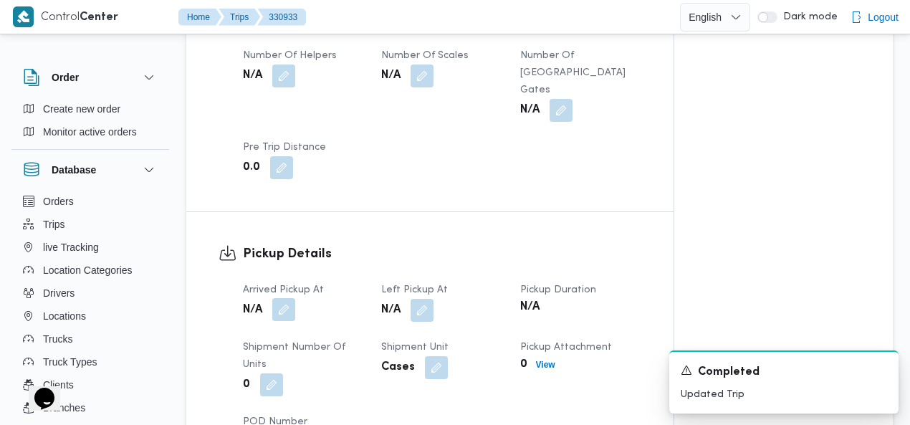
click at [282, 298] on button "button" at bounding box center [283, 309] width 23 height 23
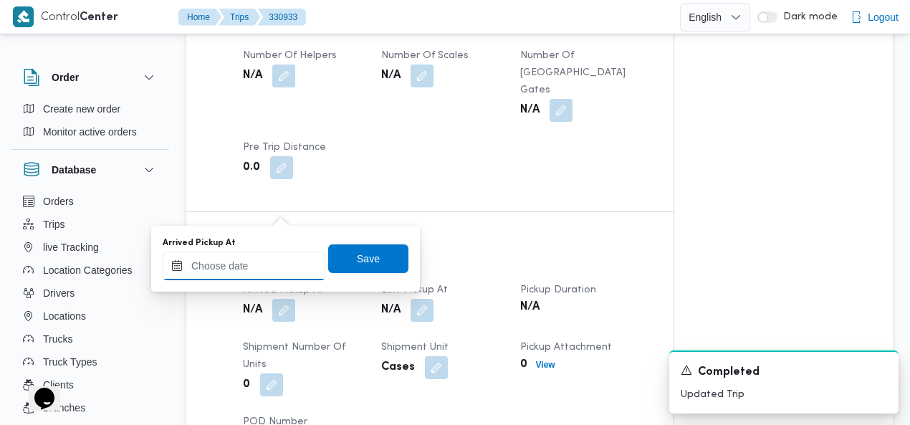
click at [248, 264] on input "Arrived Pickup At" at bounding box center [244, 265] width 163 height 29
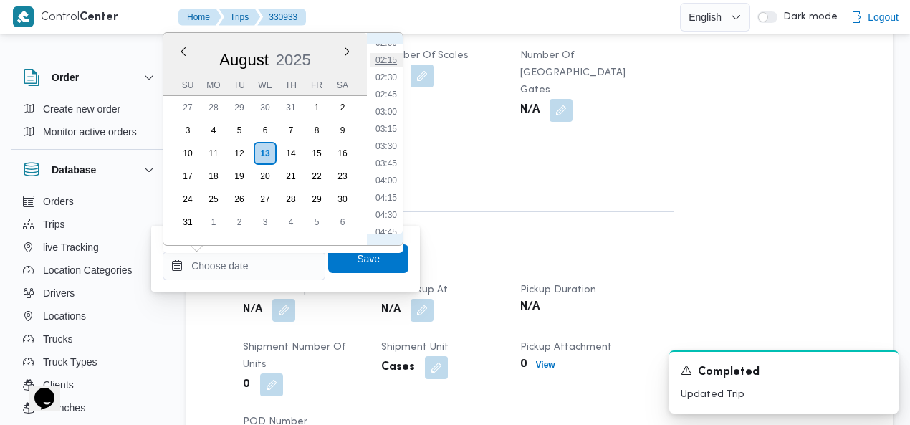
scroll to position [0, 0]
click at [383, 102] on li "00:45" at bounding box center [386, 103] width 33 height 14
type input "13/08/2025 00:45"
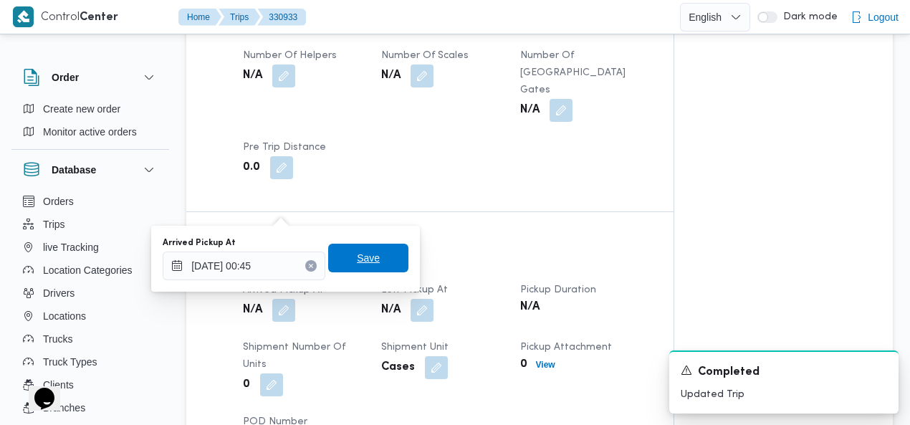
click at [371, 255] on span "Save" at bounding box center [368, 258] width 80 height 29
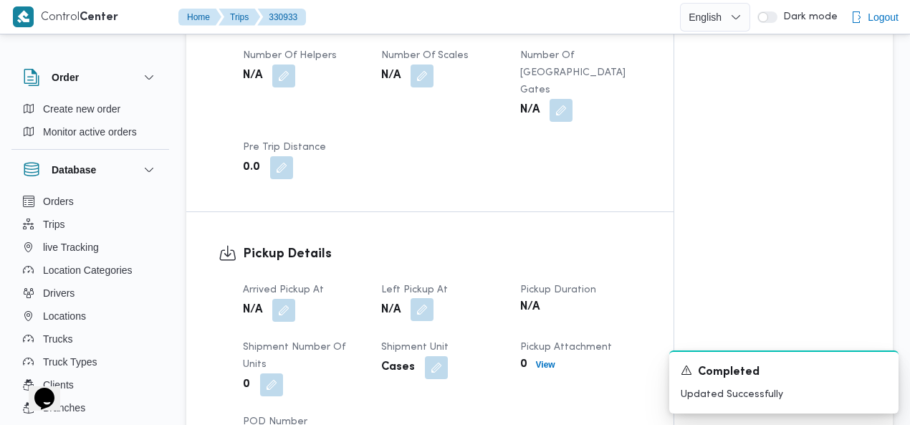
drag, startPoint x: 424, startPoint y: 204, endPoint x: 420, endPoint y: 218, distance: 14.3
click at [424, 298] on button "button" at bounding box center [421, 309] width 23 height 23
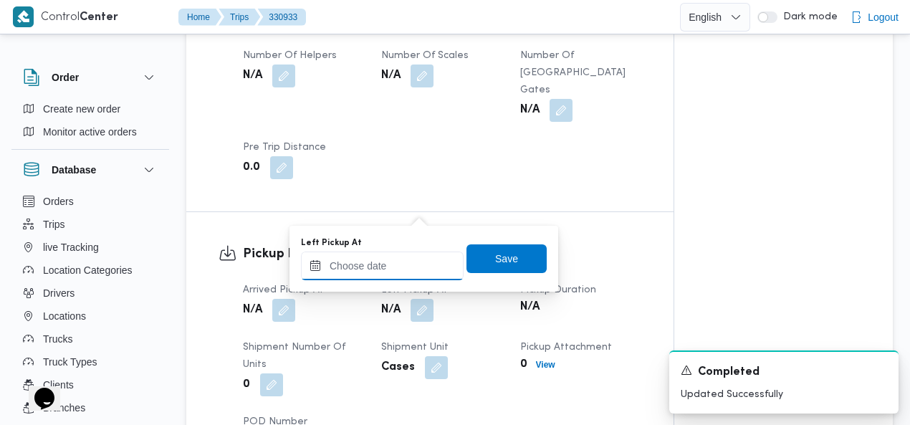
click at [403, 260] on input "Left Pickup At" at bounding box center [382, 265] width 163 height 29
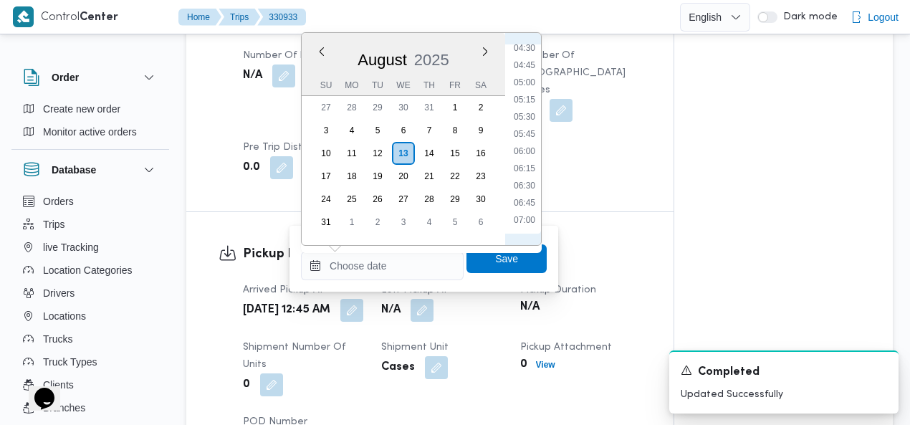
scroll to position [146, 0]
click at [520, 210] on li "04:30" at bounding box center [524, 215] width 33 height 14
type input "13/08/2025 04:30"
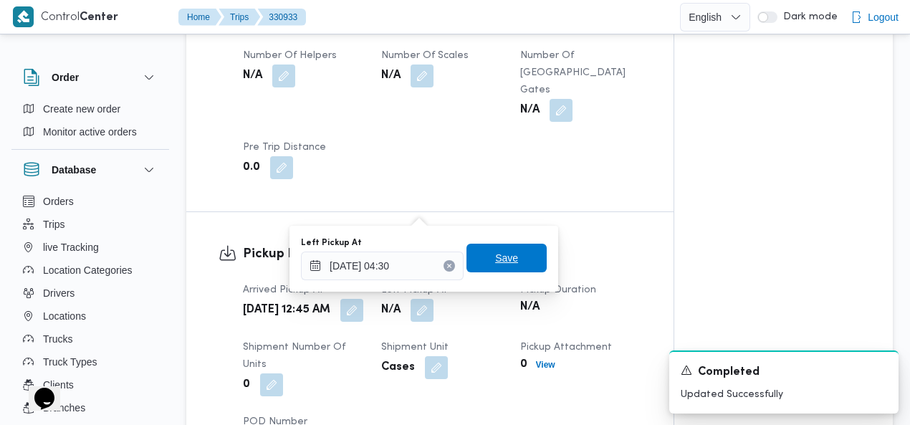
click at [501, 256] on span "Save" at bounding box center [506, 257] width 23 height 17
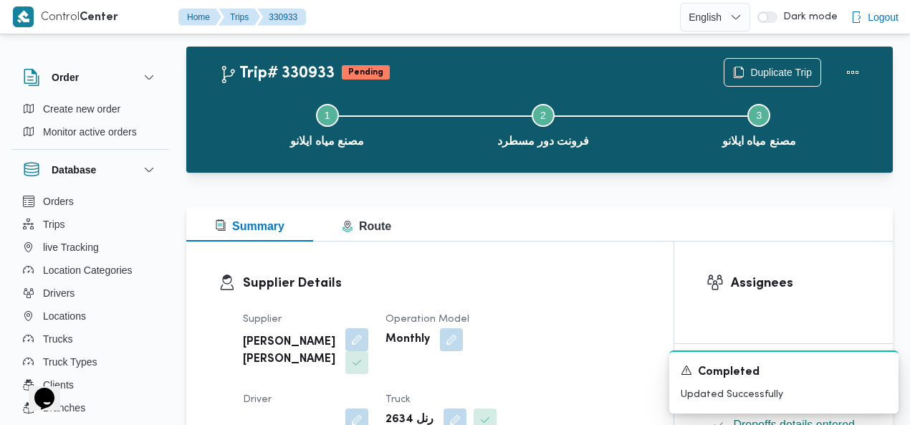
scroll to position [0, 0]
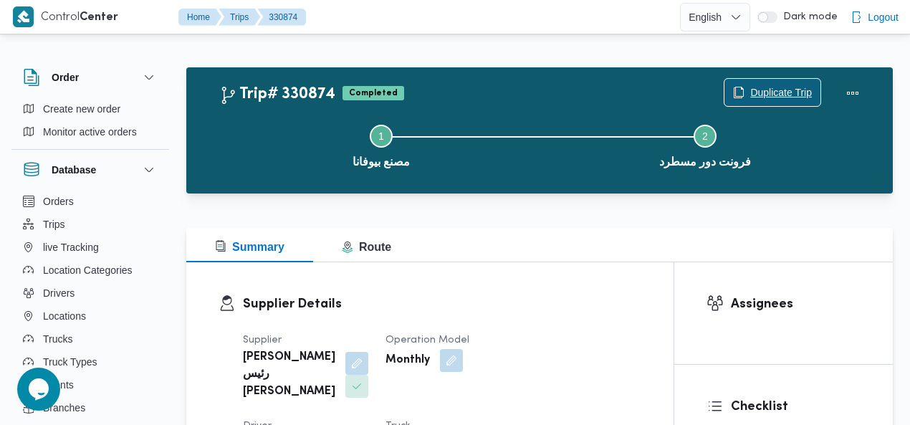
click at [792, 92] on span "Duplicate Trip" at bounding box center [781, 92] width 62 height 17
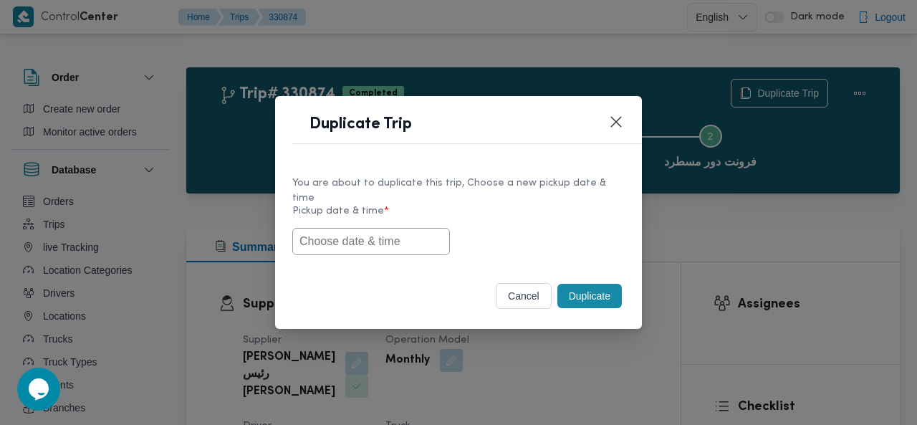
click at [395, 231] on input "text" at bounding box center [371, 241] width 158 height 27
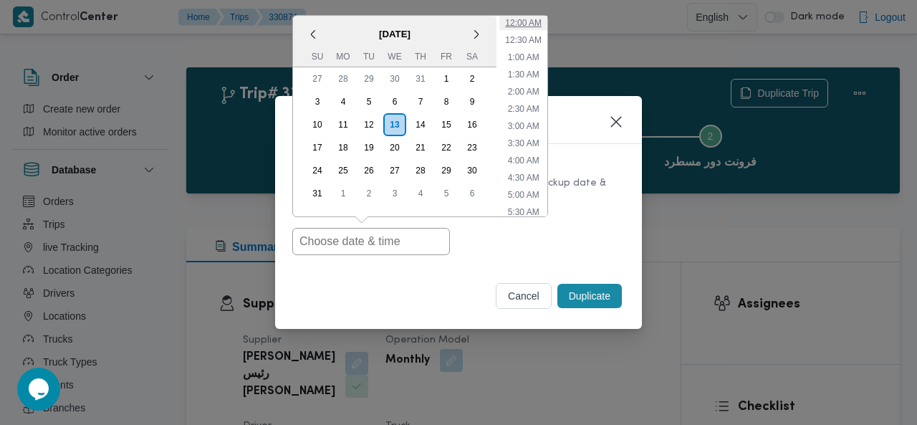
click at [530, 16] on li "12:00 AM" at bounding box center [523, 23] width 48 height 14
type input "[DATE] 12:00AM"
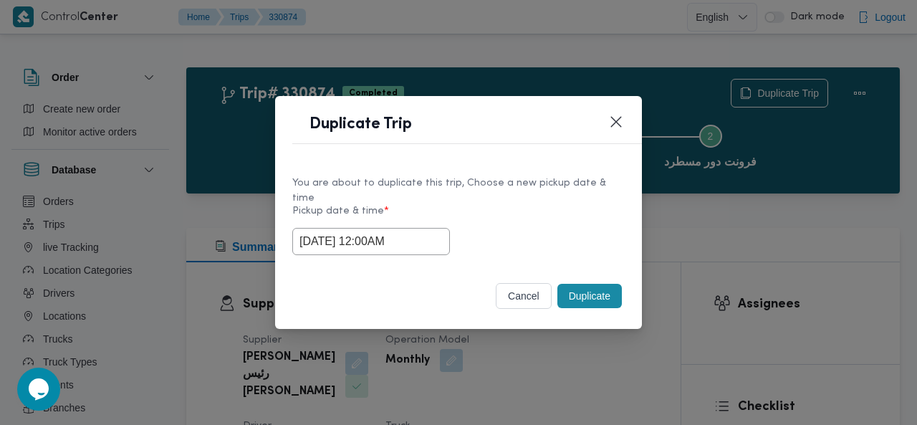
click at [595, 285] on button "Duplicate" at bounding box center [589, 296] width 64 height 24
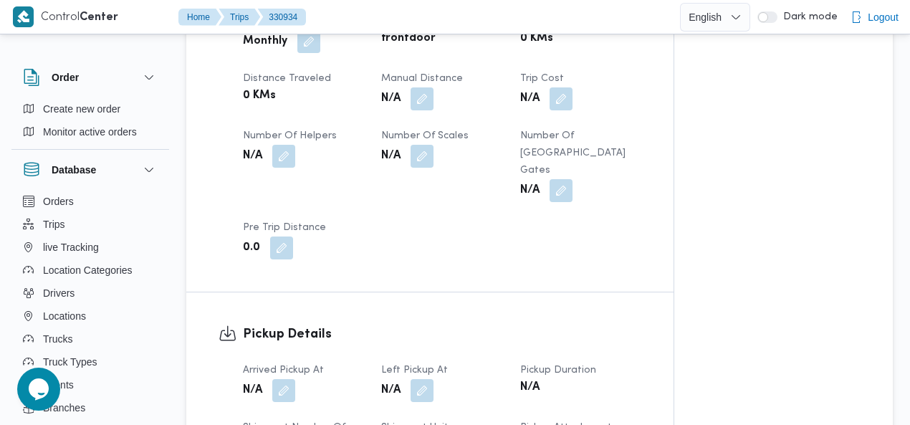
scroll to position [847, 0]
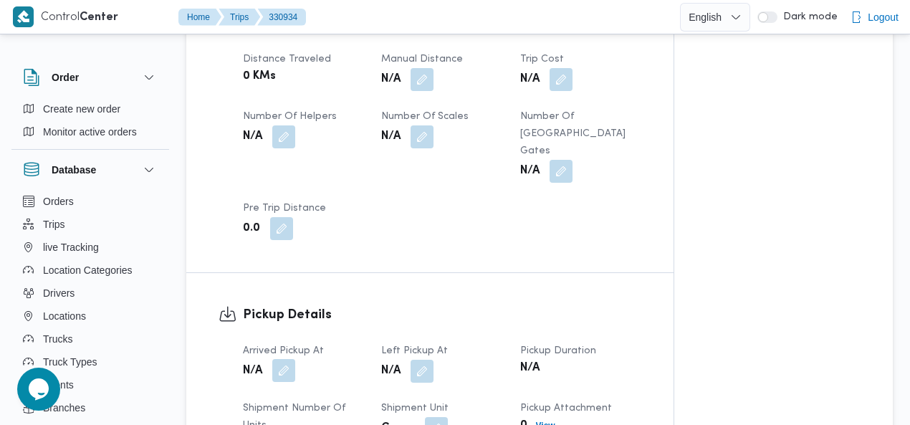
click at [284, 359] on button "button" at bounding box center [283, 370] width 23 height 23
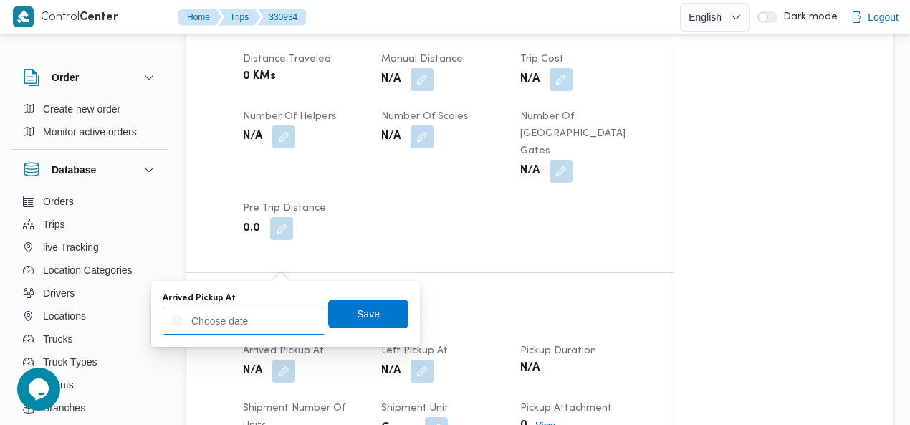
click at [254, 314] on input "Arrived Pickup At" at bounding box center [244, 321] width 163 height 29
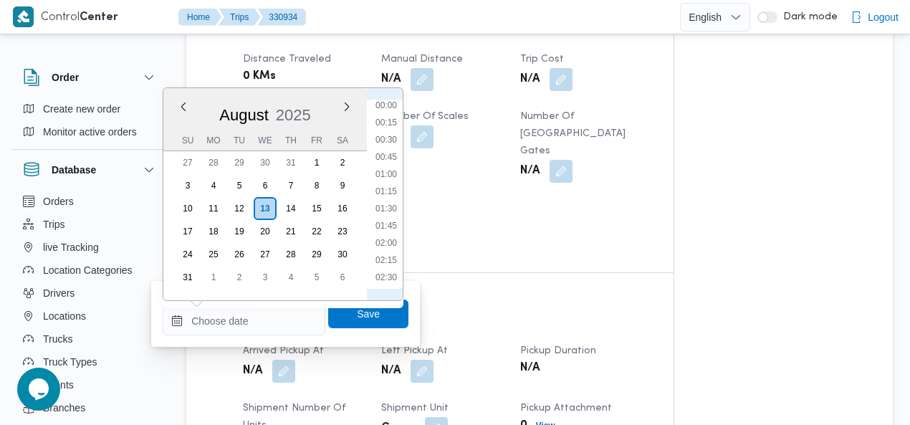
scroll to position [0, 0]
click at [394, 138] on li "00:30" at bounding box center [386, 141] width 33 height 14
type input "[DATE] 00:30"
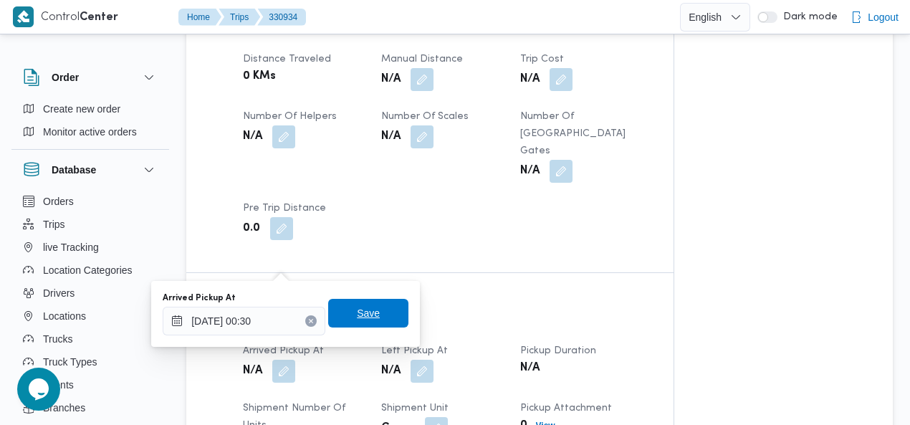
click at [362, 311] on span "Save" at bounding box center [368, 312] width 23 height 17
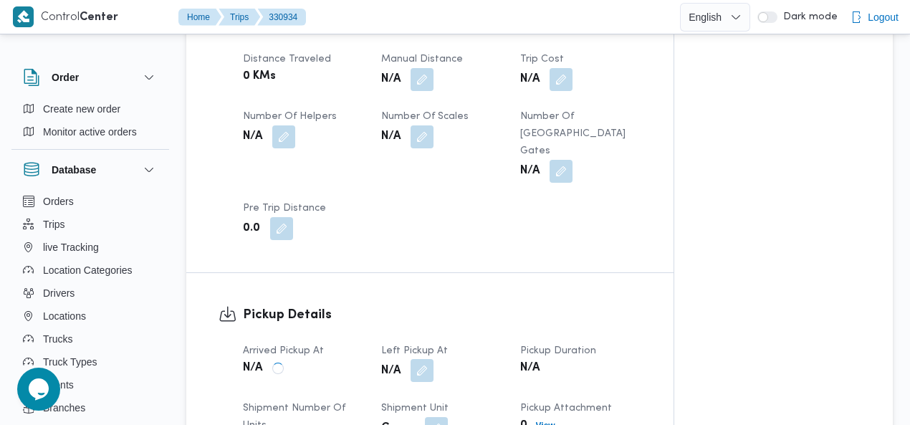
click at [424, 359] on button "button" at bounding box center [421, 370] width 23 height 23
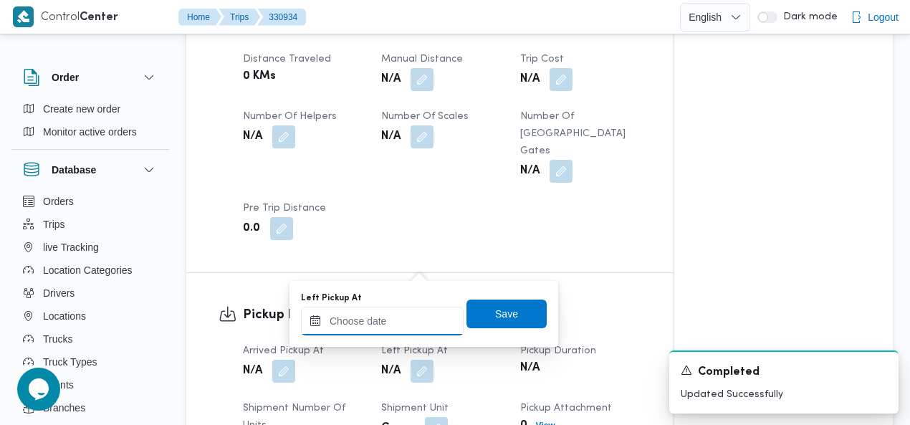
click at [411, 312] on div at bounding box center [382, 321] width 163 height 29
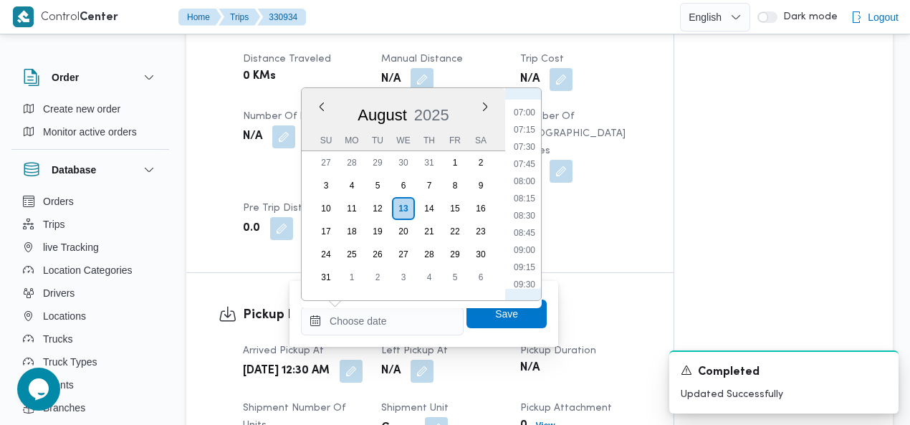
scroll to position [311, 0]
click at [526, 123] on li "04:45" at bounding box center [524, 122] width 33 height 14
type input "[DATE] 04:45"
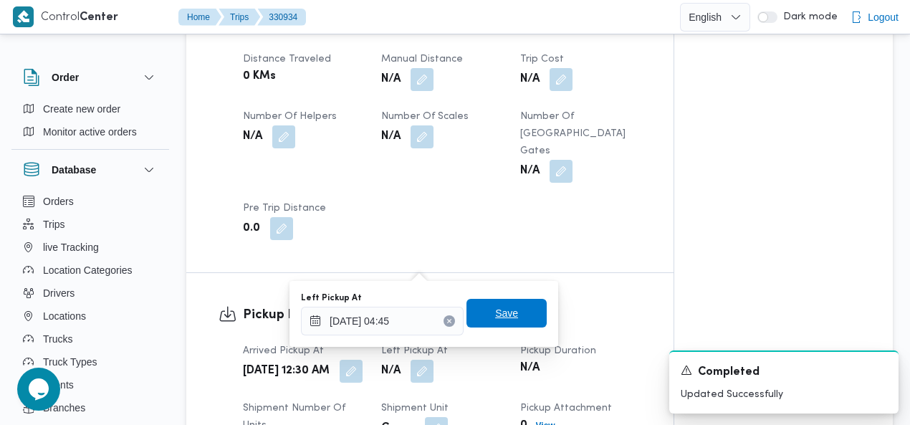
click at [496, 317] on span "Save" at bounding box center [506, 312] width 23 height 17
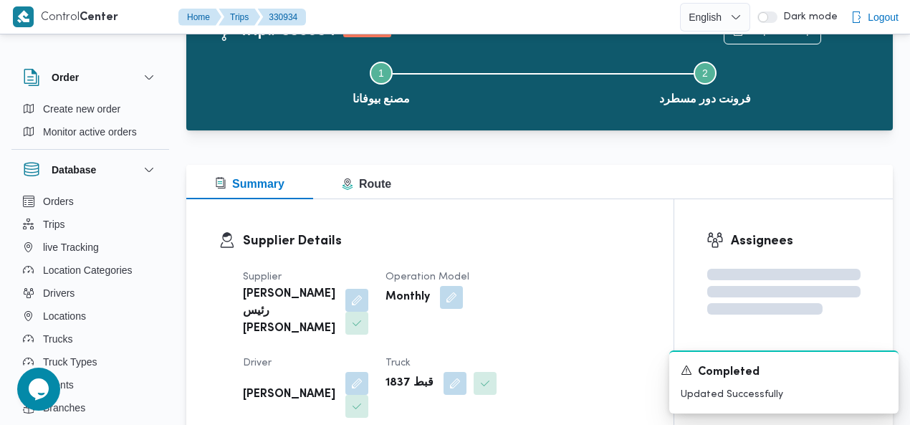
scroll to position [0, 0]
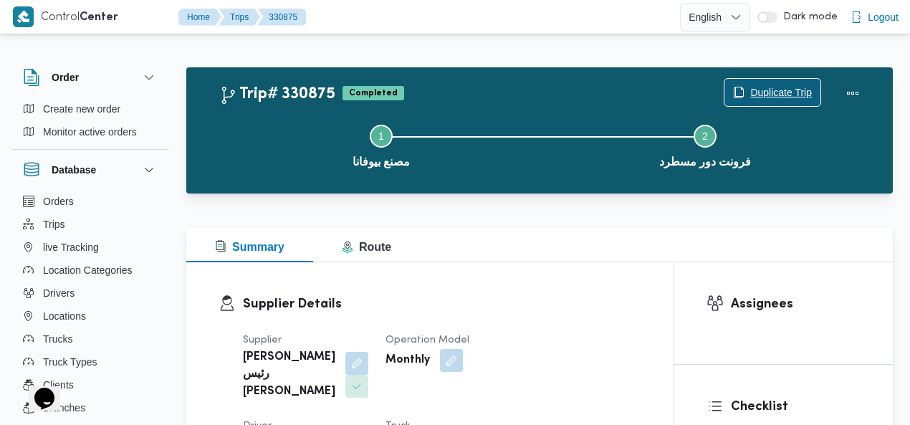
click at [777, 88] on span "Duplicate Trip" at bounding box center [781, 92] width 62 height 17
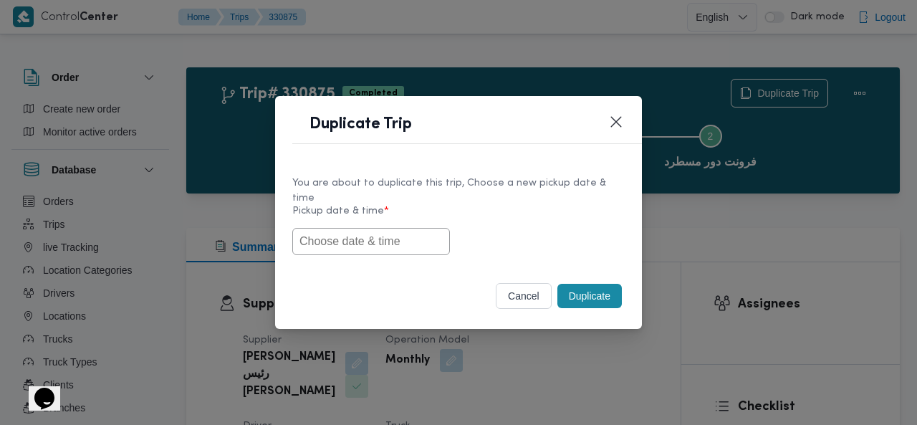
click at [371, 234] on input "text" at bounding box center [371, 241] width 158 height 27
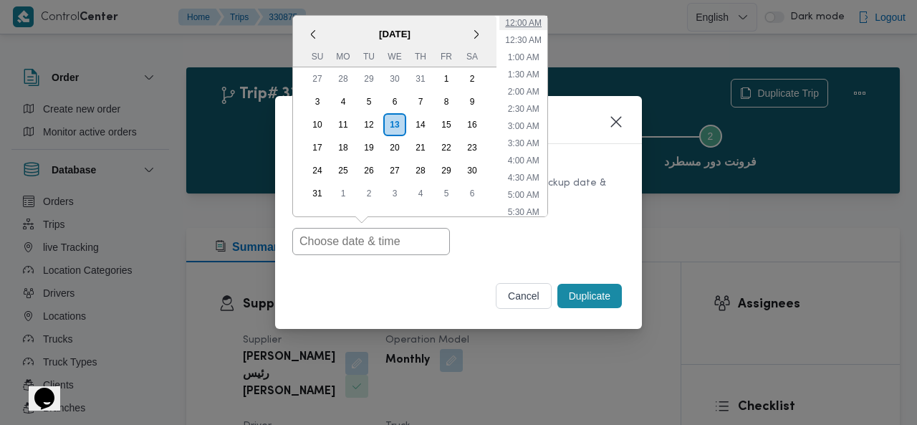
click at [532, 16] on li "12:00 AM" at bounding box center [523, 23] width 48 height 14
type input "[DATE] 12:00AM"
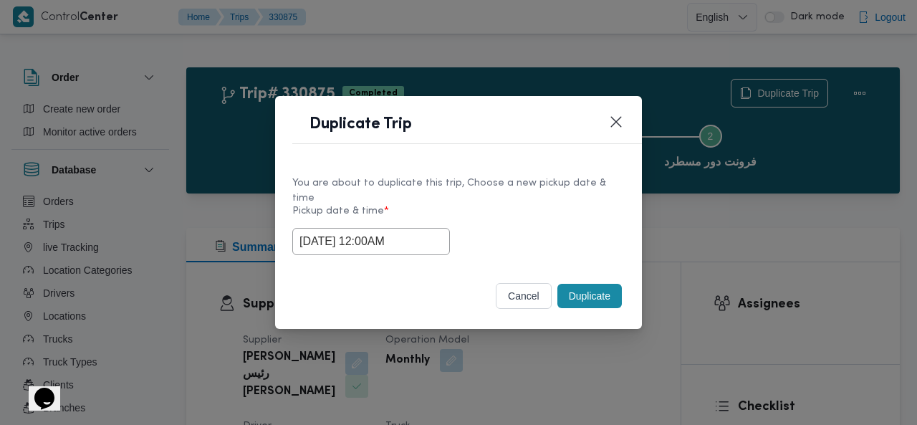
click at [586, 284] on button "Duplicate" at bounding box center [589, 296] width 64 height 24
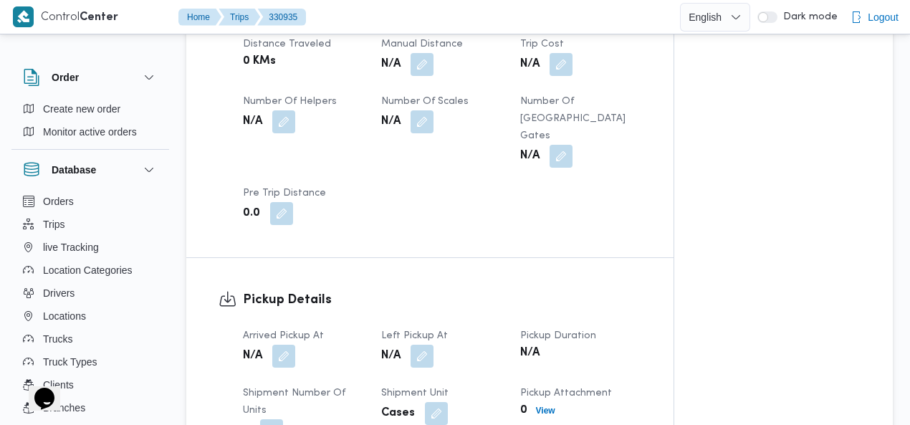
scroll to position [882, 0]
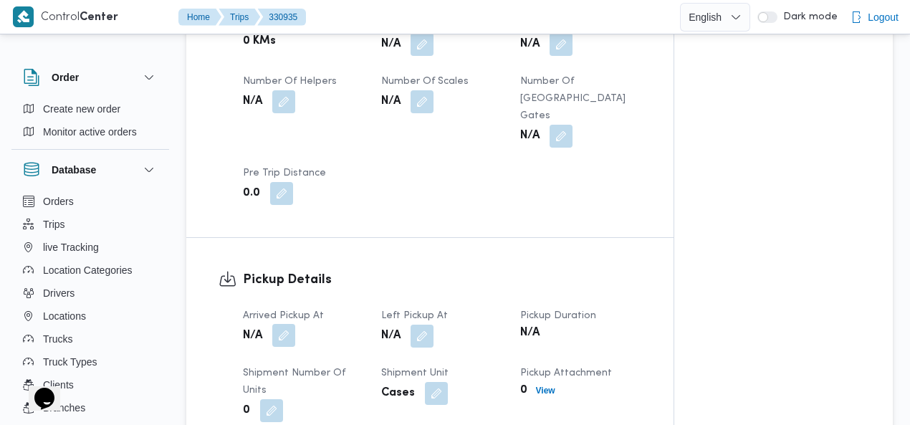
click at [282, 324] on button "button" at bounding box center [283, 335] width 23 height 23
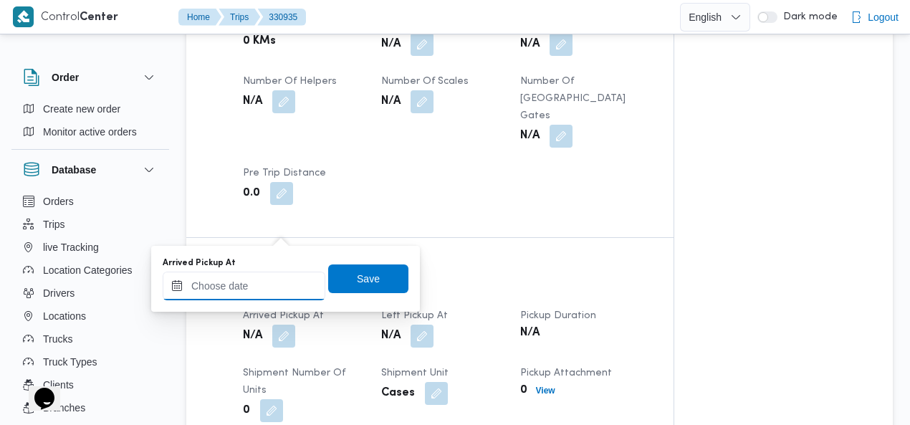
click at [251, 285] on input "Arrived Pickup At" at bounding box center [244, 285] width 163 height 29
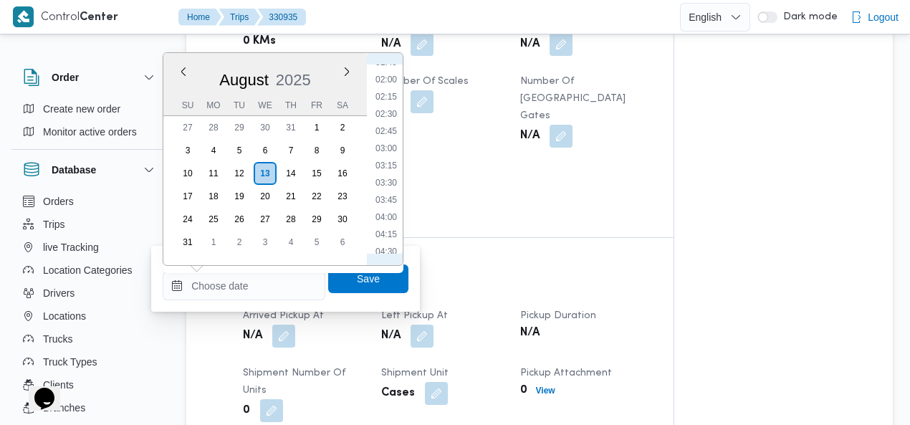
scroll to position [74, 0]
click at [389, 97] on li "01:30" at bounding box center [386, 100] width 33 height 14
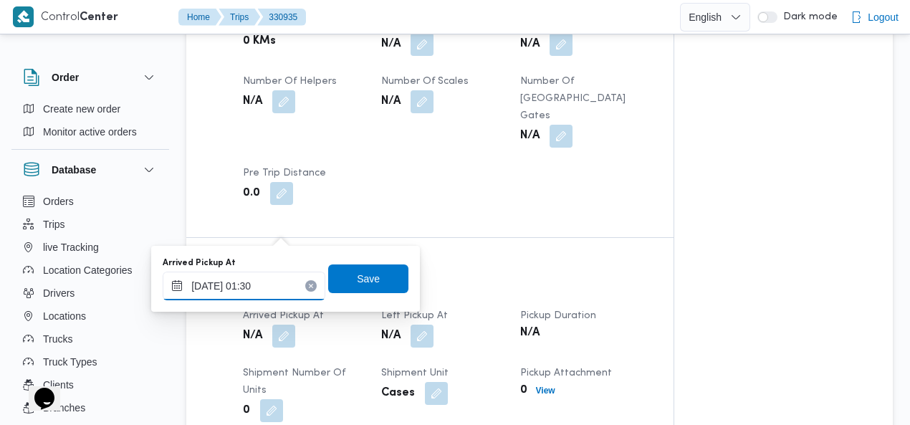
click at [284, 278] on input "13/08/2025 01:30" at bounding box center [244, 285] width 163 height 29
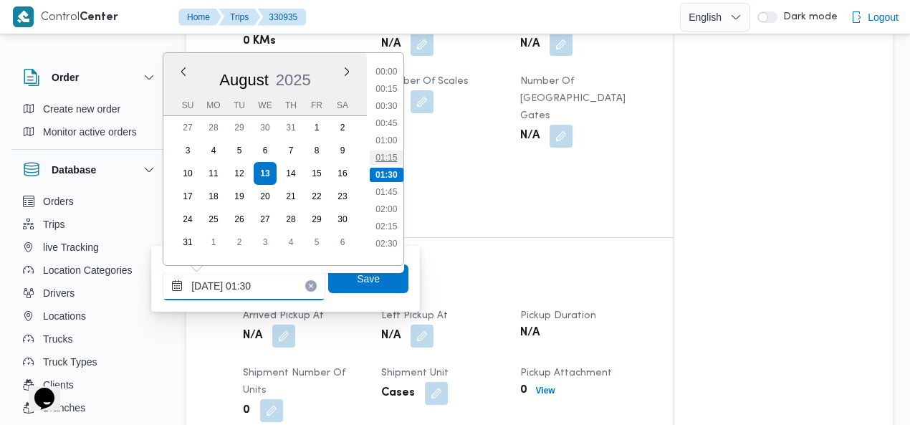
scroll to position [4, 0]
drag, startPoint x: 391, startPoint y: 95, endPoint x: 385, endPoint y: 175, distance: 80.4
click at [391, 97] on li "00:30" at bounding box center [386, 102] width 33 height 14
type input "13/08/2025 00:30"
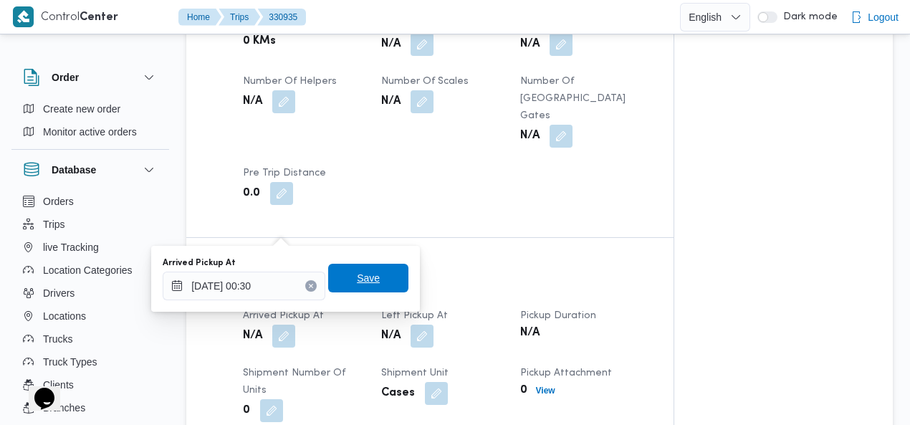
click at [365, 276] on span "Save" at bounding box center [368, 277] width 23 height 17
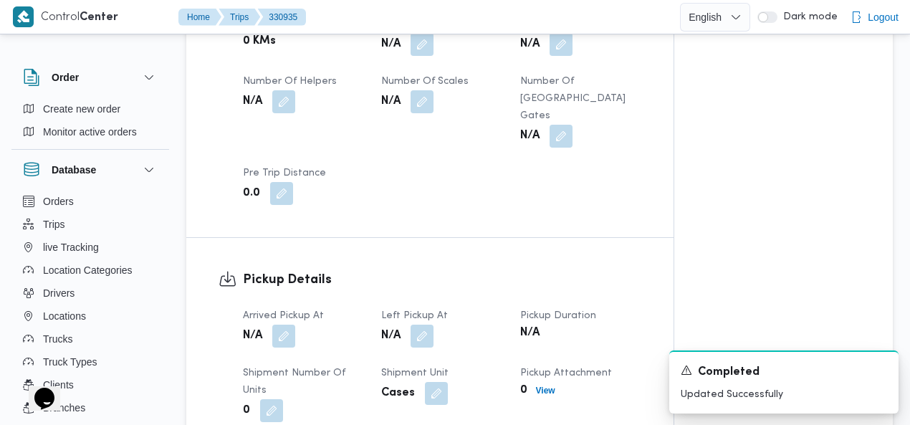
click at [424, 324] on button "button" at bounding box center [421, 335] width 23 height 23
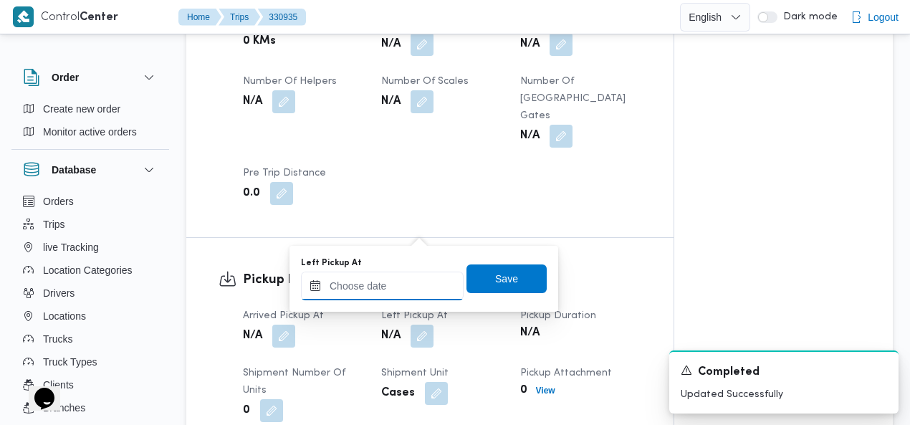
click at [410, 279] on input "Left Pickup At" at bounding box center [382, 285] width 163 height 29
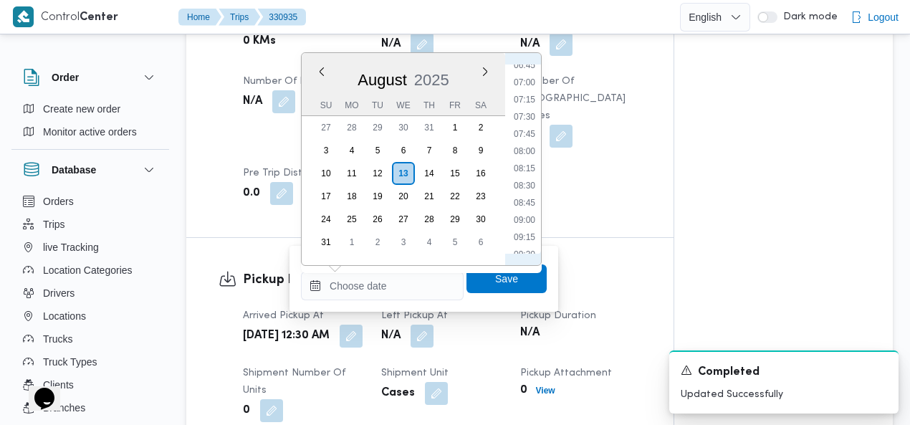
scroll to position [311, 0]
drag, startPoint x: 529, startPoint y: 105, endPoint x: 516, endPoint y: 145, distance: 42.4
click at [529, 106] on li "05:00" at bounding box center [524, 104] width 33 height 14
type input "[DATE] 05:00"
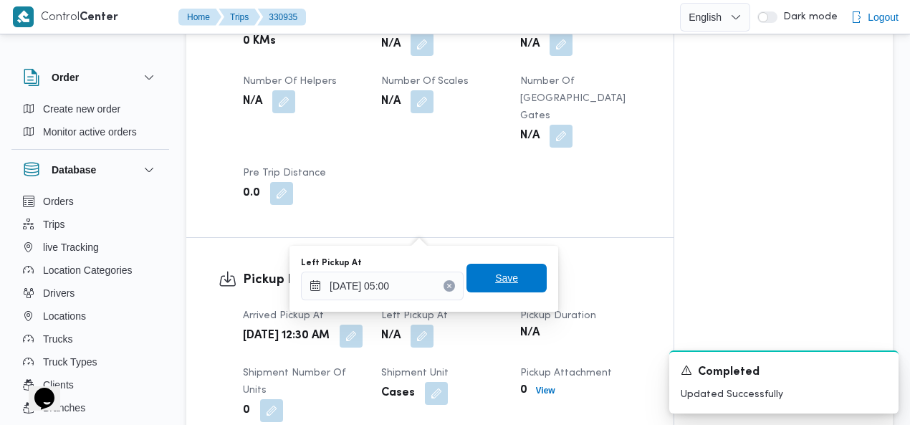
click at [501, 279] on span "Save" at bounding box center [506, 277] width 23 height 17
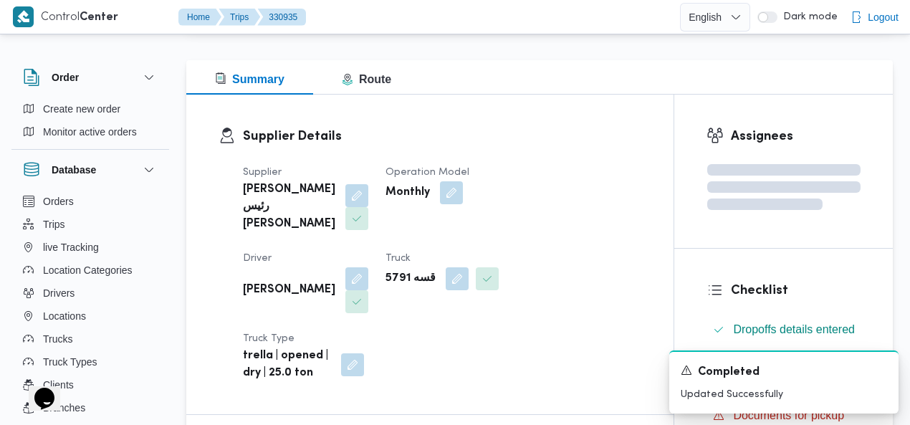
scroll to position [0, 0]
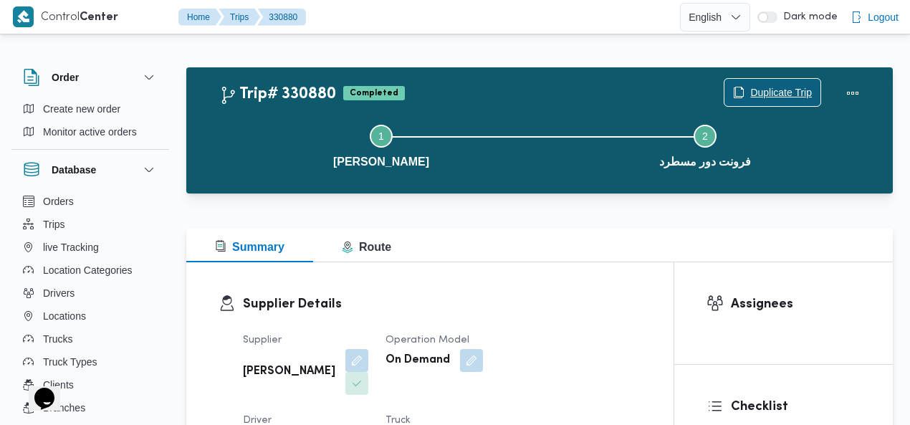
click at [791, 91] on span "Duplicate Trip" at bounding box center [781, 92] width 62 height 17
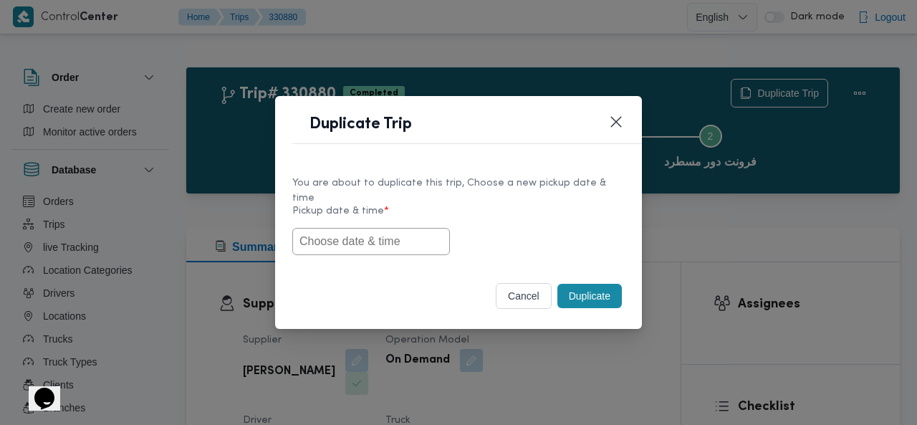
click at [316, 237] on input "text" at bounding box center [371, 241] width 158 height 27
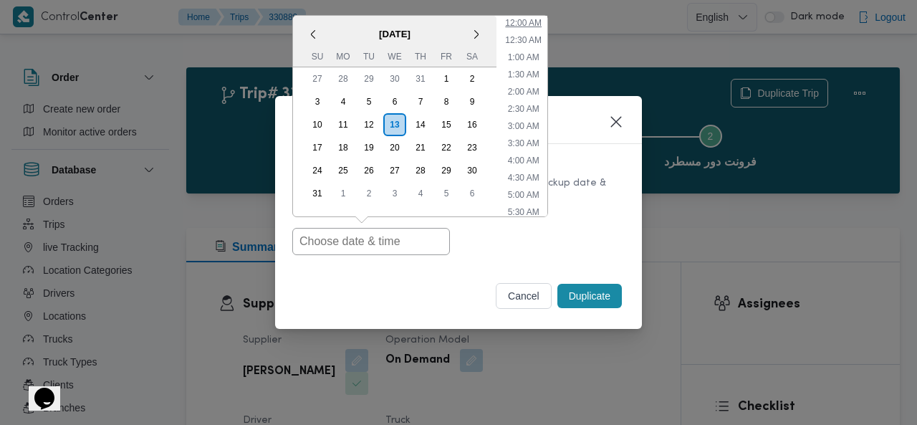
click at [532, 16] on li "12:00 AM" at bounding box center [523, 23] width 48 height 14
type input "[DATE] 12:00AM"
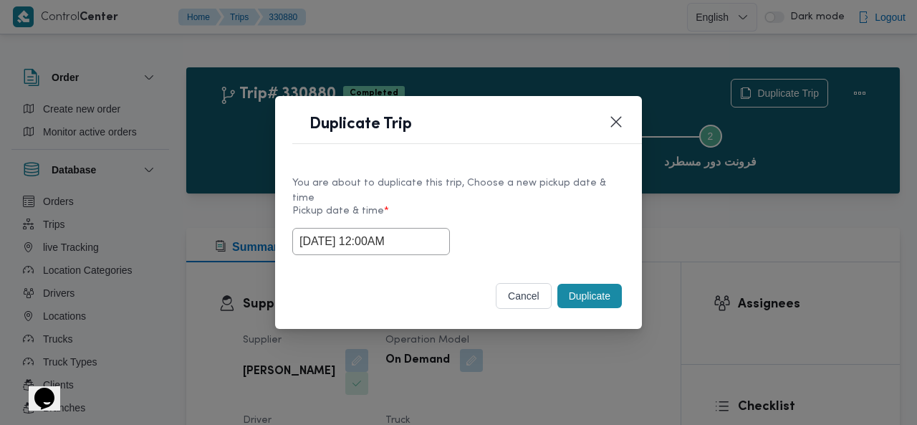
click at [606, 289] on button "Duplicate" at bounding box center [589, 296] width 64 height 24
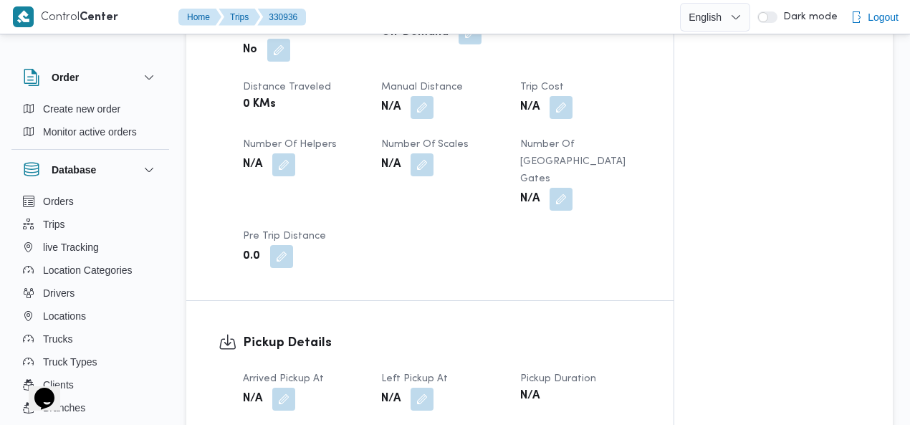
scroll to position [849, 0]
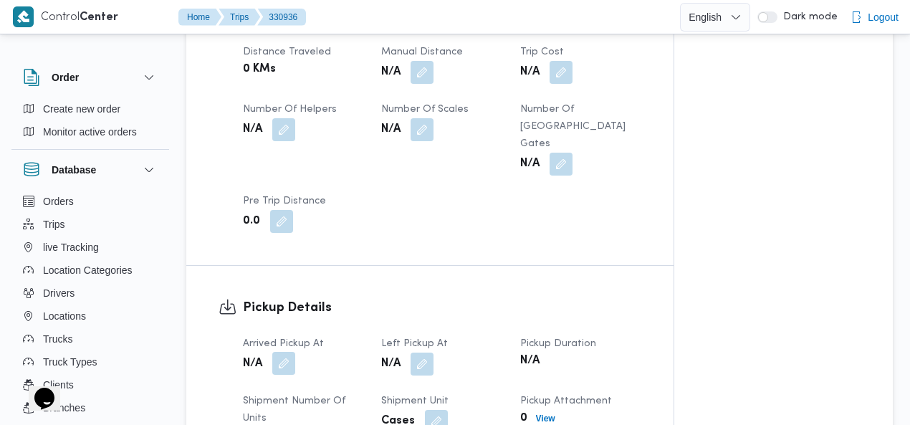
click at [287, 352] on button "button" at bounding box center [283, 363] width 23 height 23
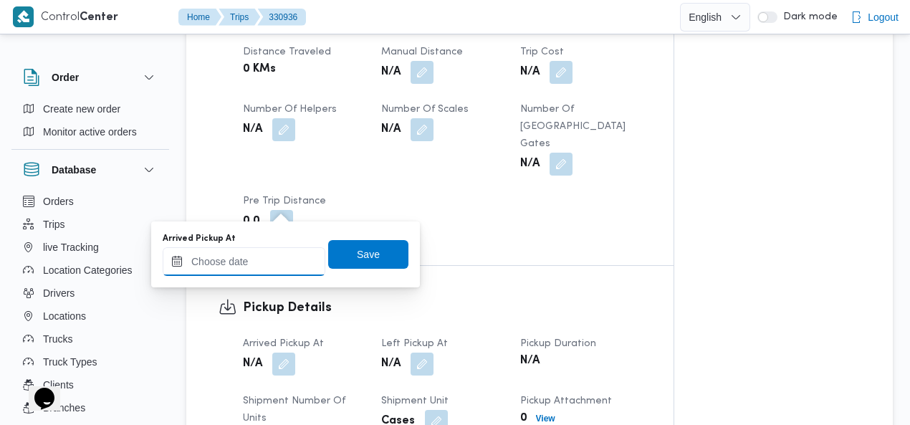
click at [251, 260] on input "Arrived Pickup At" at bounding box center [244, 261] width 163 height 29
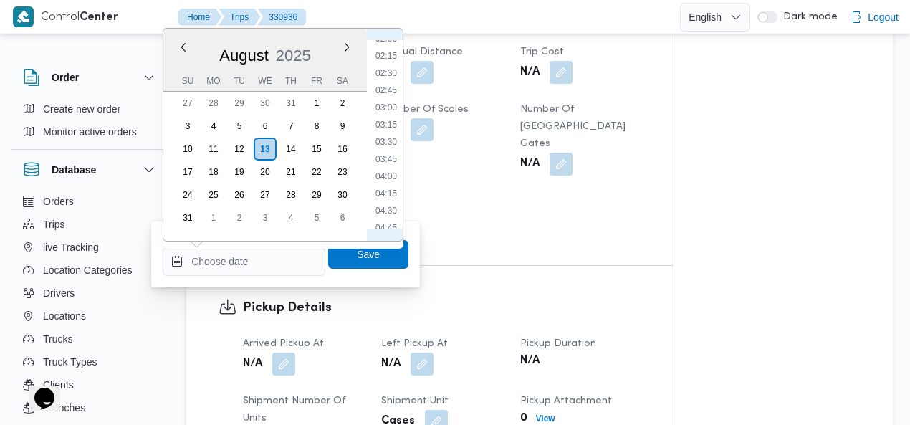
scroll to position [0, 0]
drag, startPoint x: 388, startPoint y: 67, endPoint x: 384, endPoint y: 131, distance: 64.6
click at [388, 67] on li "00:15" at bounding box center [386, 64] width 33 height 14
type input "[DATE] 00:15"
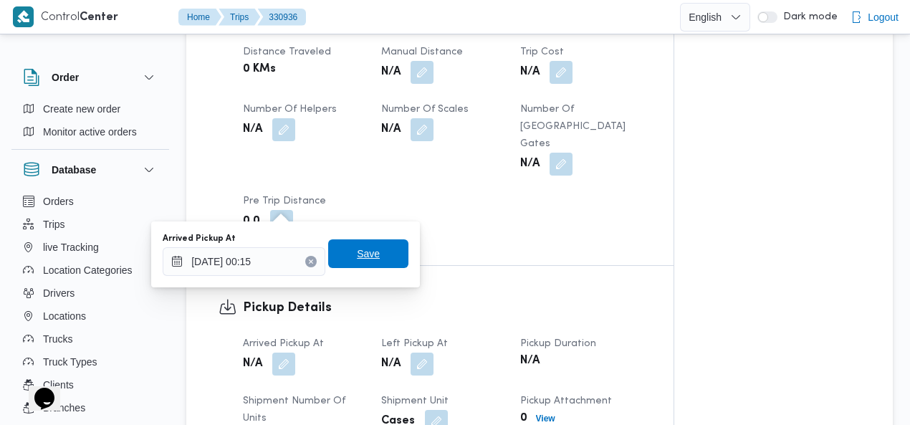
click at [378, 244] on span "Save" at bounding box center [368, 253] width 80 height 29
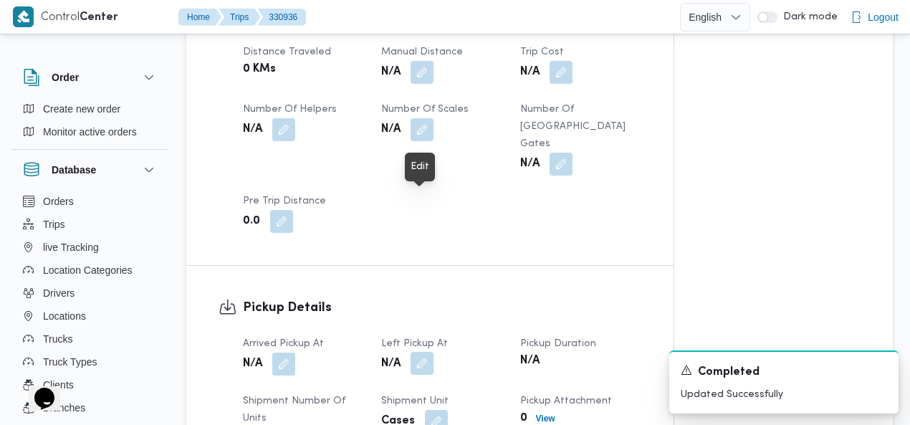
drag, startPoint x: 420, startPoint y: 202, endPoint x: 420, endPoint y: 213, distance: 10.8
click at [420, 352] on button "button" at bounding box center [421, 363] width 23 height 23
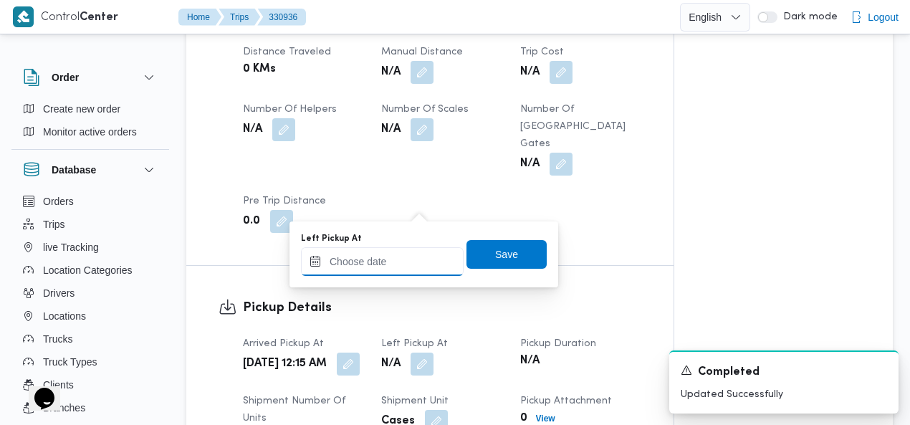
click at [400, 259] on input "Left Pickup At" at bounding box center [382, 261] width 163 height 29
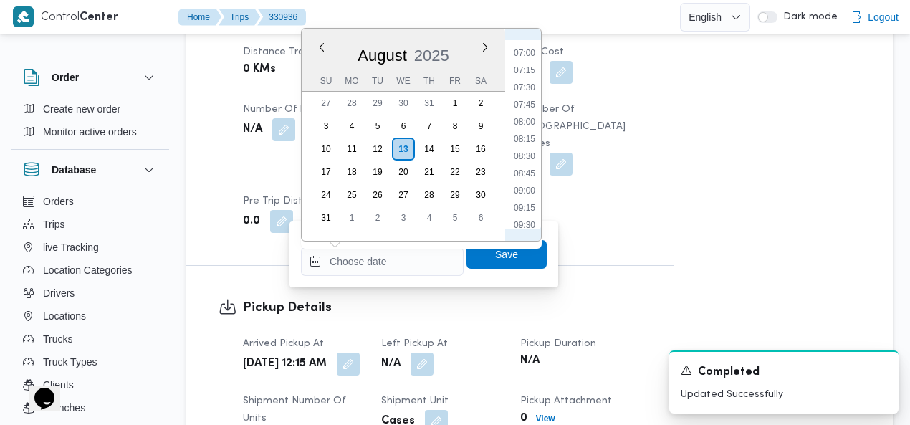
scroll to position [311, 0]
click at [528, 83] on li "05:00" at bounding box center [524, 80] width 33 height 14
type input "[DATE] 05:00"
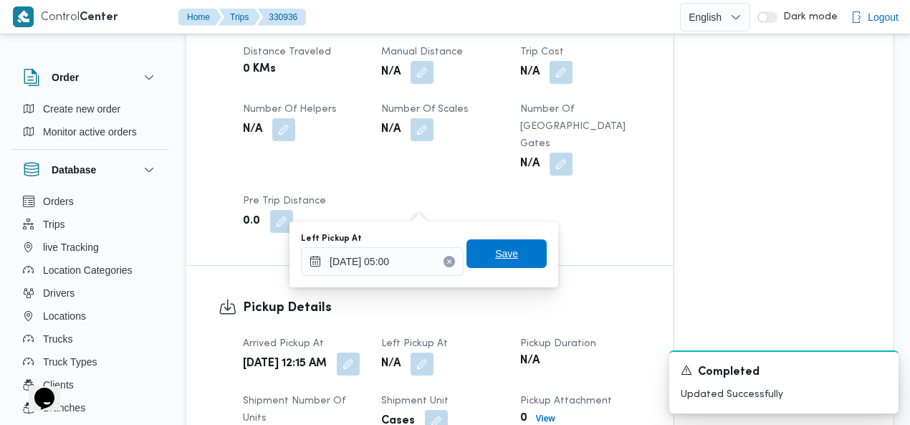
click at [504, 260] on span "Save" at bounding box center [506, 253] width 23 height 17
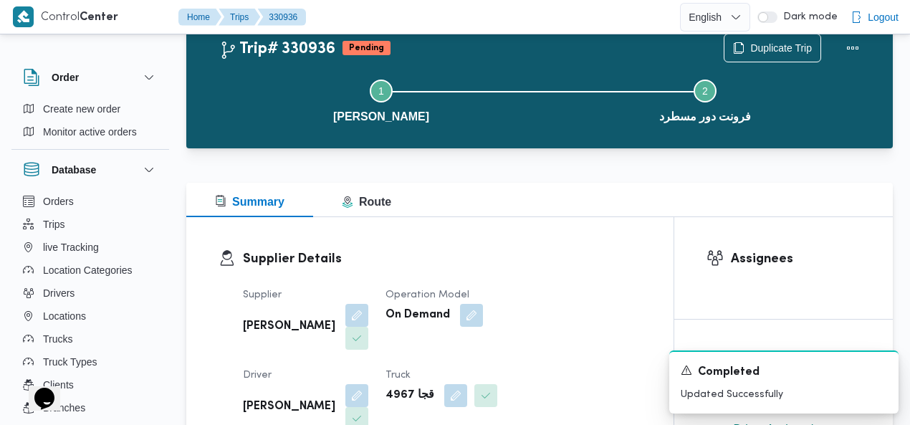
scroll to position [0, 0]
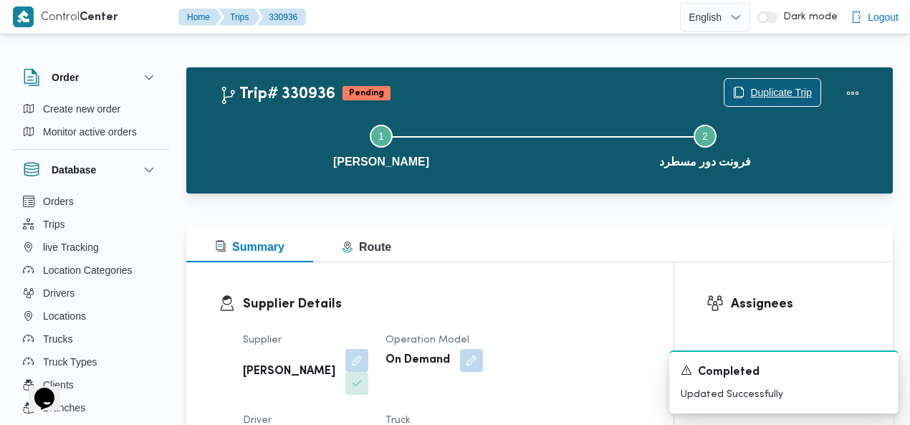
click at [794, 92] on span "Duplicate Trip" at bounding box center [781, 92] width 62 height 17
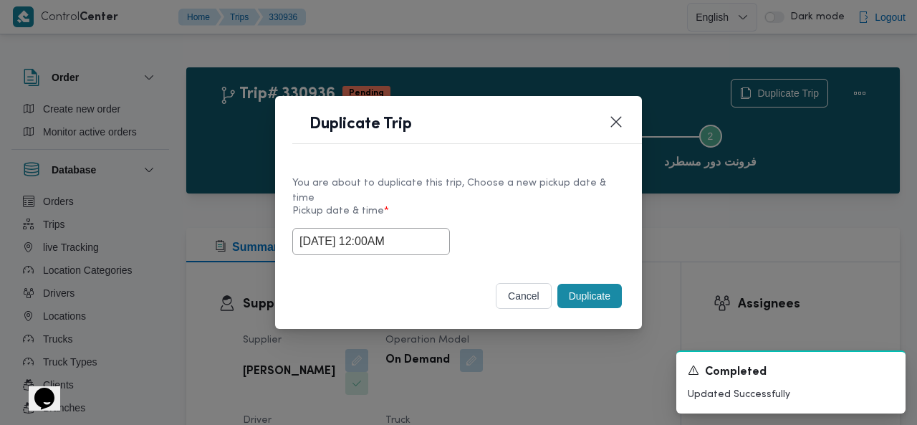
click at [579, 289] on button "Duplicate" at bounding box center [589, 296] width 64 height 24
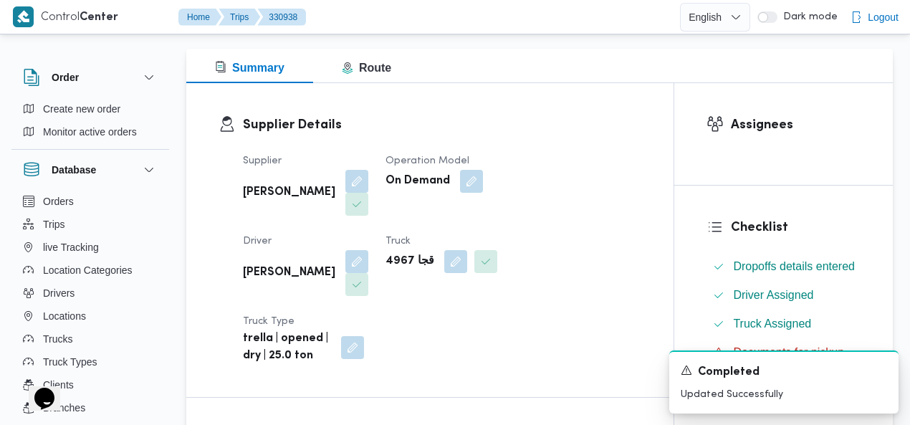
scroll to position [214, 0]
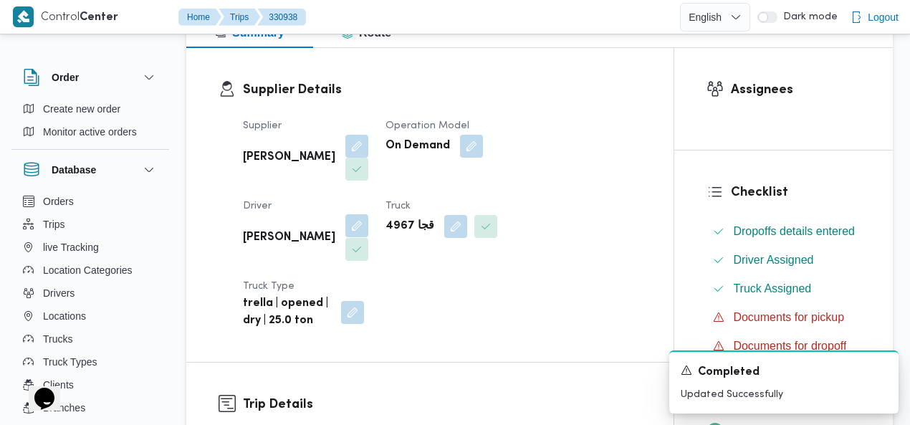
click at [368, 214] on button "button" at bounding box center [356, 225] width 23 height 23
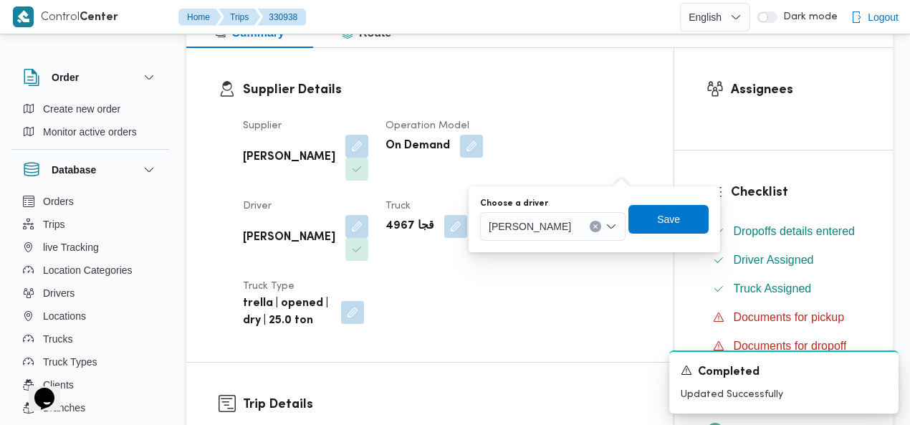
click at [625, 221] on div "[PERSON_NAME] [PERSON_NAME]" at bounding box center [552, 226] width 145 height 29
click at [597, 226] on icon "Clear input" at bounding box center [595, 227] width 4 height 4
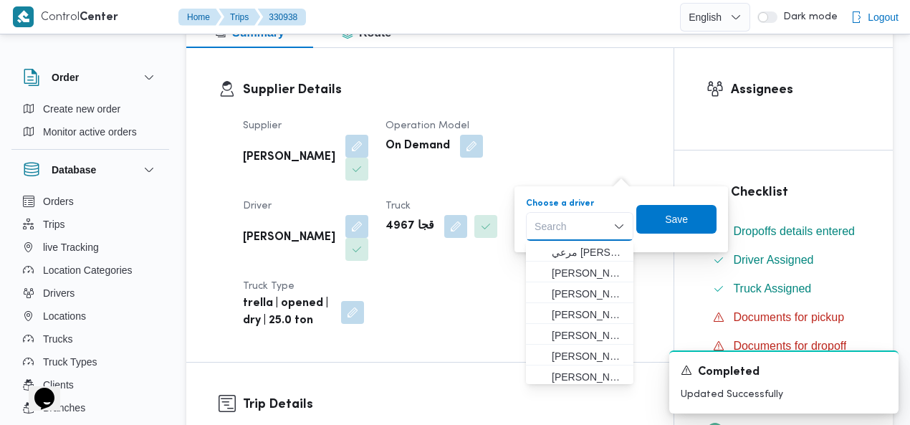
click at [580, 221] on div "Search" at bounding box center [579, 226] width 107 height 29
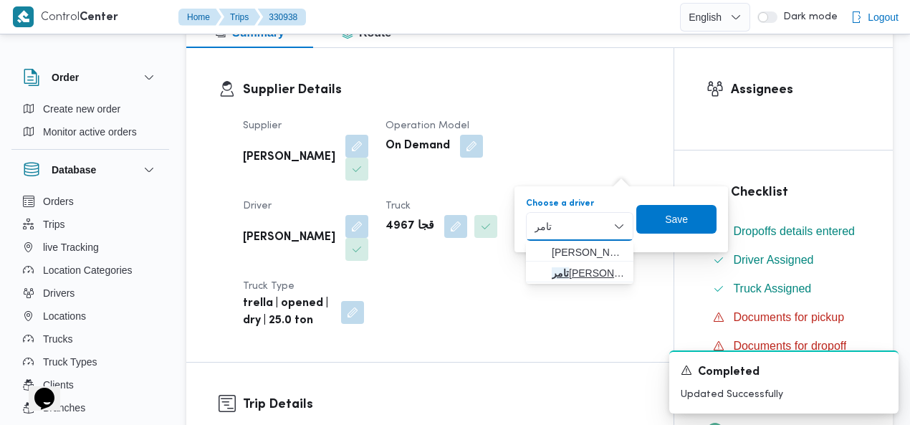
type input "تامر"
click at [571, 273] on span "تامر عبدالله عيد حسن" at bounding box center [588, 272] width 73 height 17
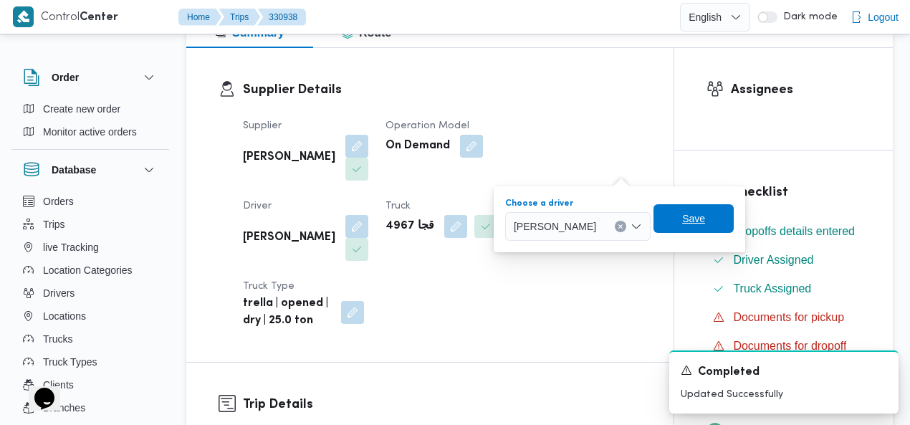
click at [721, 216] on span "Save" at bounding box center [693, 218] width 80 height 29
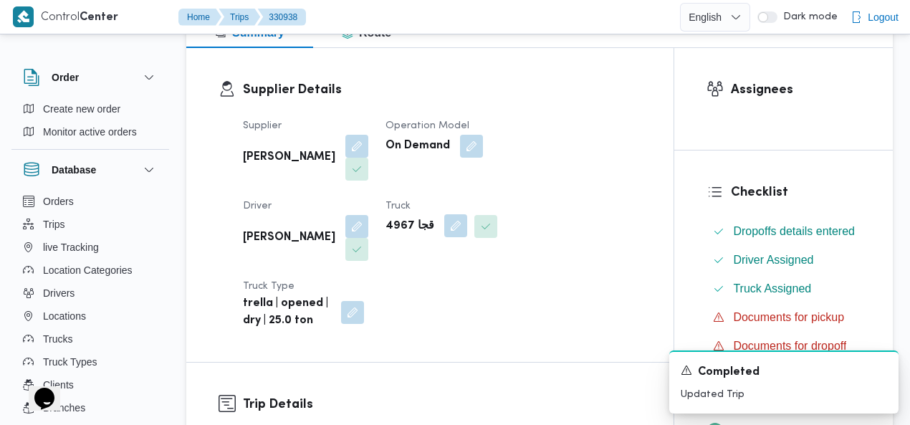
click at [444, 222] on button "button" at bounding box center [455, 225] width 23 height 23
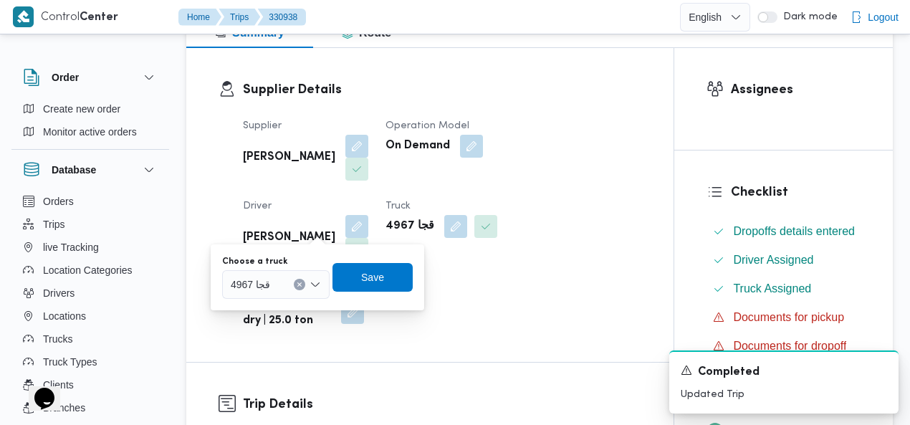
click at [299, 279] on button "Clear input" at bounding box center [299, 284] width 11 height 11
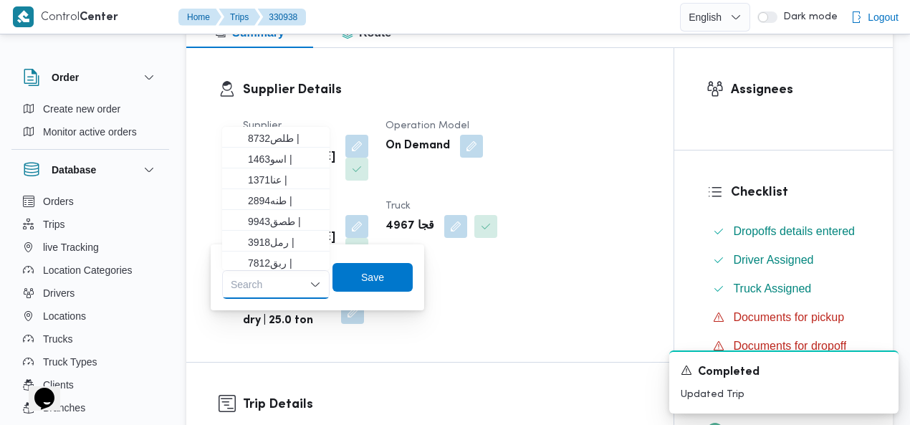
click at [275, 282] on div "Search Combo box. Selected. Combo box input. Search. Type some text or, to disp…" at bounding box center [275, 284] width 107 height 29
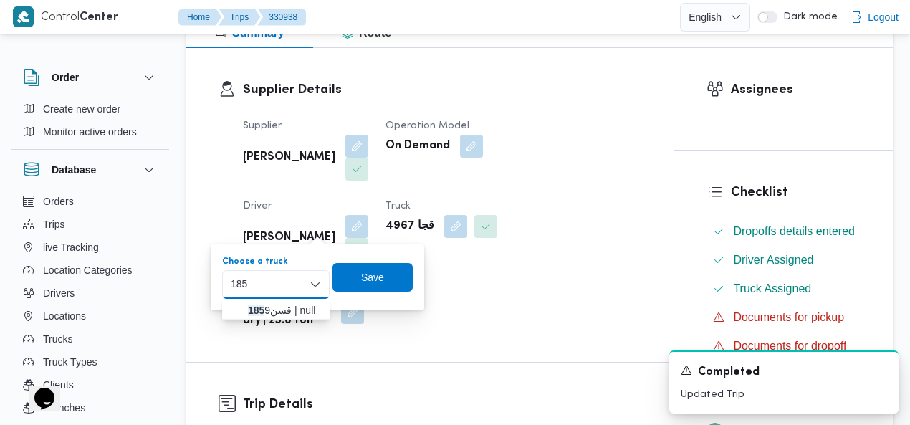
type input "185"
click at [231, 313] on icon "button" at bounding box center [236, 309] width 11 height 11
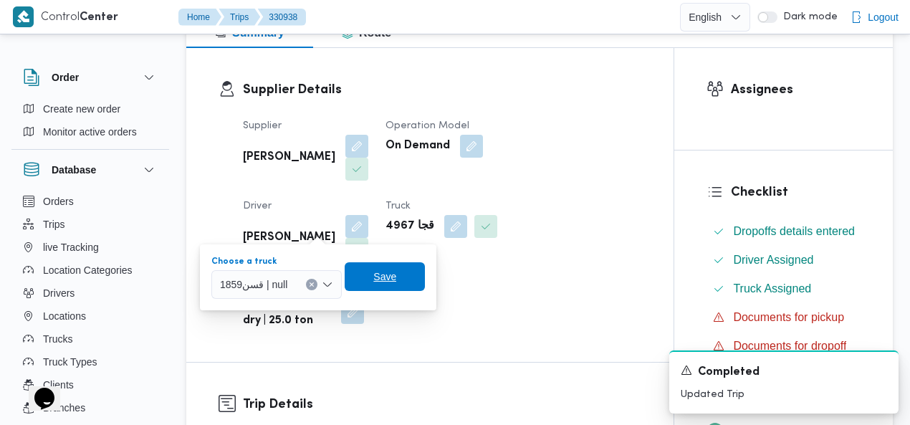
click at [383, 279] on span "Save" at bounding box center [384, 276] width 23 height 17
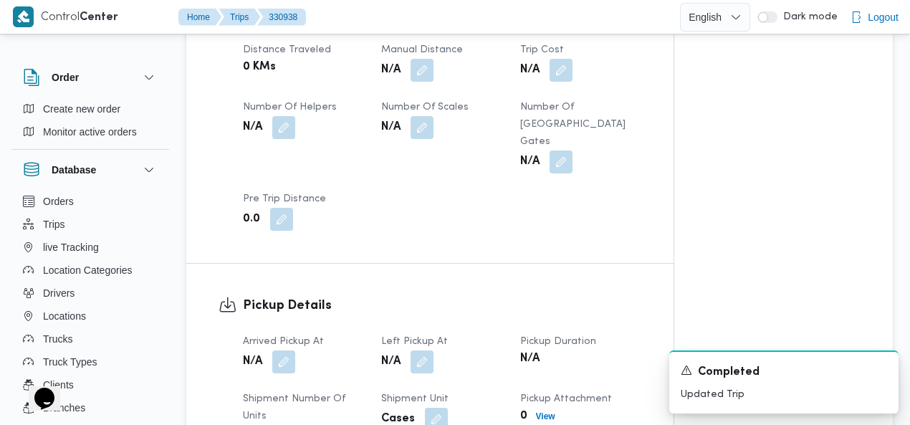
scroll to position [918, 0]
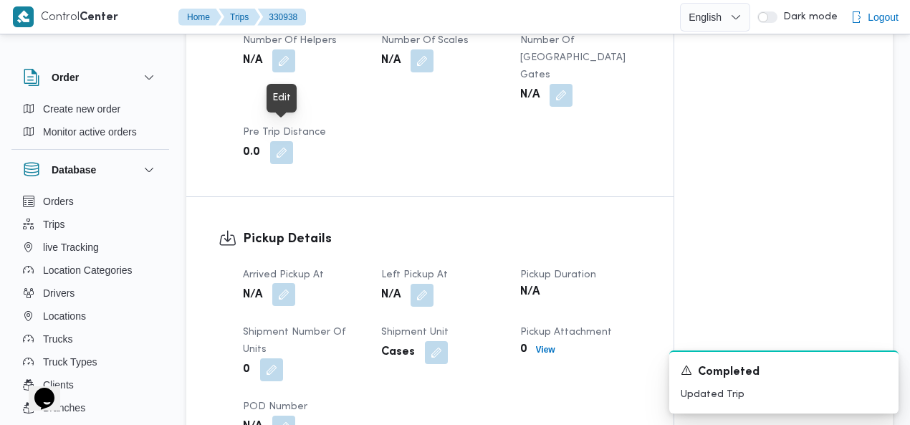
click at [282, 283] on button "button" at bounding box center [283, 294] width 23 height 23
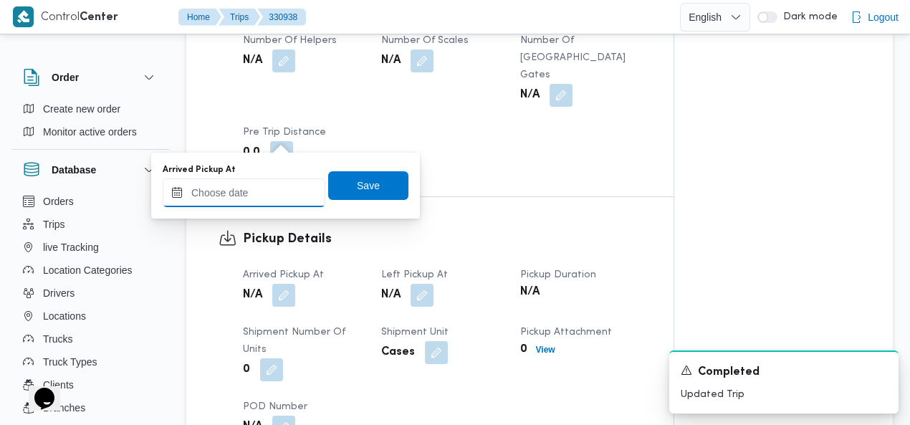
click at [258, 189] on input "Arrived Pickup At" at bounding box center [244, 192] width 163 height 29
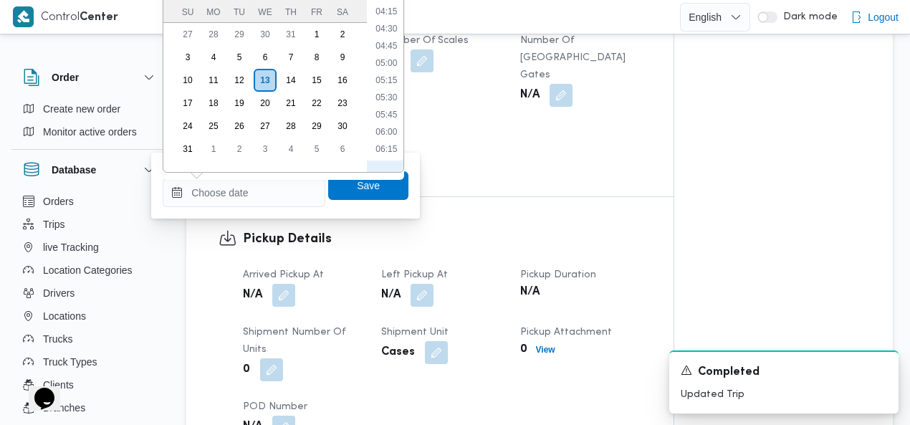
scroll to position [179, 0]
click at [388, 8] on li "03:00" at bounding box center [386, 6] width 33 height 14
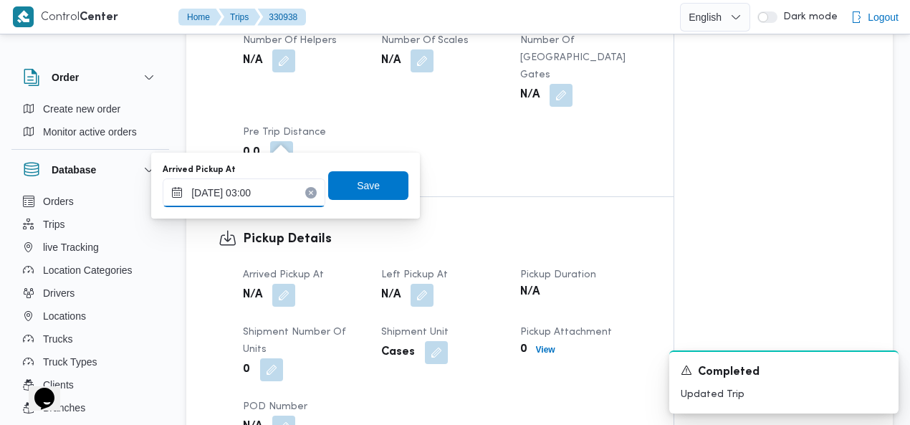
click at [266, 188] on input "13/08/2025 03:00" at bounding box center [244, 192] width 163 height 29
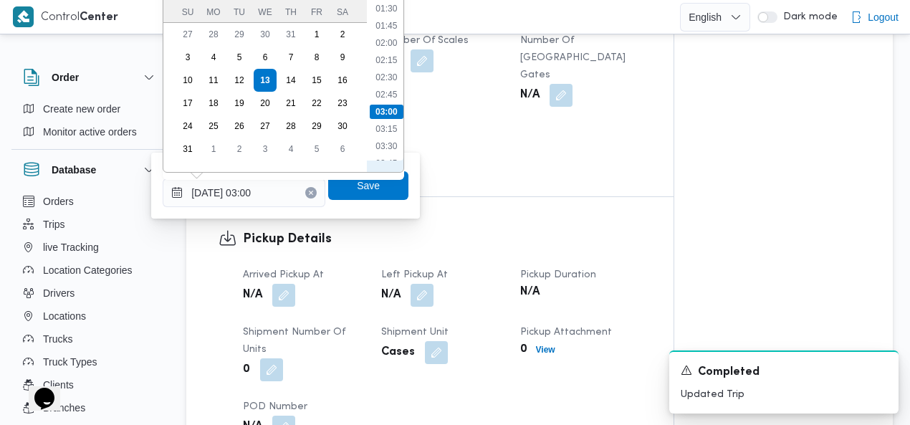
scroll to position [32, 0]
click at [394, 19] on li "01:00" at bounding box center [386, 16] width 33 height 14
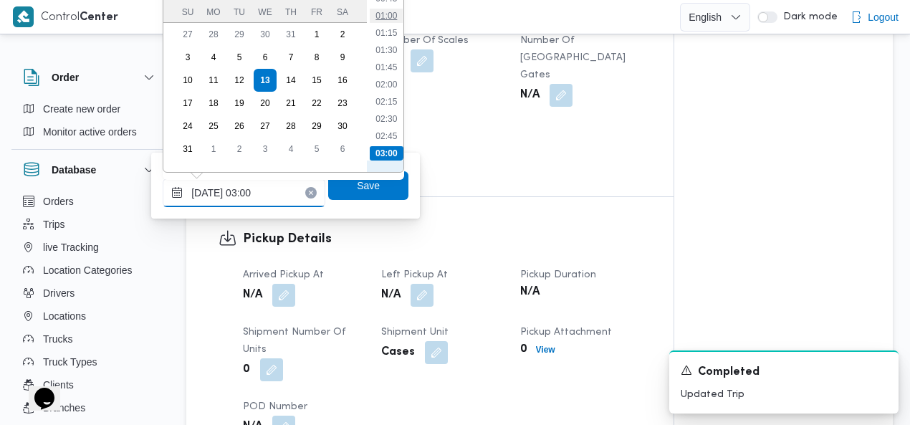
type input "13/08/2025 01:00"
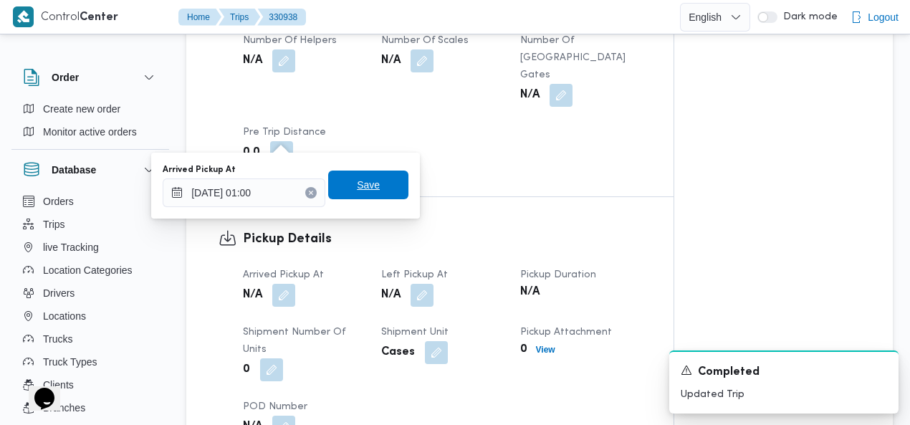
click at [372, 189] on span "Save" at bounding box center [368, 184] width 80 height 29
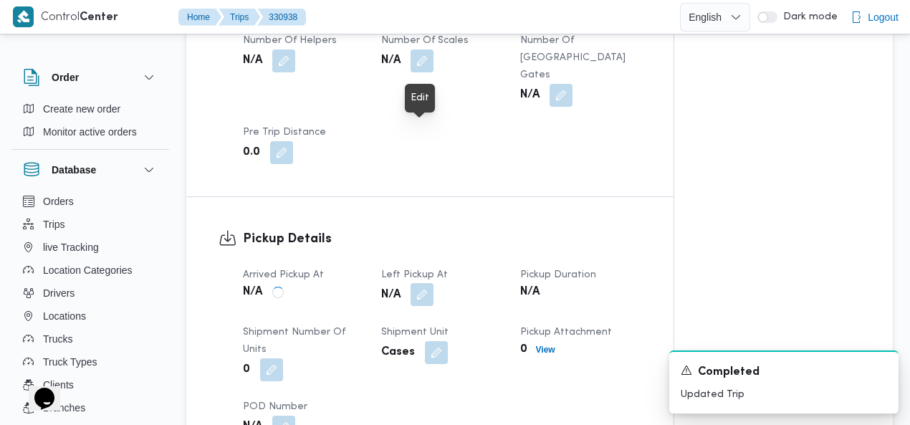
click at [424, 283] on button "button" at bounding box center [421, 294] width 23 height 23
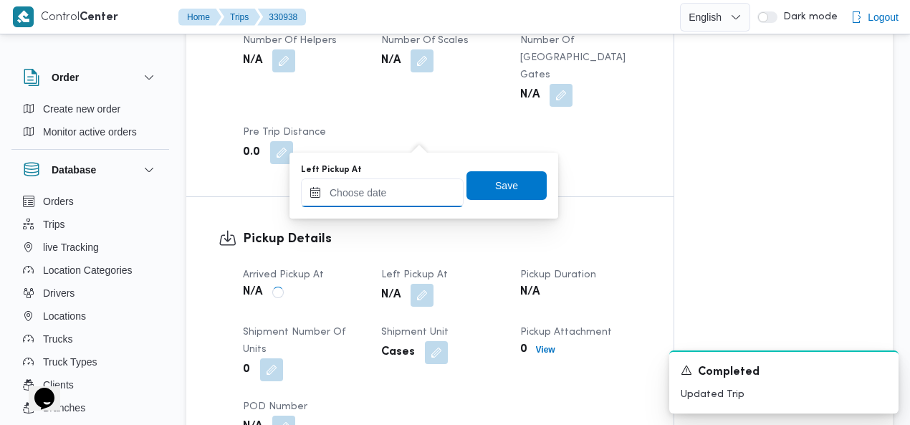
click at [408, 193] on input "Left Pickup At" at bounding box center [382, 192] width 163 height 29
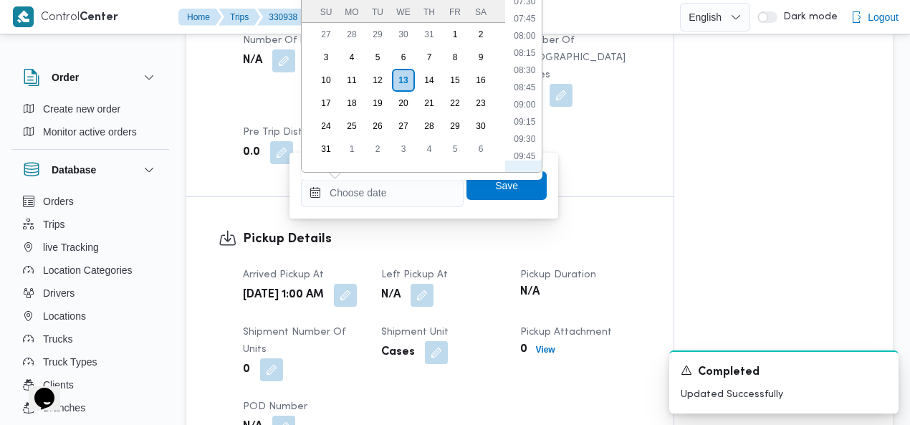
scroll to position [328, 0]
click at [527, 27] on li "05:30" at bounding box center [524, 28] width 33 height 14
type input "13/08/2025 05:30"
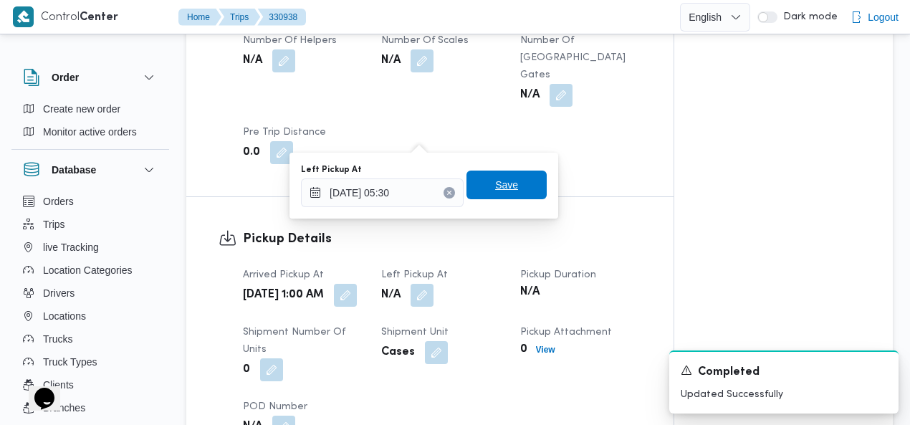
click at [495, 184] on span "Save" at bounding box center [506, 184] width 23 height 17
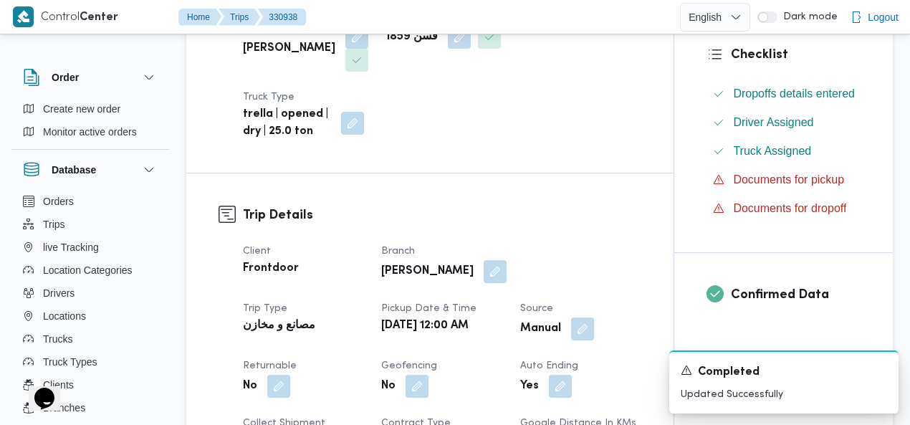
scroll to position [0, 0]
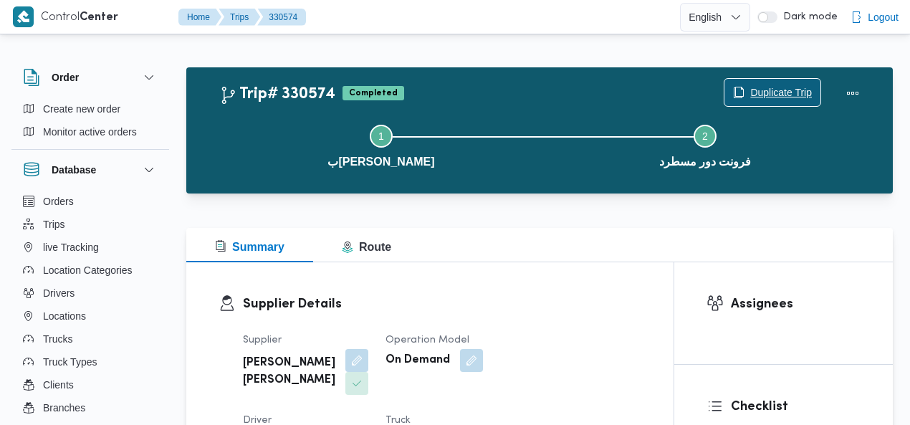
click at [777, 95] on span "Duplicate Trip" at bounding box center [781, 92] width 62 height 17
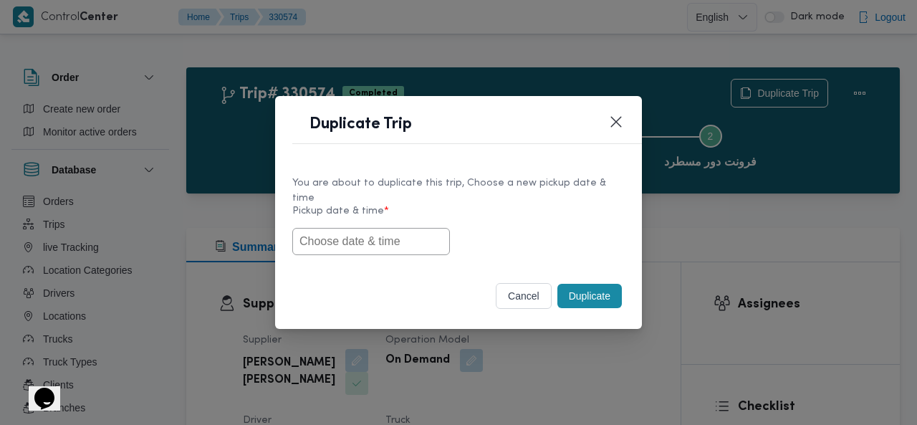
click at [371, 233] on input "text" at bounding box center [371, 241] width 158 height 27
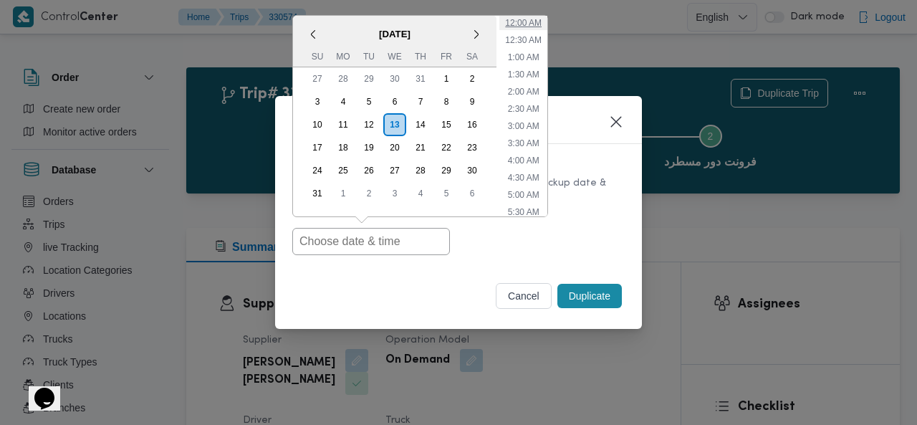
click at [527, 16] on li "12:00 AM" at bounding box center [523, 23] width 48 height 14
type input "[DATE] 12:00AM"
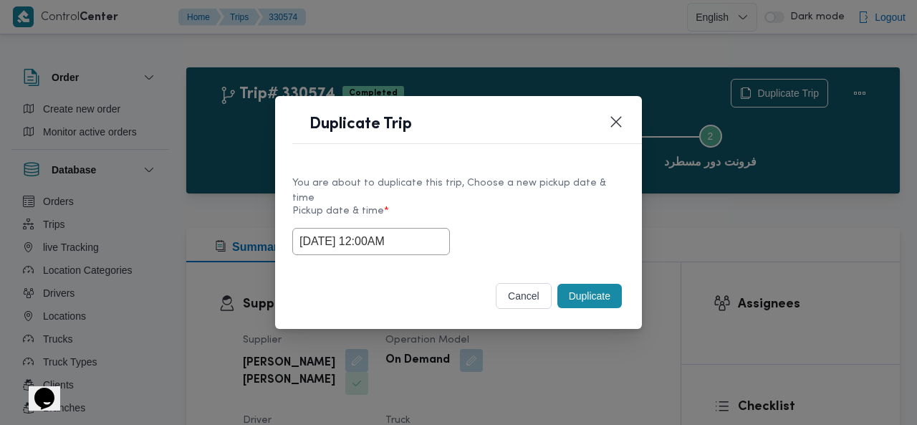
click at [588, 287] on button "Duplicate" at bounding box center [589, 296] width 64 height 24
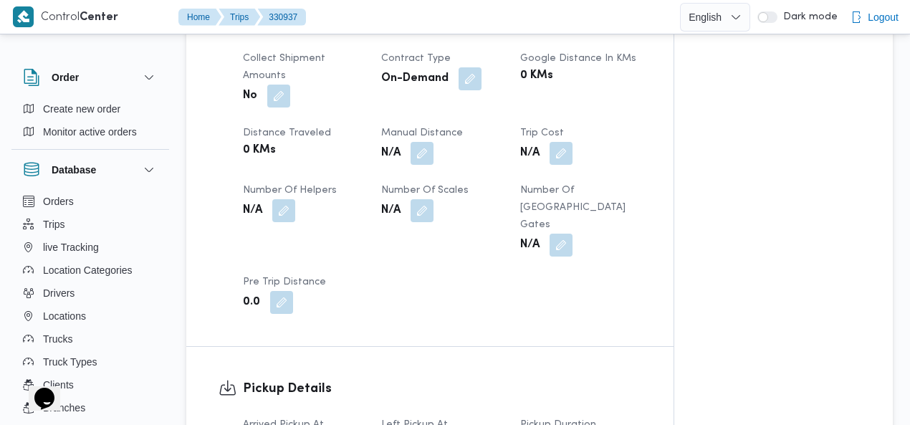
scroll to position [773, 0]
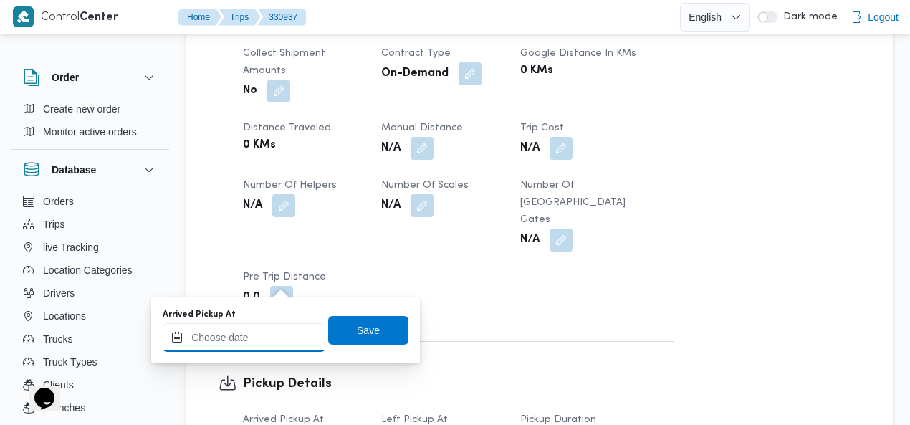
click at [249, 335] on input "Arrived Pickup At" at bounding box center [244, 337] width 163 height 29
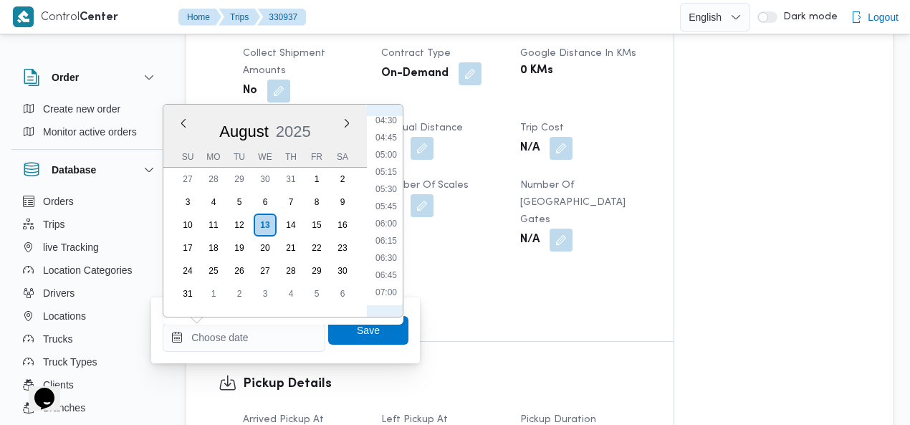
scroll to position [146, 0]
click at [395, 132] on li "02:15" at bounding box center [386, 132] width 33 height 14
type input "[DATE] 02:15"
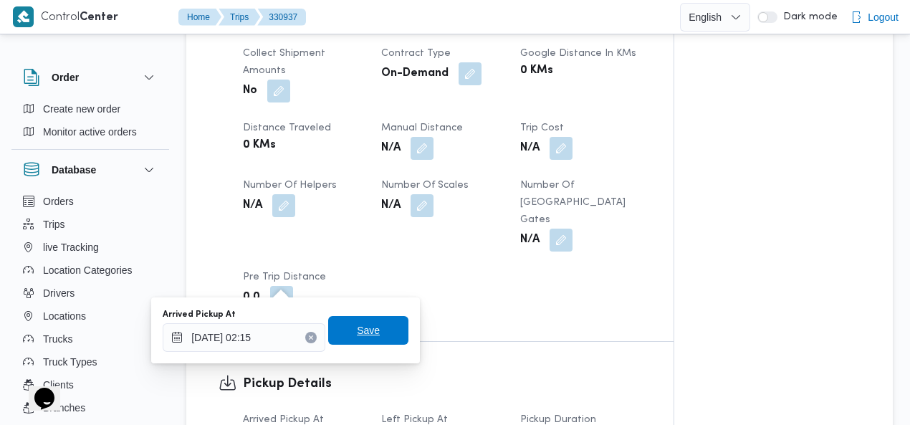
click at [368, 334] on span "Save" at bounding box center [368, 330] width 23 height 17
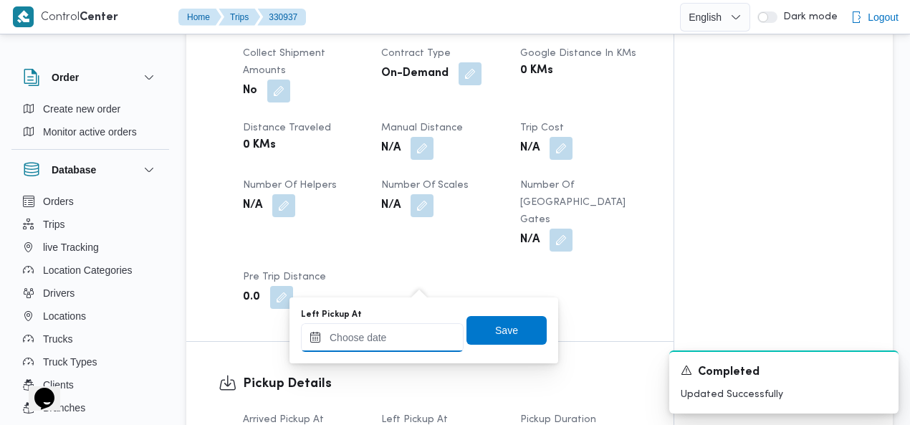
drag, startPoint x: 408, startPoint y: 339, endPoint x: 408, endPoint y: 331, distance: 7.9
click at [408, 331] on input "Left Pickup At" at bounding box center [382, 337] width 163 height 29
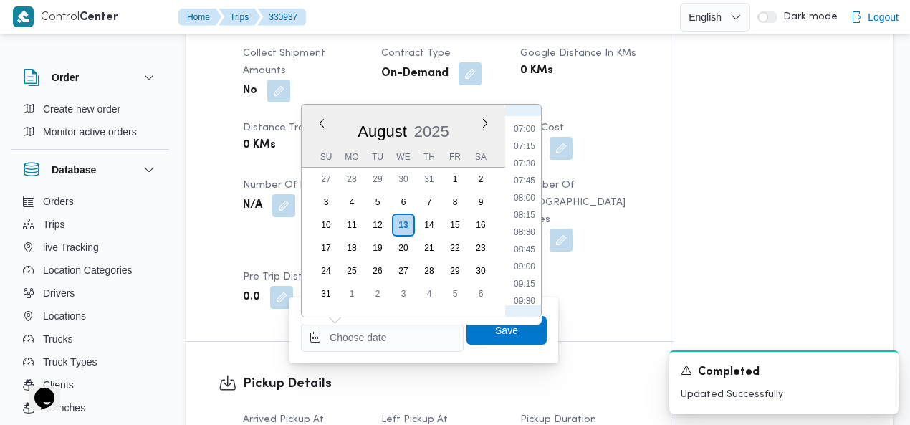
scroll to position [311, 0]
click at [532, 159] on li "05:00" at bounding box center [524, 156] width 33 height 14
type input "[DATE] 05:00"
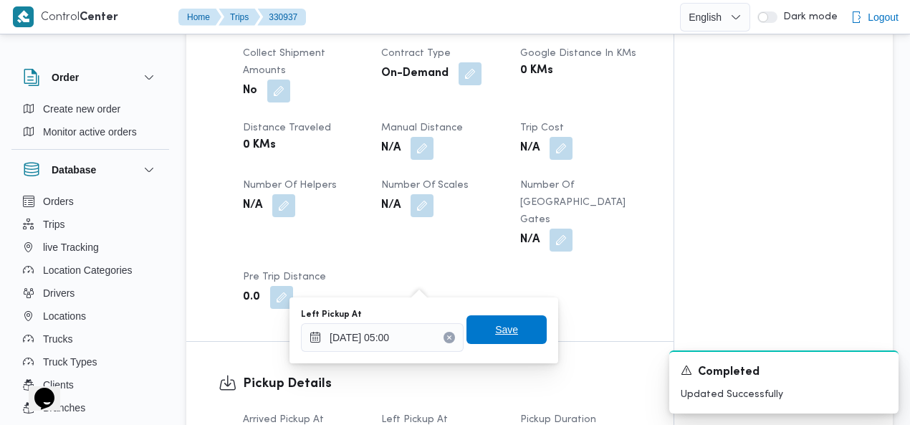
click at [499, 332] on span "Save" at bounding box center [506, 329] width 23 height 17
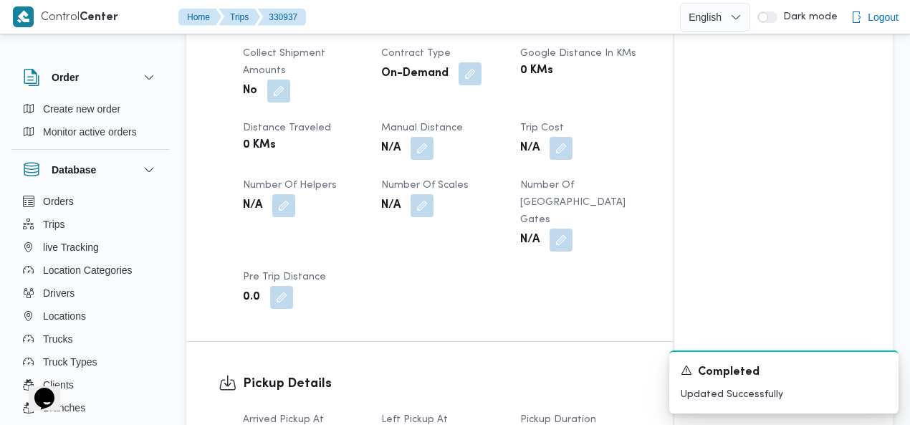
click at [632, 374] on h3 "Pickup Details" at bounding box center [442, 383] width 398 height 19
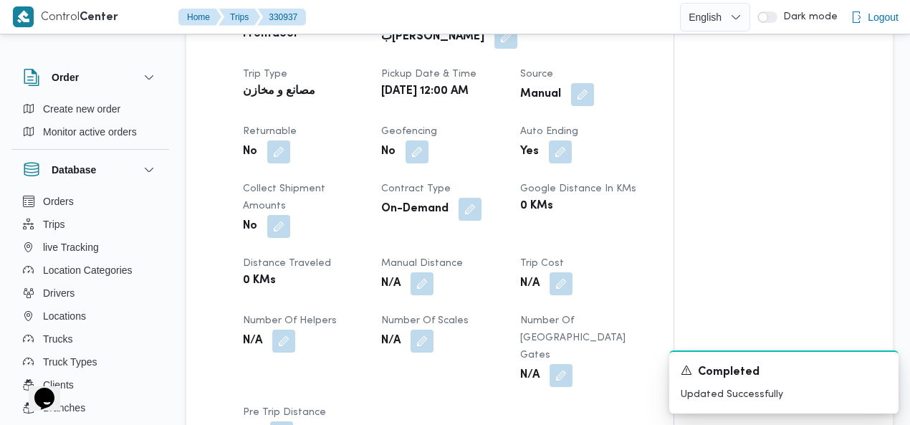
scroll to position [626, 0]
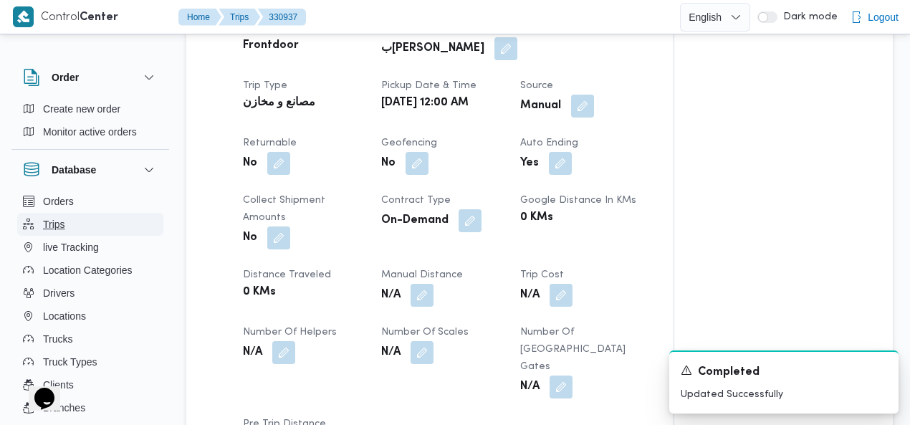
click at [44, 221] on span "Trips" at bounding box center [54, 224] width 22 height 17
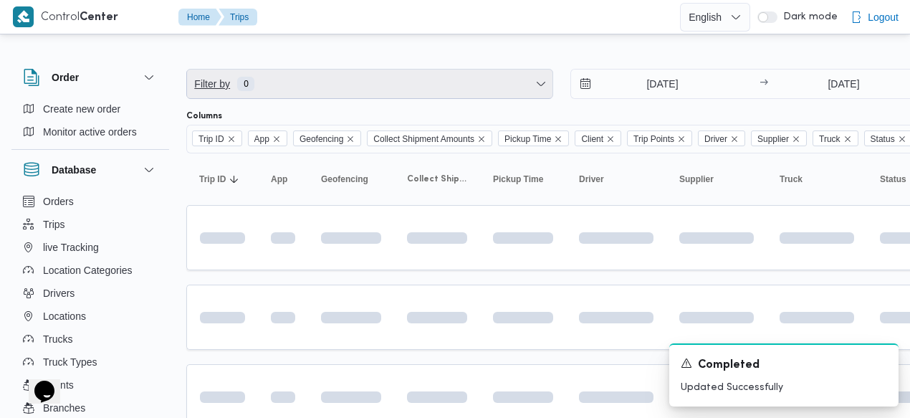
click at [370, 74] on span "Filter by 0" at bounding box center [369, 83] width 365 height 29
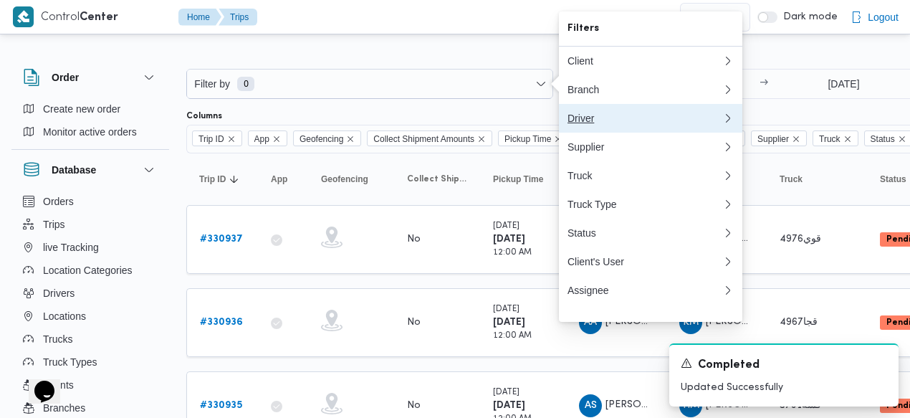
click at [595, 124] on div "Driver" at bounding box center [644, 117] width 155 height 11
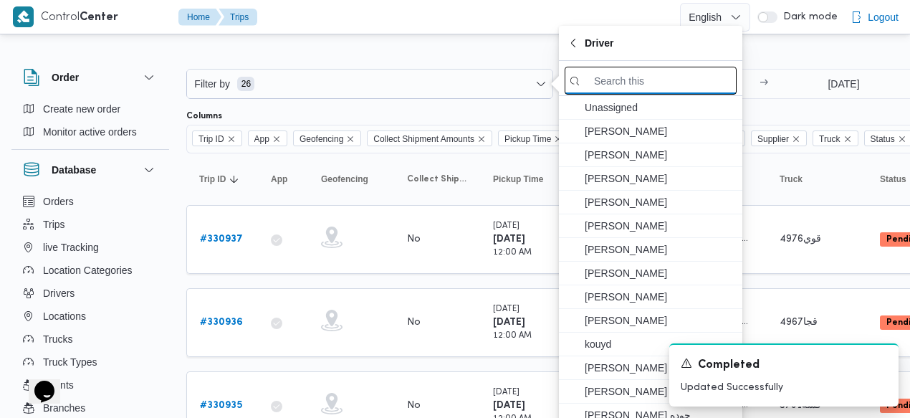
click at [622, 80] on div at bounding box center [650, 78] width 183 height 35
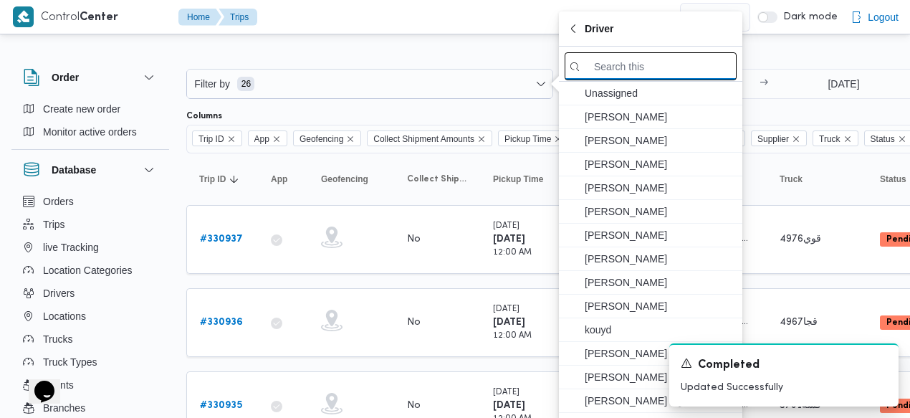
paste input "[PERSON_NAME]"
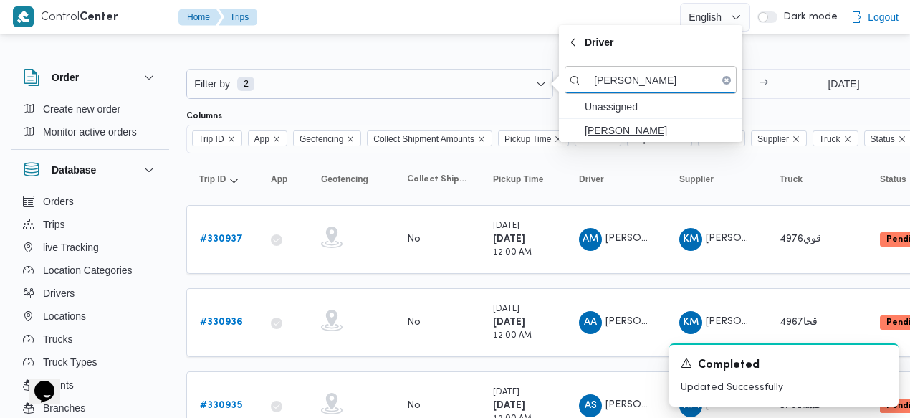
type input "[PERSON_NAME]"
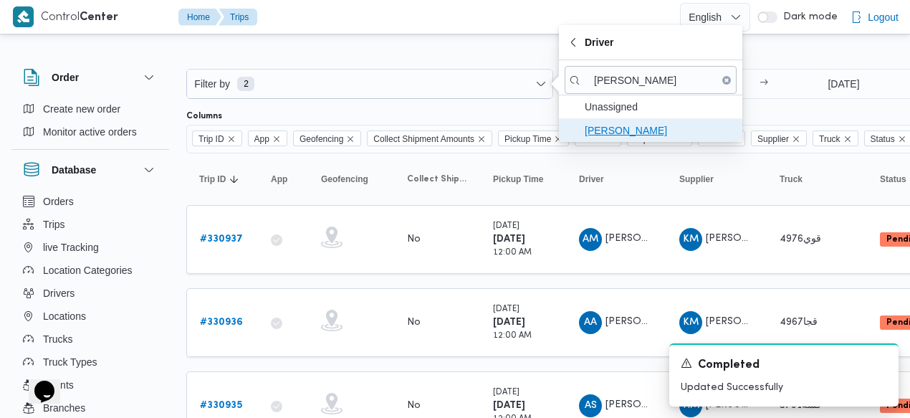
click at [625, 127] on span "[PERSON_NAME]" at bounding box center [659, 130] width 149 height 17
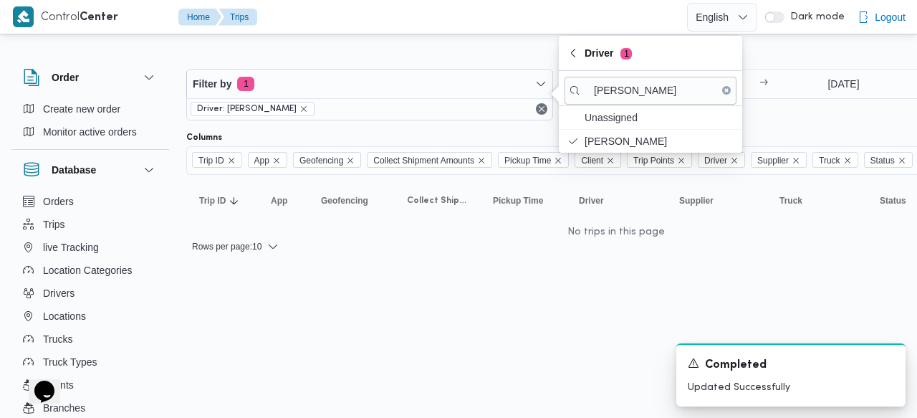
click at [489, 52] on div at bounding box center [616, 57] width 860 height 23
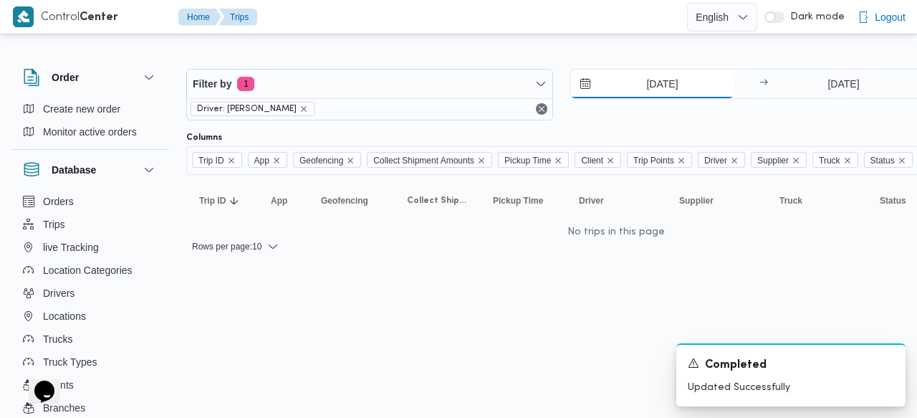
click at [642, 83] on input "[DATE]" at bounding box center [652, 83] width 163 height 29
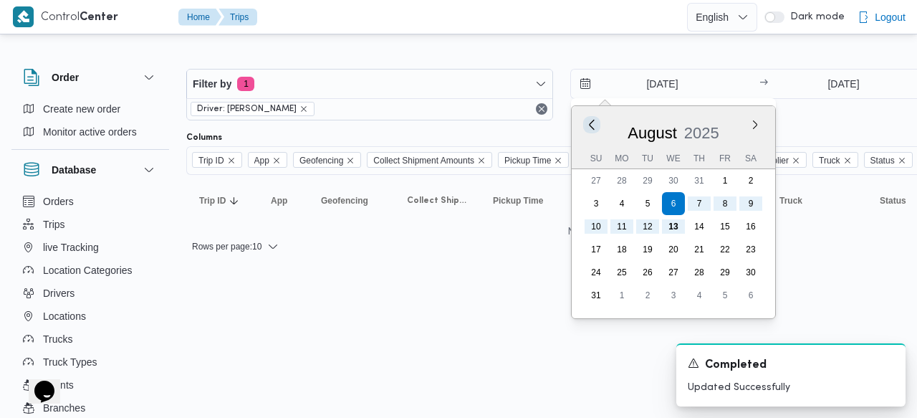
click at [590, 125] on button "Previous Month" at bounding box center [592, 124] width 14 height 14
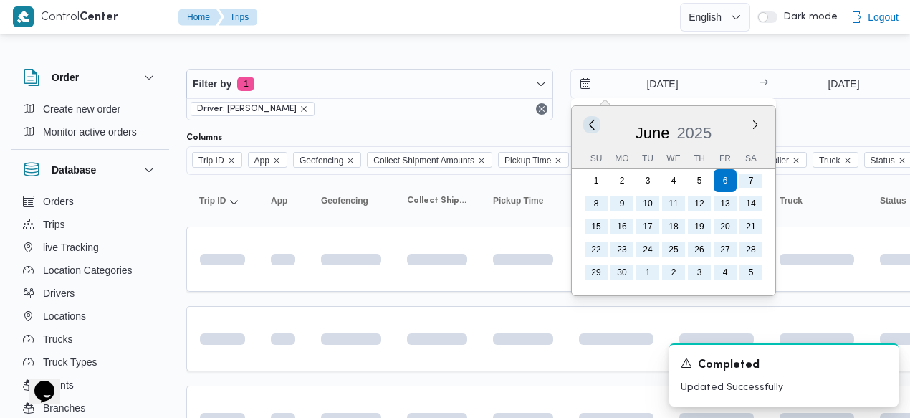
click at [590, 125] on button "Previous Month" at bounding box center [592, 124] width 14 height 14
type input "[DATE]"
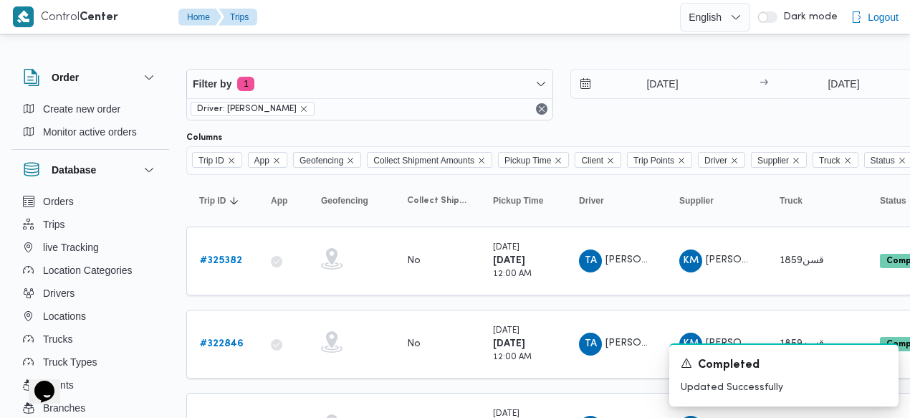
click at [518, 49] on div at bounding box center [616, 57] width 860 height 23
